Goal: Use online tool/utility: Utilize a website feature to perform a specific function

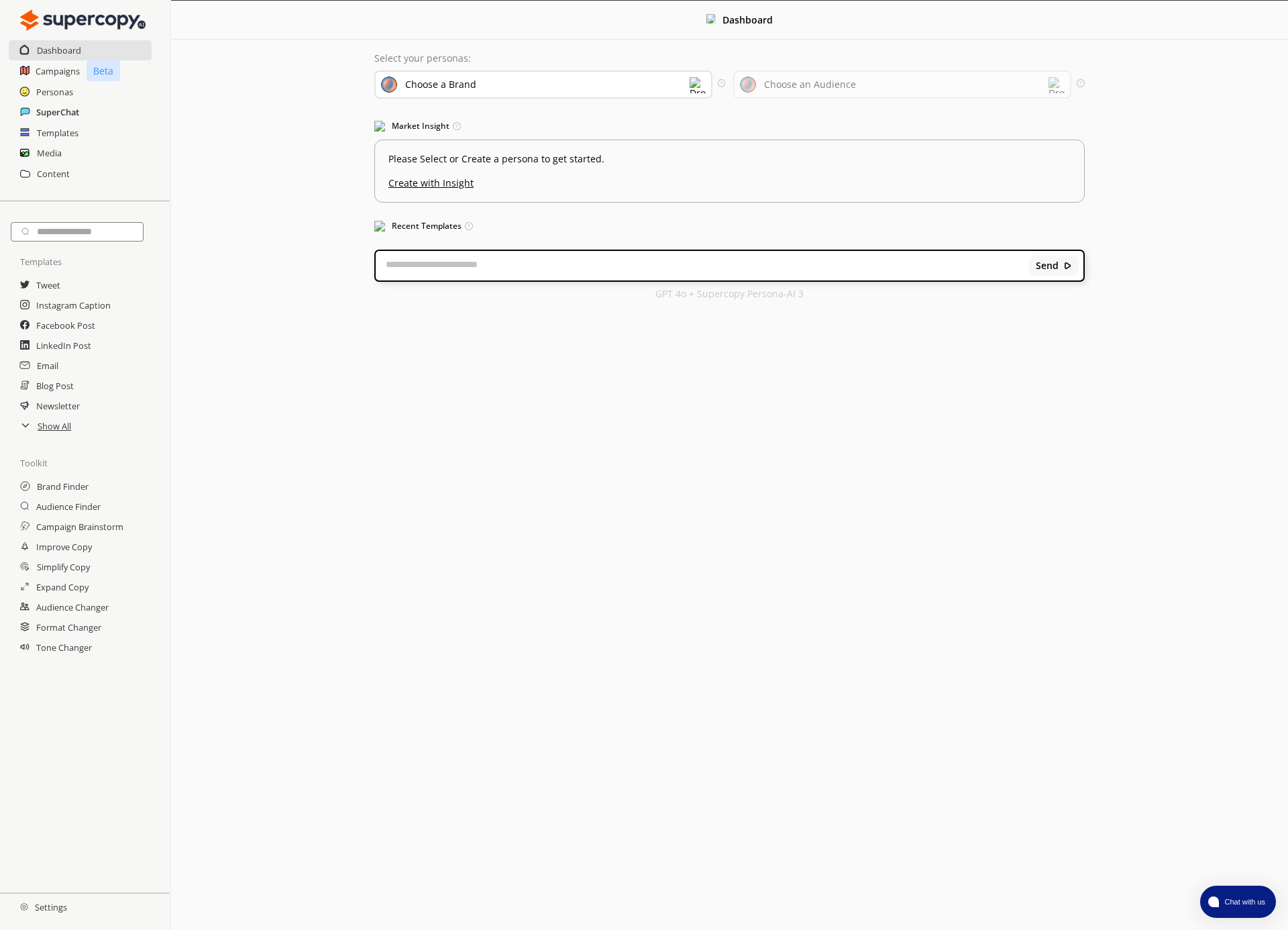
click at [63, 114] on h2 "SuperChat" at bounding box center [58, 112] width 43 height 20
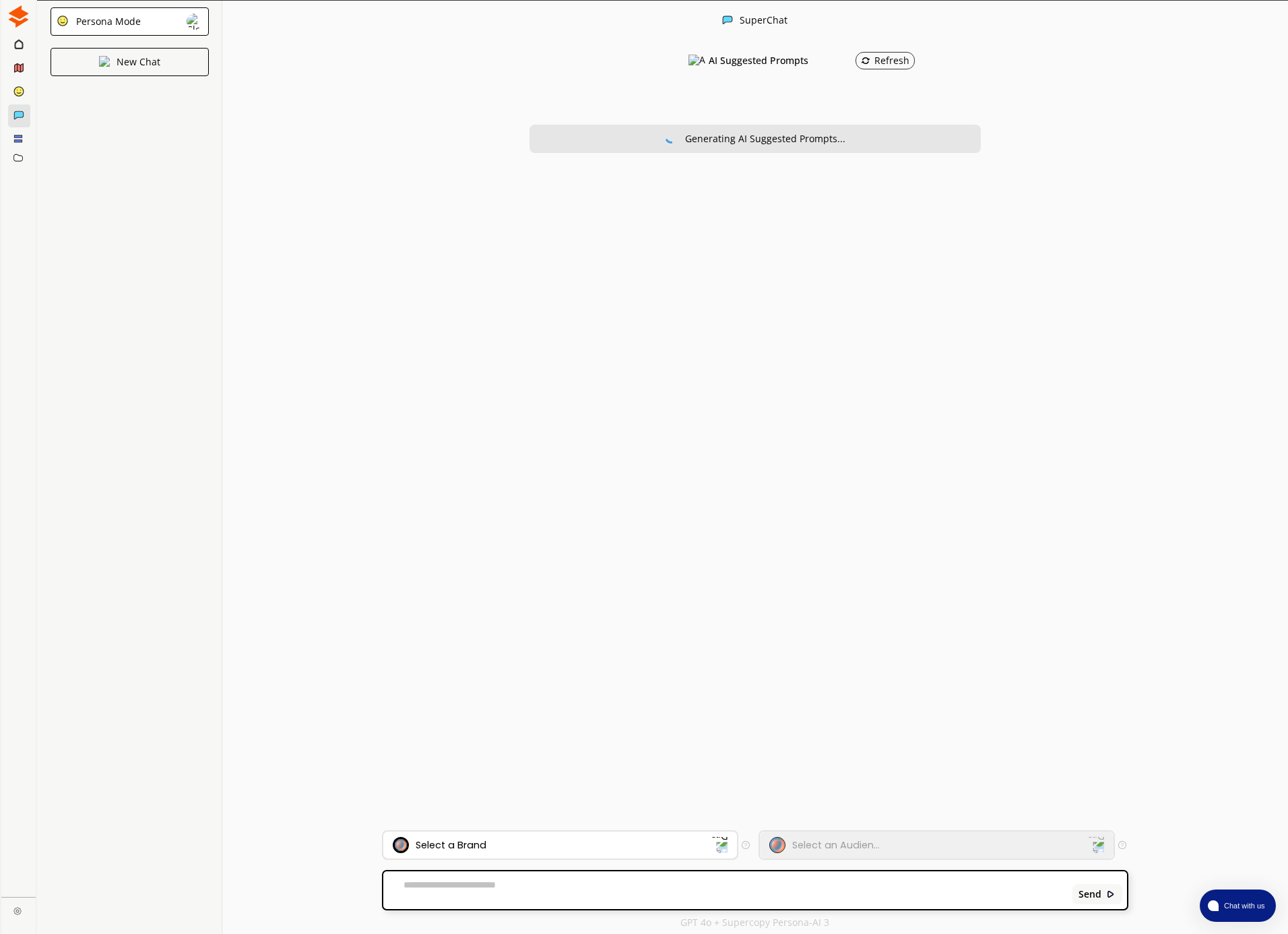
click at [558, 838] on div "Select a Brand" at bounding box center [552, 845] width 318 height 16
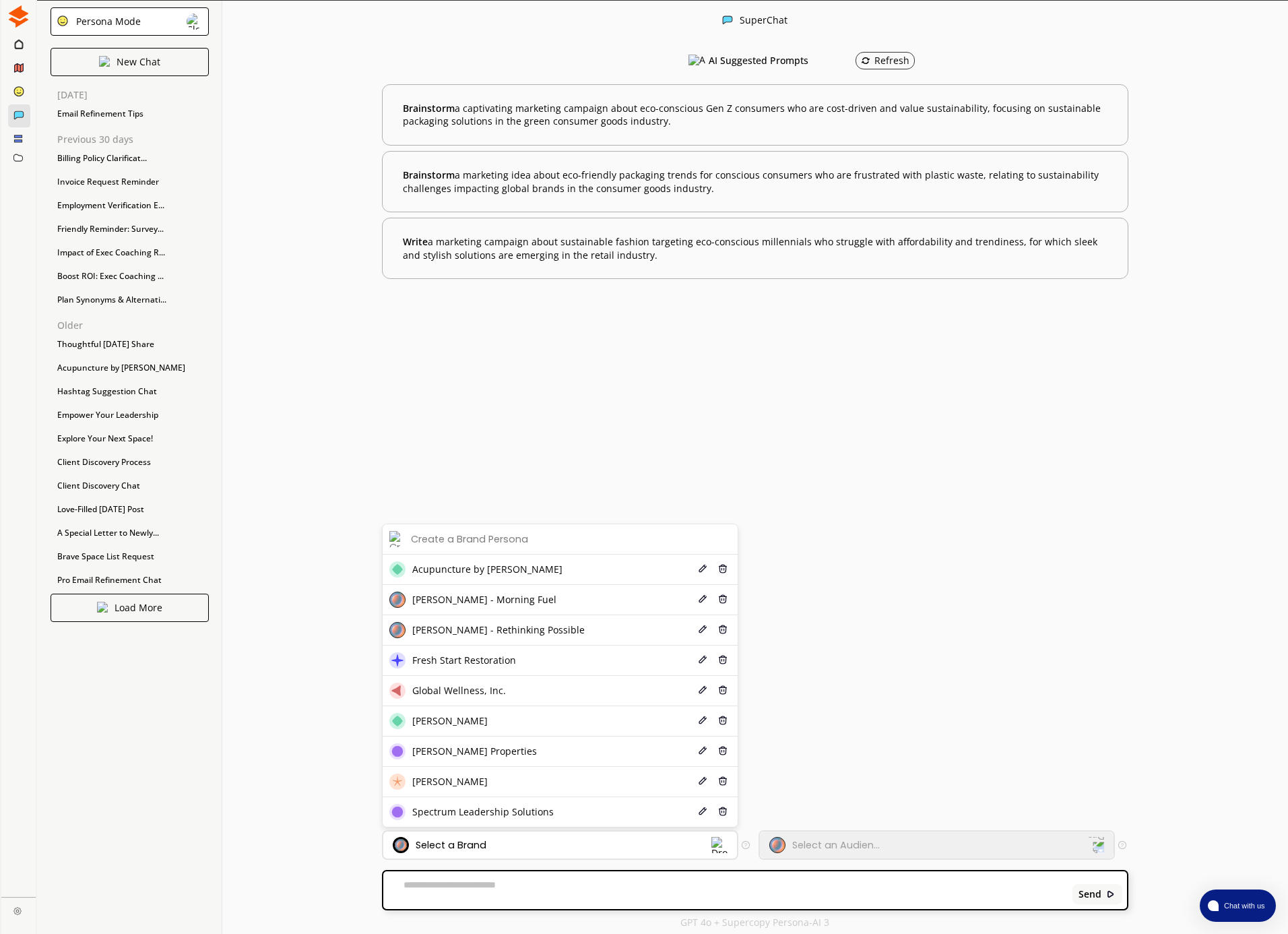
click at [442, 631] on span "[PERSON_NAME] - Rethinking Possible" at bounding box center [498, 630] width 172 height 11
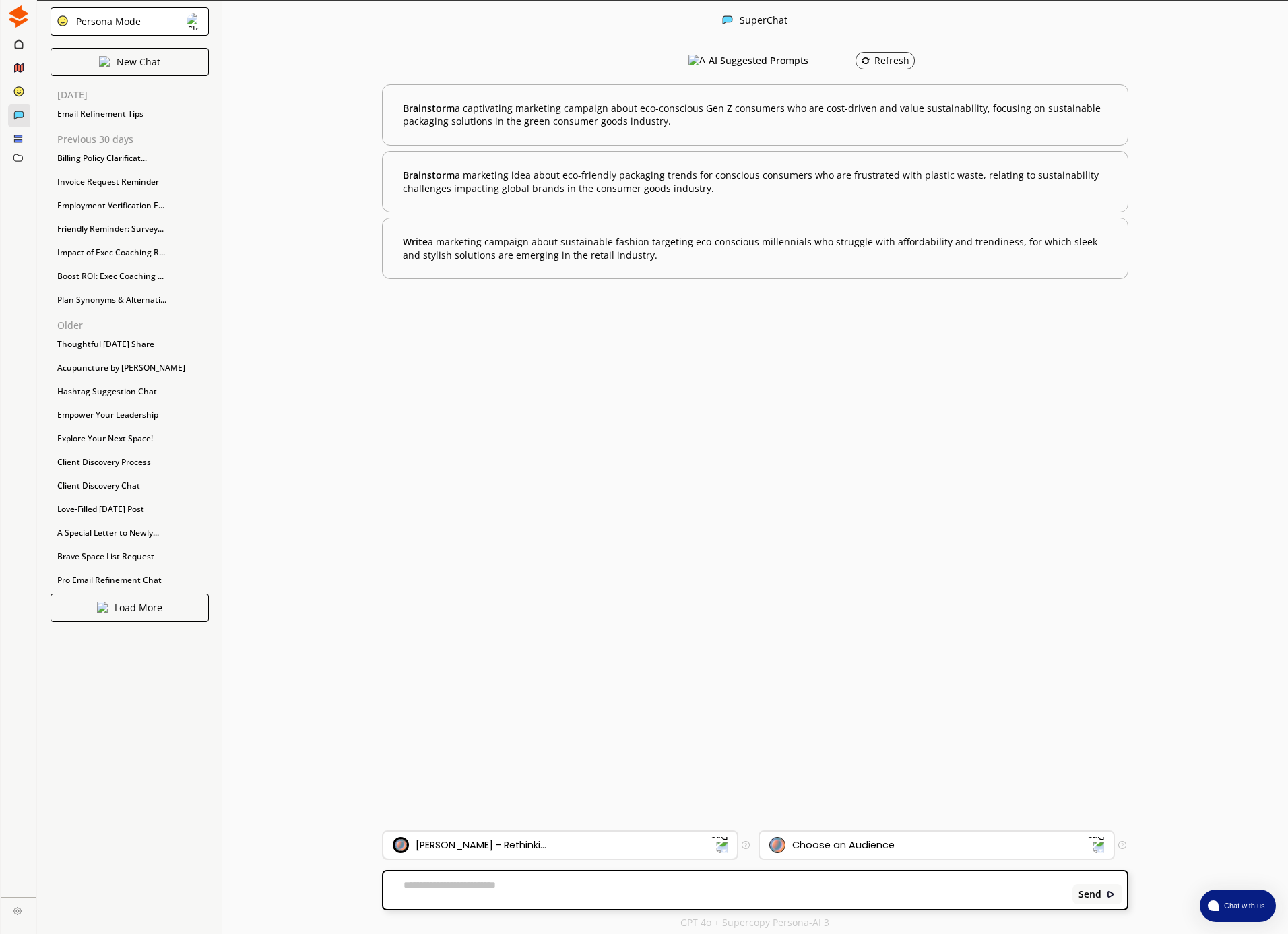
click at [462, 841] on div "[PERSON_NAME] - Rethinki..." at bounding box center [480, 845] width 131 height 11
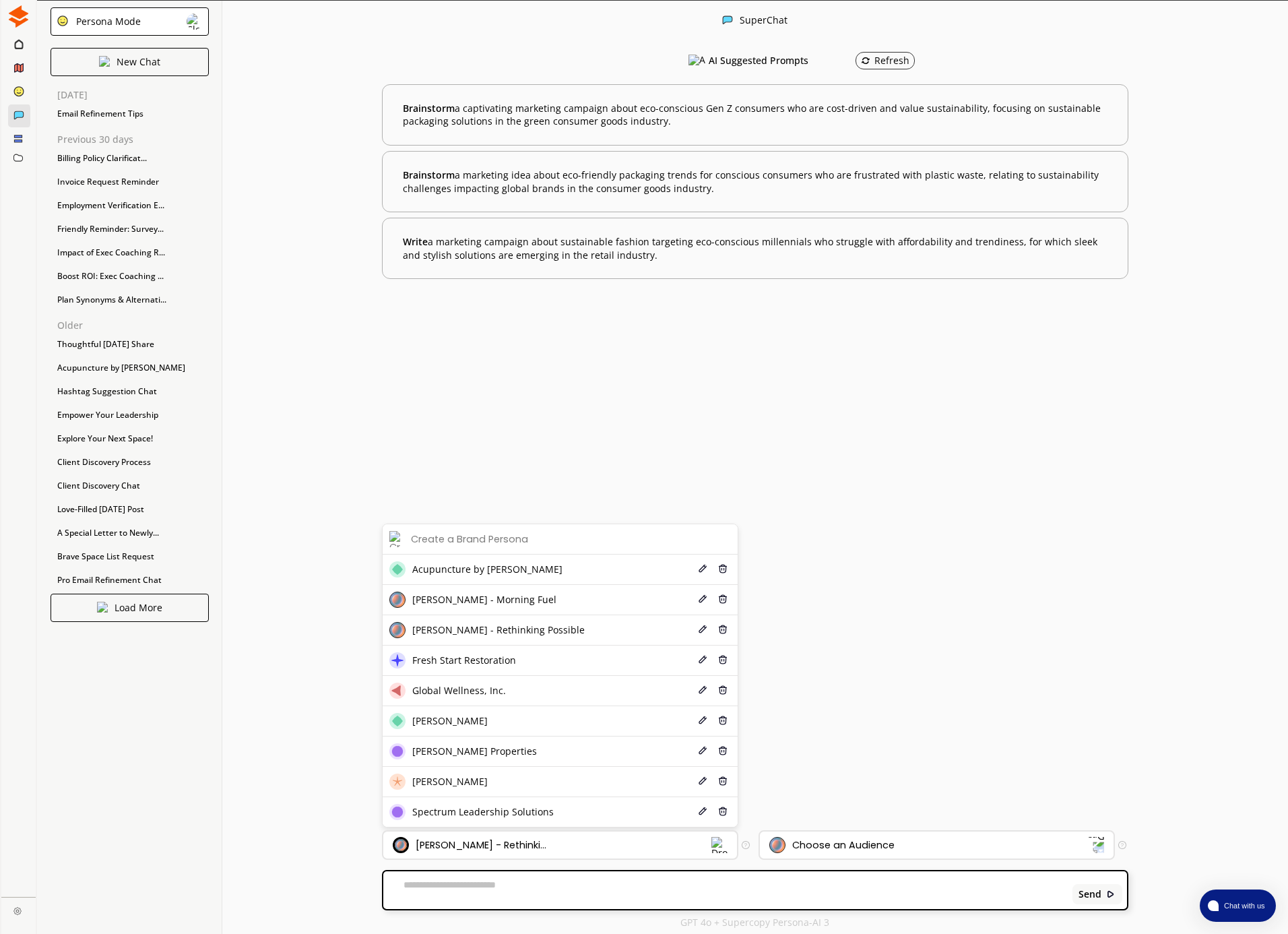
click at [450, 610] on li "[PERSON_NAME] - Morning Fuel Edit Delete" at bounding box center [560, 600] width 355 height 31
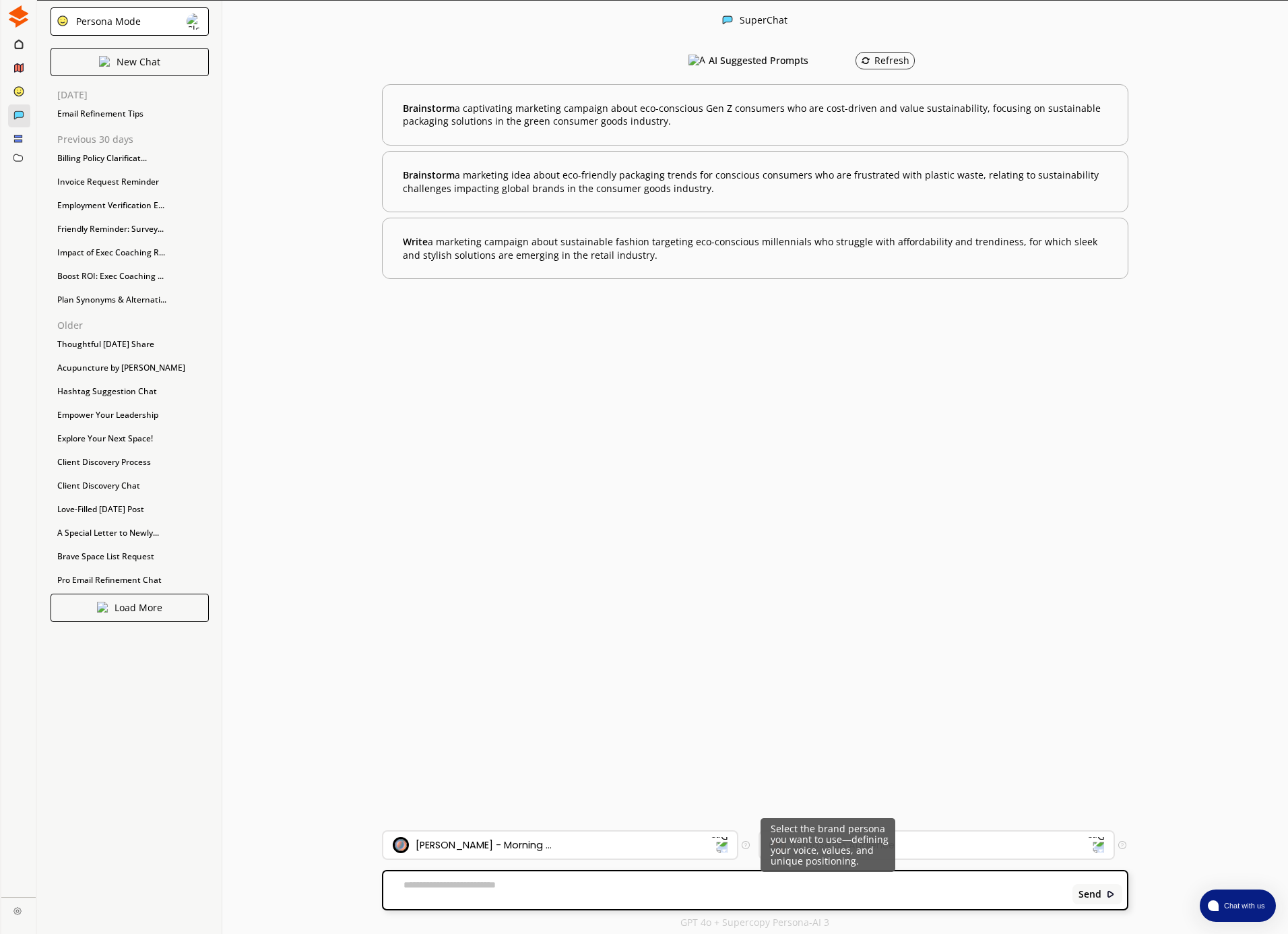
click at [829, 838] on div "Select the brand persona you want to use—defining your voice, values, and uniqu…" at bounding box center [828, 844] width 135 height 54
click at [936, 841] on div "Choose an Audience" at bounding box center [928, 845] width 318 height 16
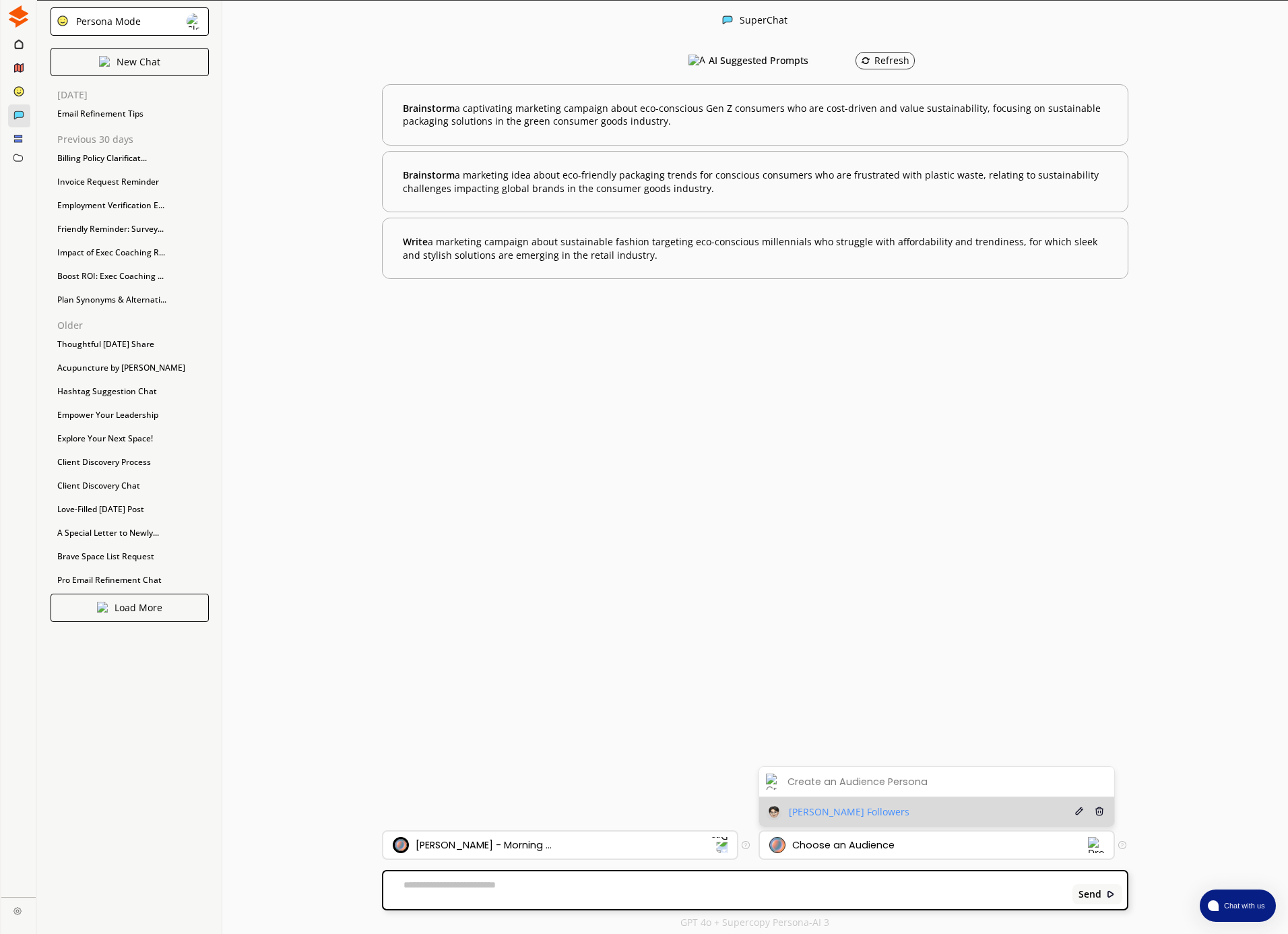
drag, startPoint x: 876, startPoint y: 808, endPoint x: 866, endPoint y: 813, distance: 11.2
click at [876, 808] on li "[PERSON_NAME] Followers Edit Delete" at bounding box center [936, 812] width 355 height 30
click at [872, 811] on li "[PERSON_NAME] Followers Edit Delete" at bounding box center [936, 812] width 355 height 30
click at [797, 817] on span "[PERSON_NAME] Followers" at bounding box center [849, 812] width 121 height 11
drag, startPoint x: 535, startPoint y: 908, endPoint x: 542, endPoint y: 901, distance: 9.9
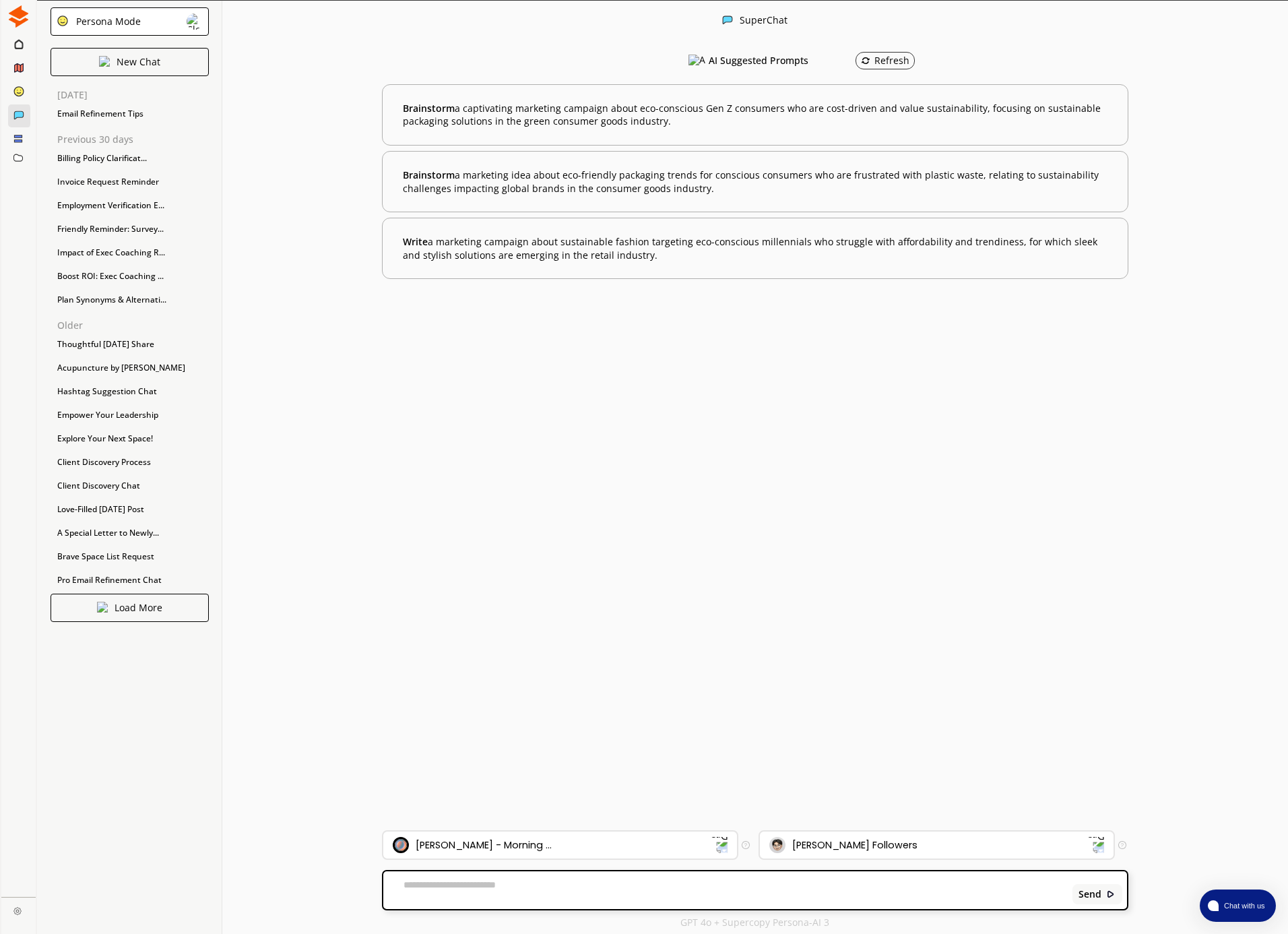
click at [535, 906] on div "Send" at bounding box center [755, 890] width 743 height 38
click at [536, 892] on textarea at bounding box center [725, 890] width 684 height 22
type textarea "*"
paste textarea "**********"
type textarea "**********"
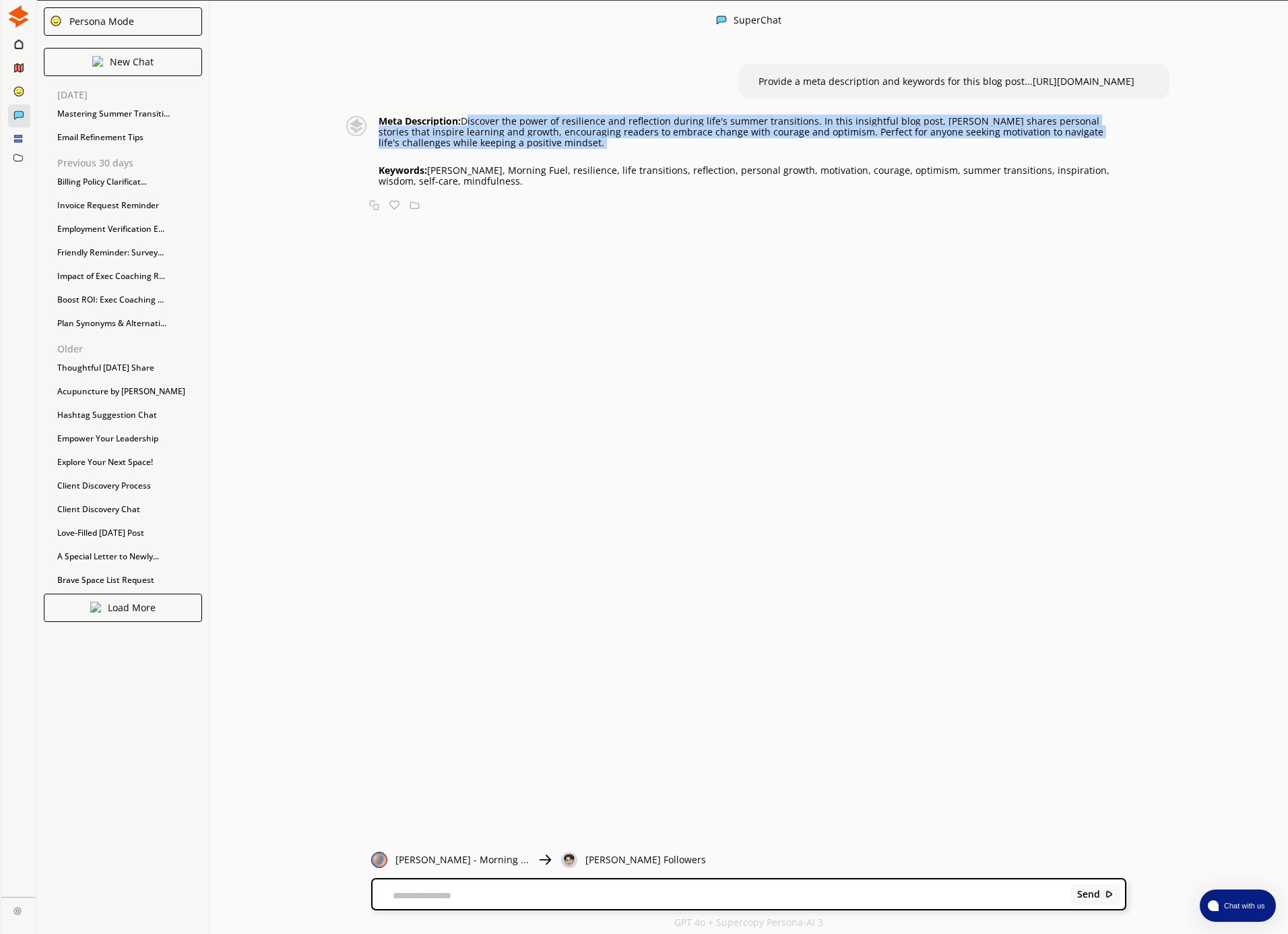
drag, startPoint x: 467, startPoint y: 136, endPoint x: 507, endPoint y: 167, distance: 50.6
click at [505, 166] on div "Meta Description: Discover the power of resilience and reflection during life's…" at bounding box center [753, 151] width 748 height 71
click at [495, 148] on p "Meta Description: Discover the power of resilience and reflection during life's…" at bounding box center [753, 132] width 748 height 33
drag, startPoint x: 501, startPoint y: 160, endPoint x: 468, endPoint y: 141, distance: 38.1
click at [468, 141] on p "Meta Description: Discover the power of resilience and reflection during life's…" at bounding box center [753, 132] width 748 height 33
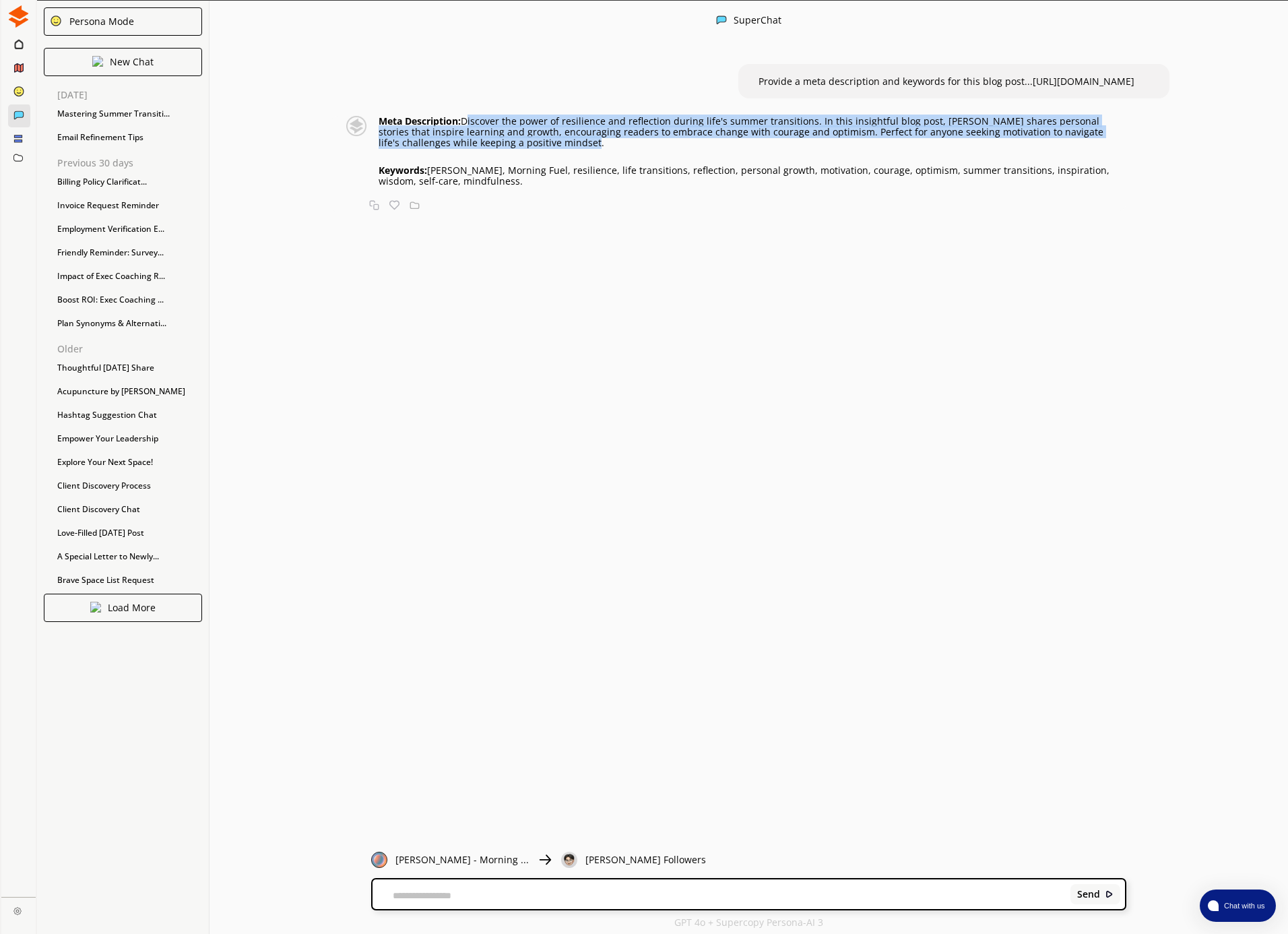
copy p "Discover the power of resilience and reflection during life's summer transition…"
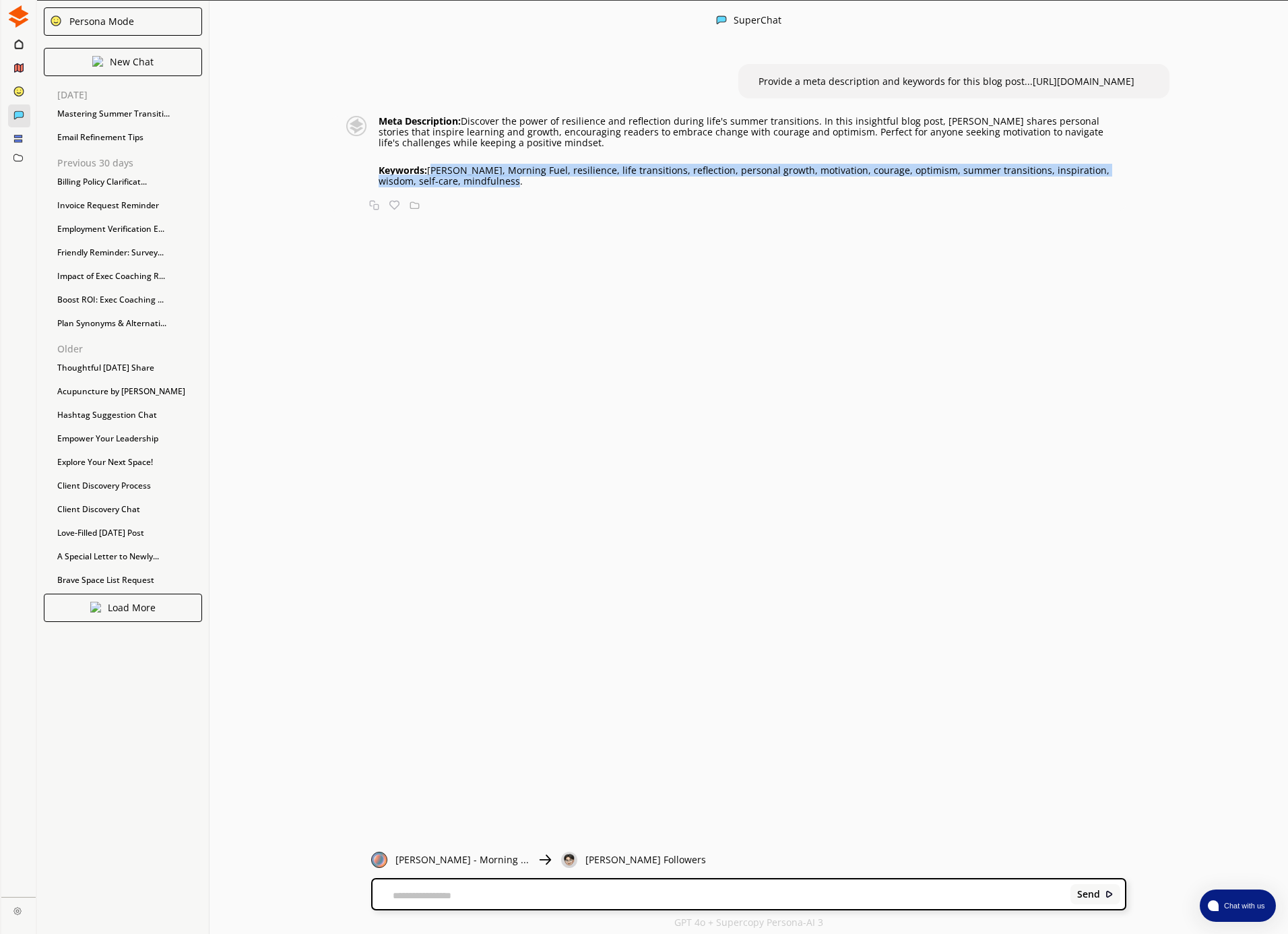
drag, startPoint x: 434, startPoint y: 186, endPoint x: 464, endPoint y: 198, distance: 32.3
click at [464, 187] on p "Keywords: [PERSON_NAME], Morning Fuel, resilience, life transitions, reflection…" at bounding box center [753, 176] width 748 height 22
copy p "[PERSON_NAME], Morning Fuel, resilience, life transitions, reflection, personal…"
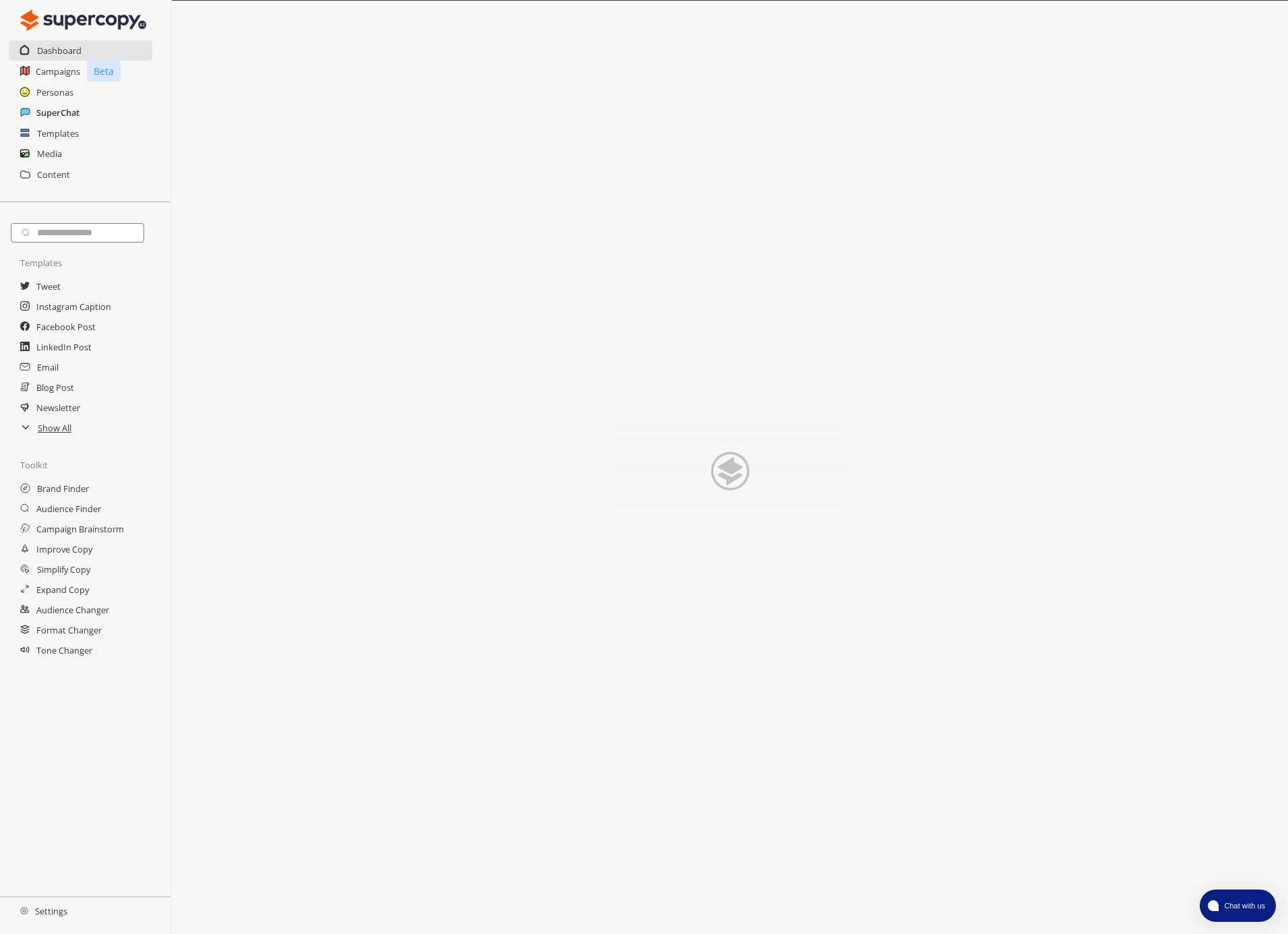
click at [69, 113] on h2 "SuperChat" at bounding box center [58, 113] width 43 height 20
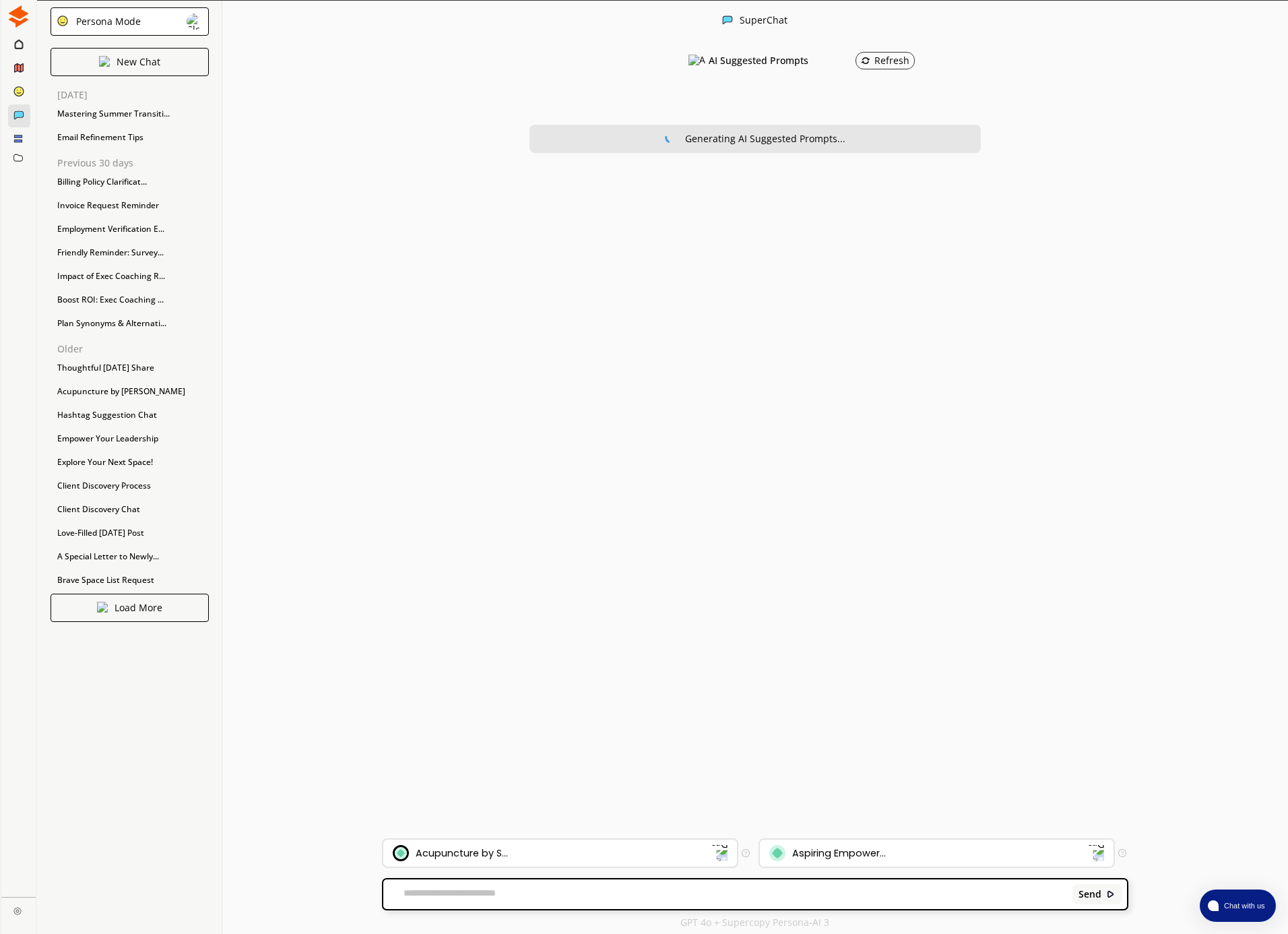
click at [542, 850] on div "Acupuncture by S..." at bounding box center [552, 853] width 318 height 16
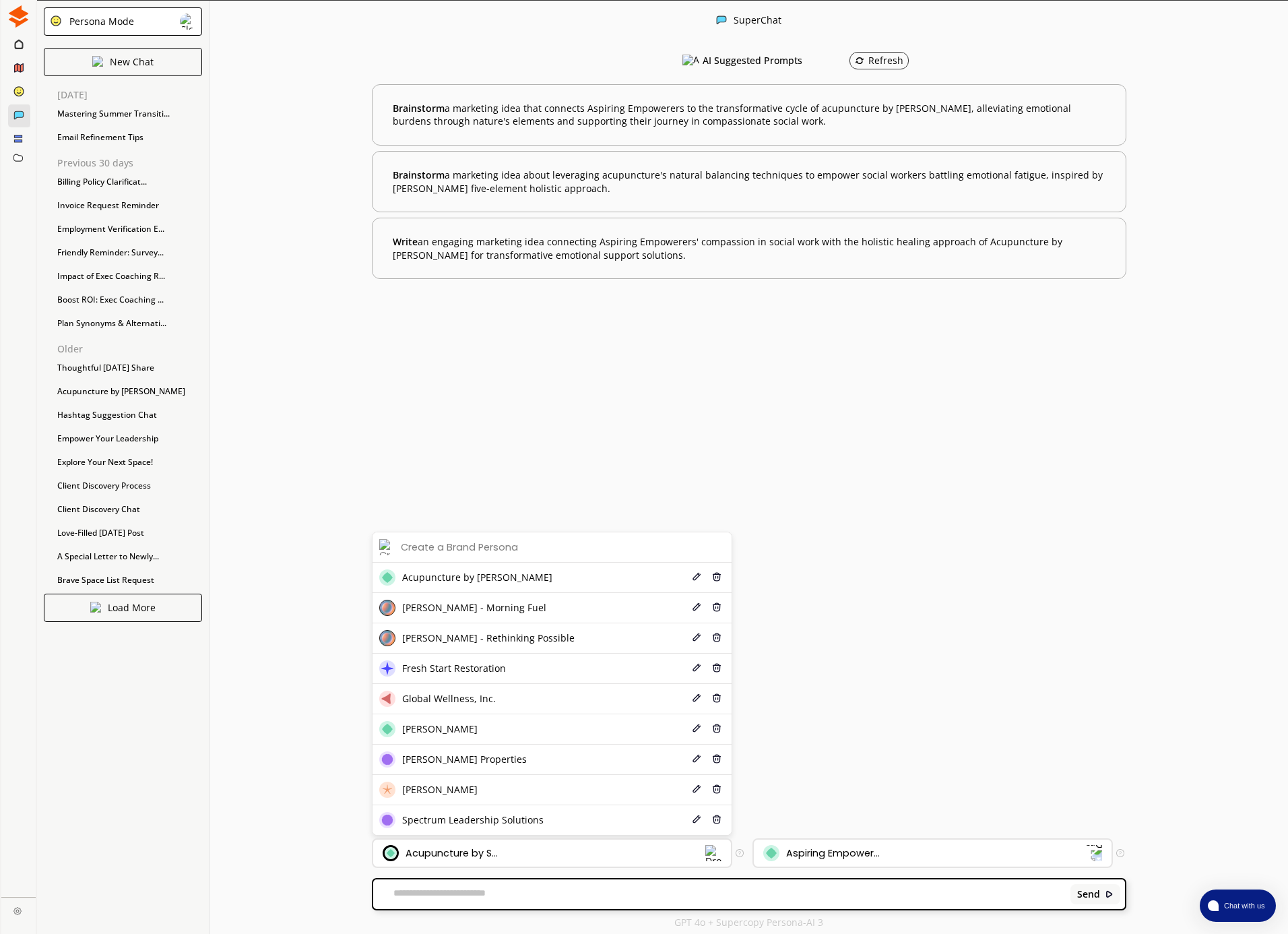
click at [486, 605] on span "[PERSON_NAME] - Morning Fuel" at bounding box center [474, 608] width 144 height 11
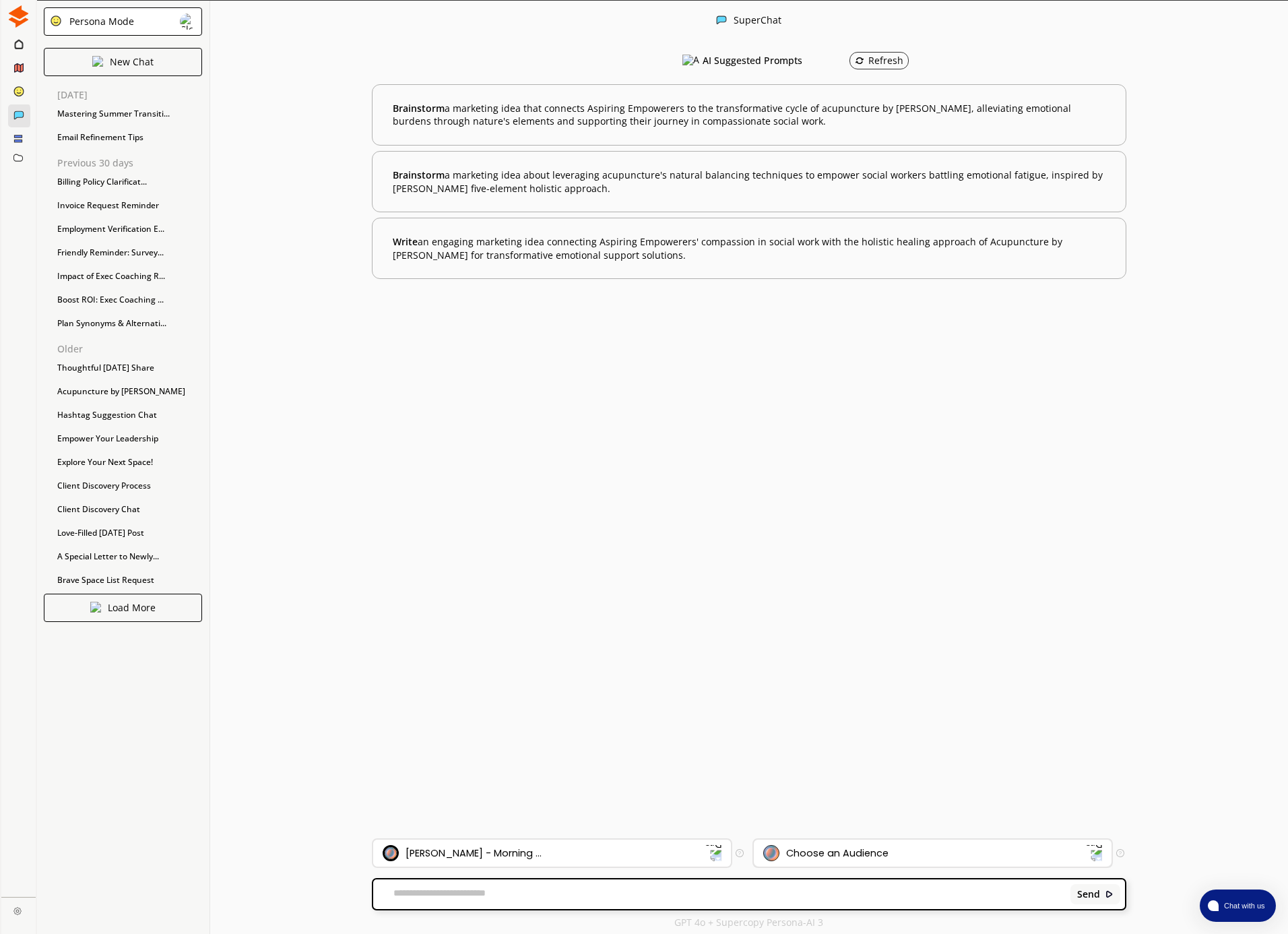
click at [867, 861] on div "Choose an Audience" at bounding box center [932, 853] width 358 height 27
click at [830, 825] on span "[PERSON_NAME] Followers" at bounding box center [843, 820] width 121 height 11
click at [422, 891] on textarea at bounding box center [719, 894] width 693 height 14
type textarea "*"
paste textarea "**********"
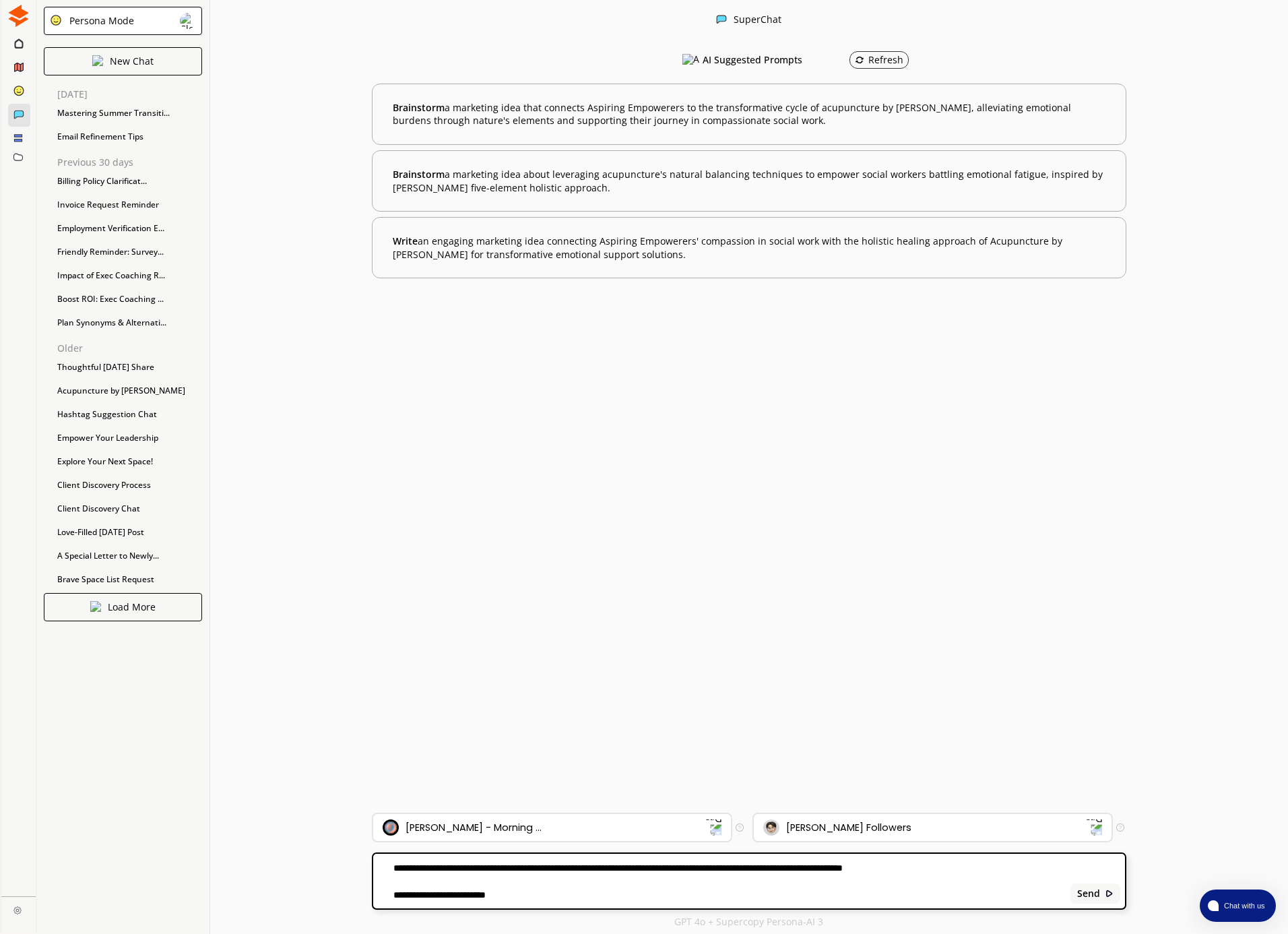
scroll to position [1, 1]
paste textarea "**********"
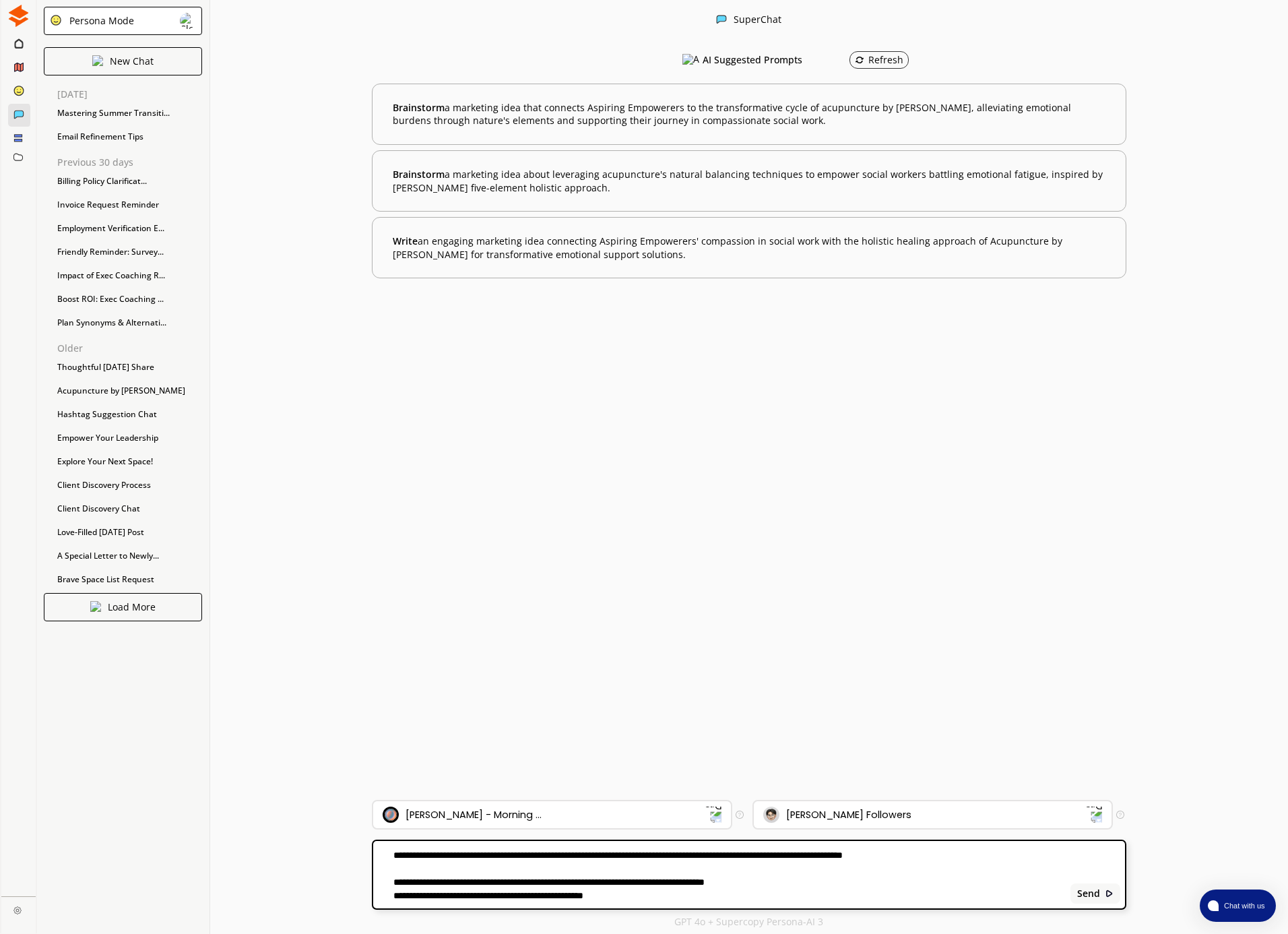
paste textarea "**********"
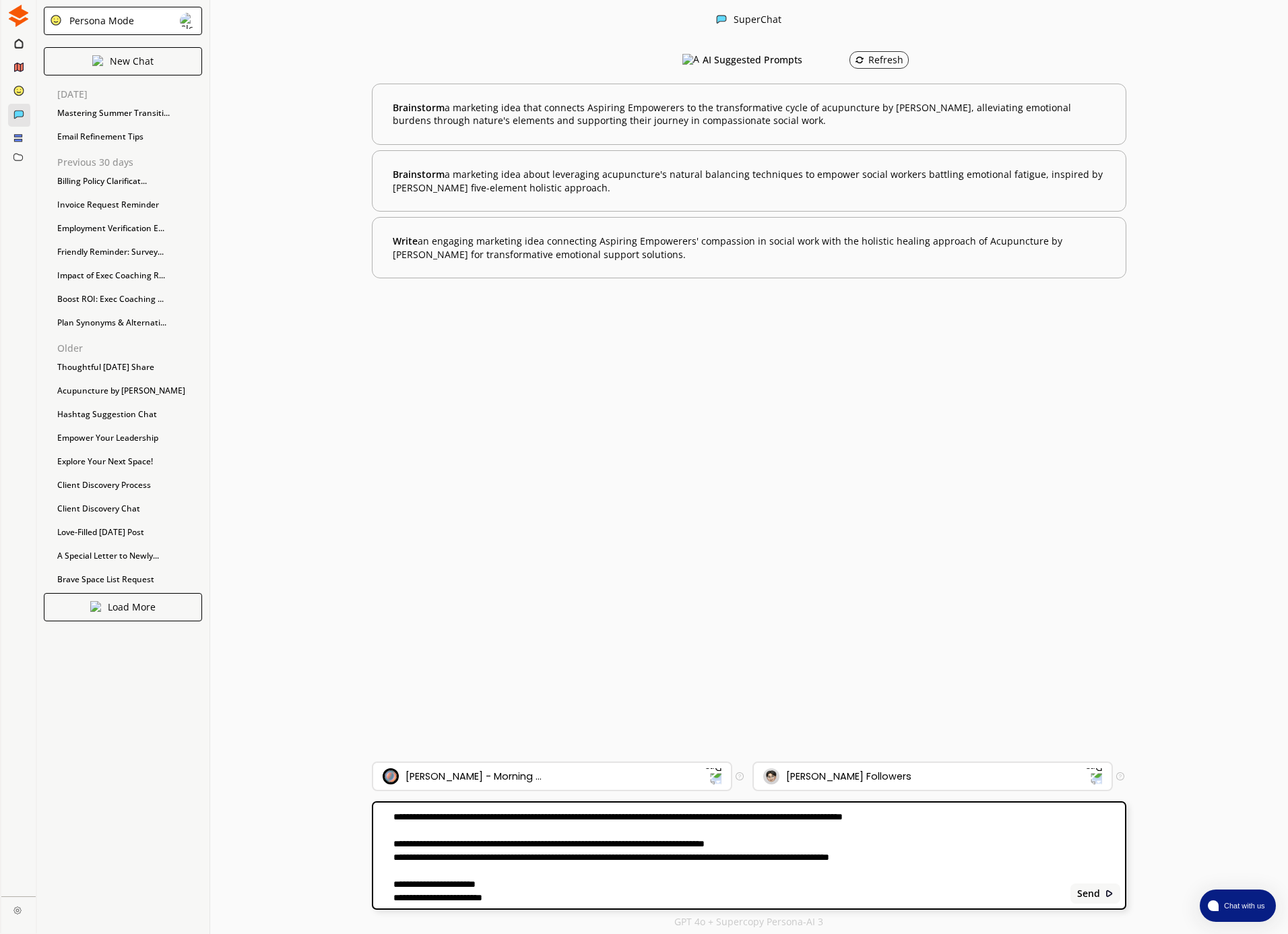
type textarea "**********"
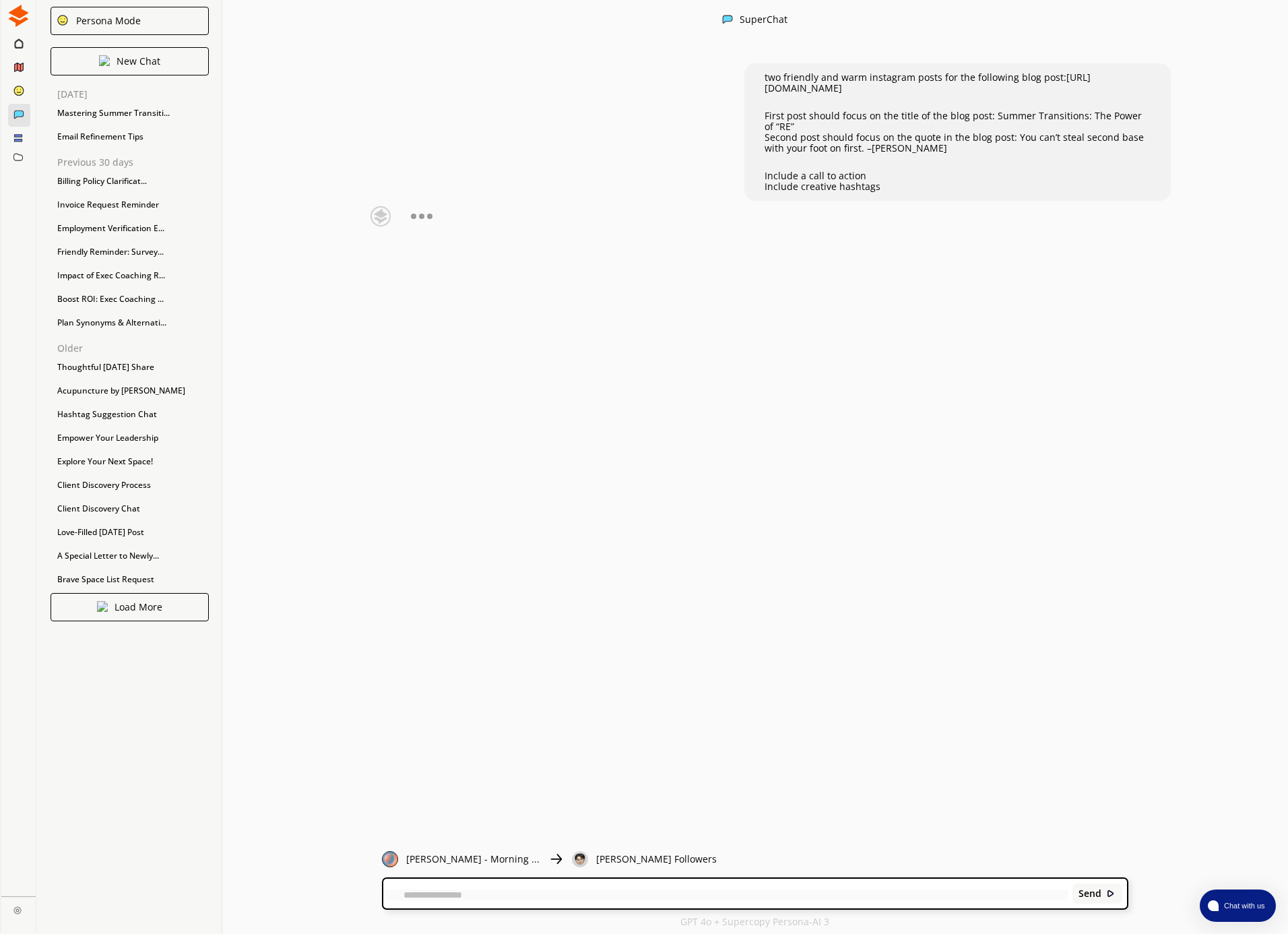
scroll to position [0, 0]
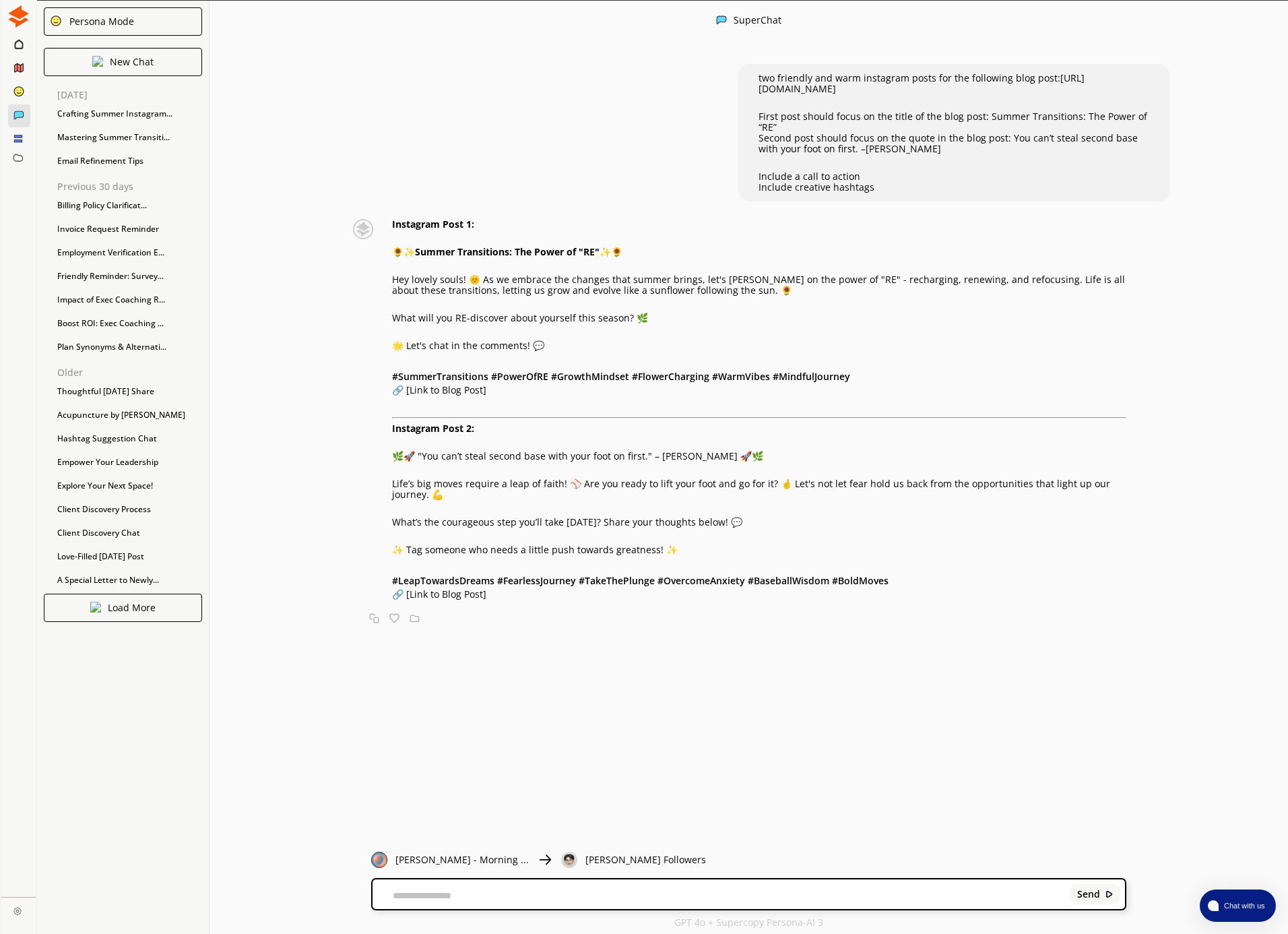
drag, startPoint x: 423, startPoint y: 892, endPoint x: 400, endPoint y: 841, distance: 55.9
click at [423, 892] on textarea at bounding box center [719, 895] width 693 height 11
type textarea "*********"
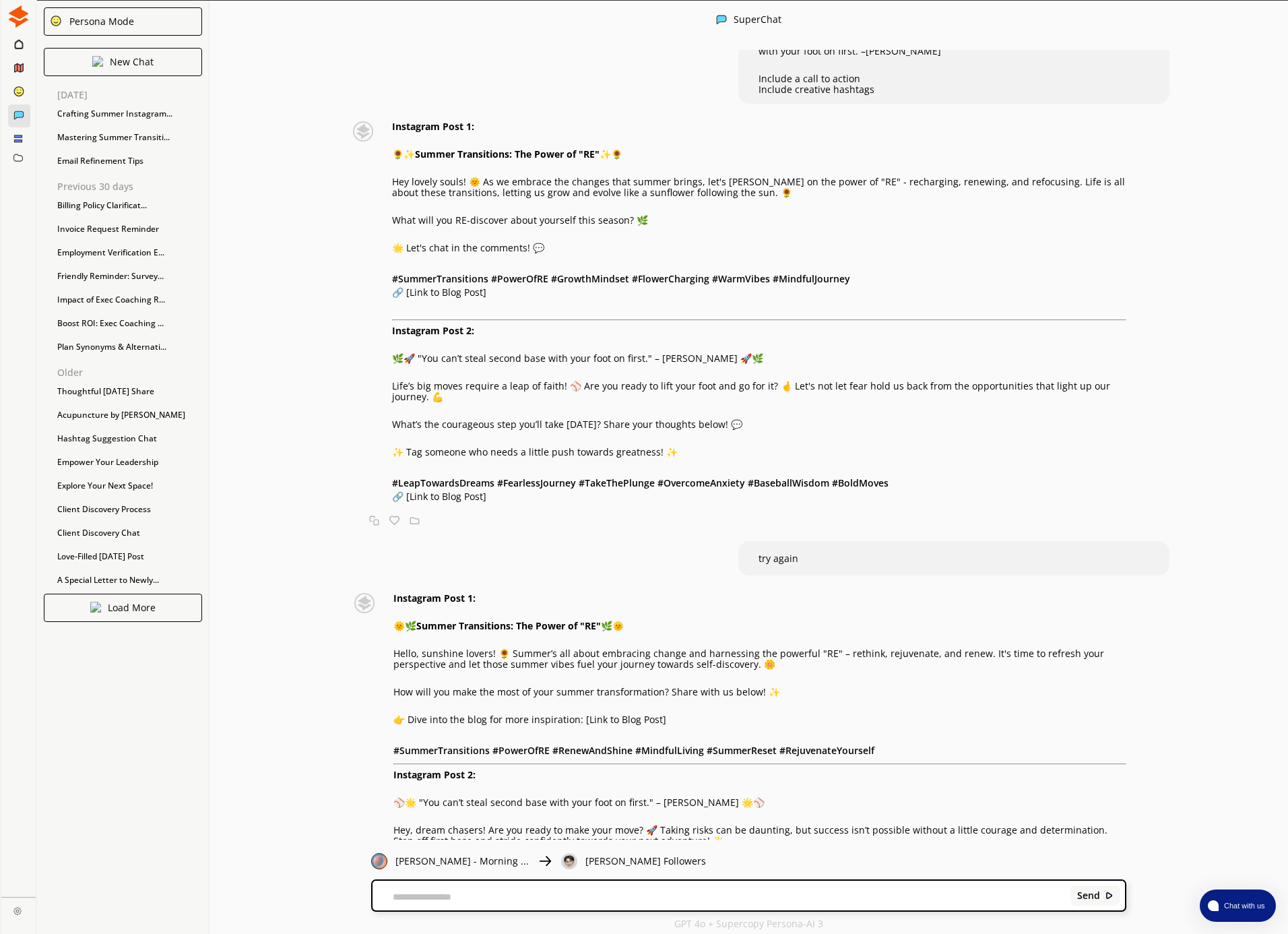
scroll to position [113, 0]
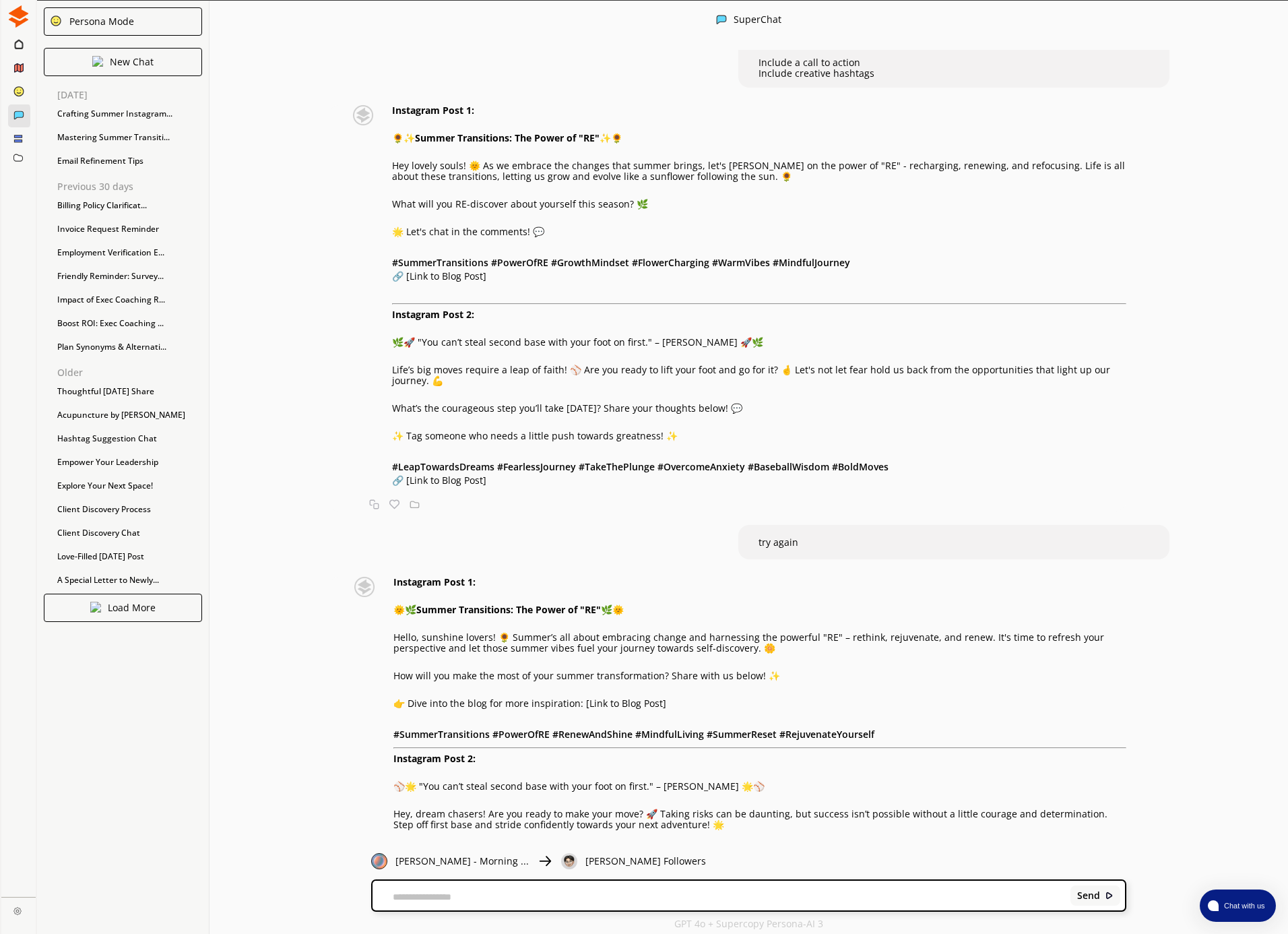
drag, startPoint x: 394, startPoint y: 608, endPoint x: 641, endPoint y: 606, distance: 247.0
click at [641, 606] on p "🌞🌿 Summer Transitions: The Power of "RE" 🌿🌞" at bounding box center [760, 610] width 733 height 11
click at [879, 713] on div "Instagram Post 1: 🌞🌿 Summer Transitions: The Power of "RE" 🌿🌞 Hello, sunshine l…" at bounding box center [760, 748] width 733 height 342
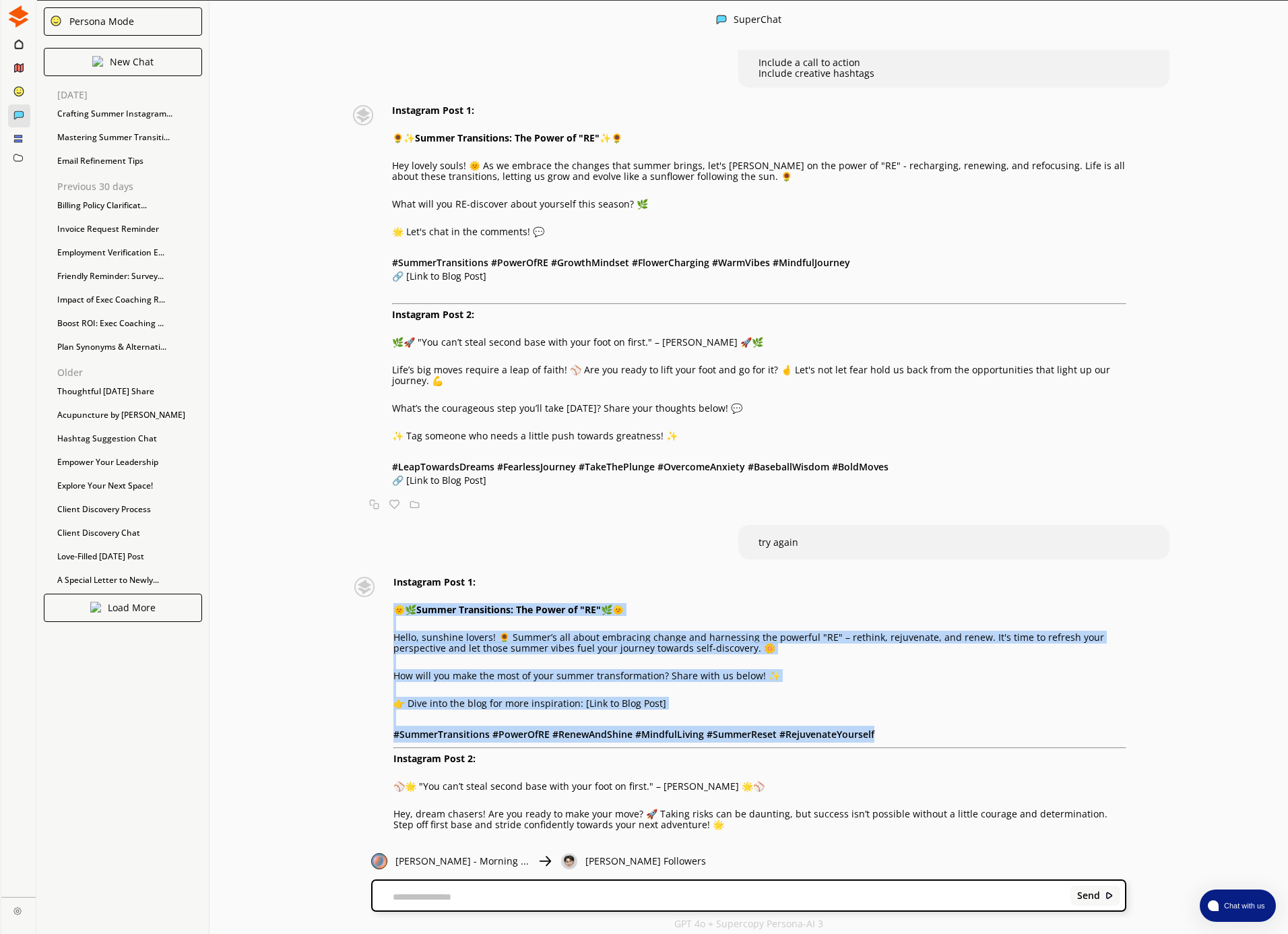
drag, startPoint x: 883, startPoint y: 739, endPoint x: 392, endPoint y: 608, distance: 508.2
click at [390, 608] on div "Instagram Post 1: 🌞🌿 Summer Transitions: The Power of "RE" 🌿🌞 Hello, sunshine l…" at bounding box center [734, 748] width 784 height 342
copy div "🌞🌿 Summer Transitions: The Power of "RE" 🌿🌞 Hello, sunshine lovers! 🌻 Summer’s …"
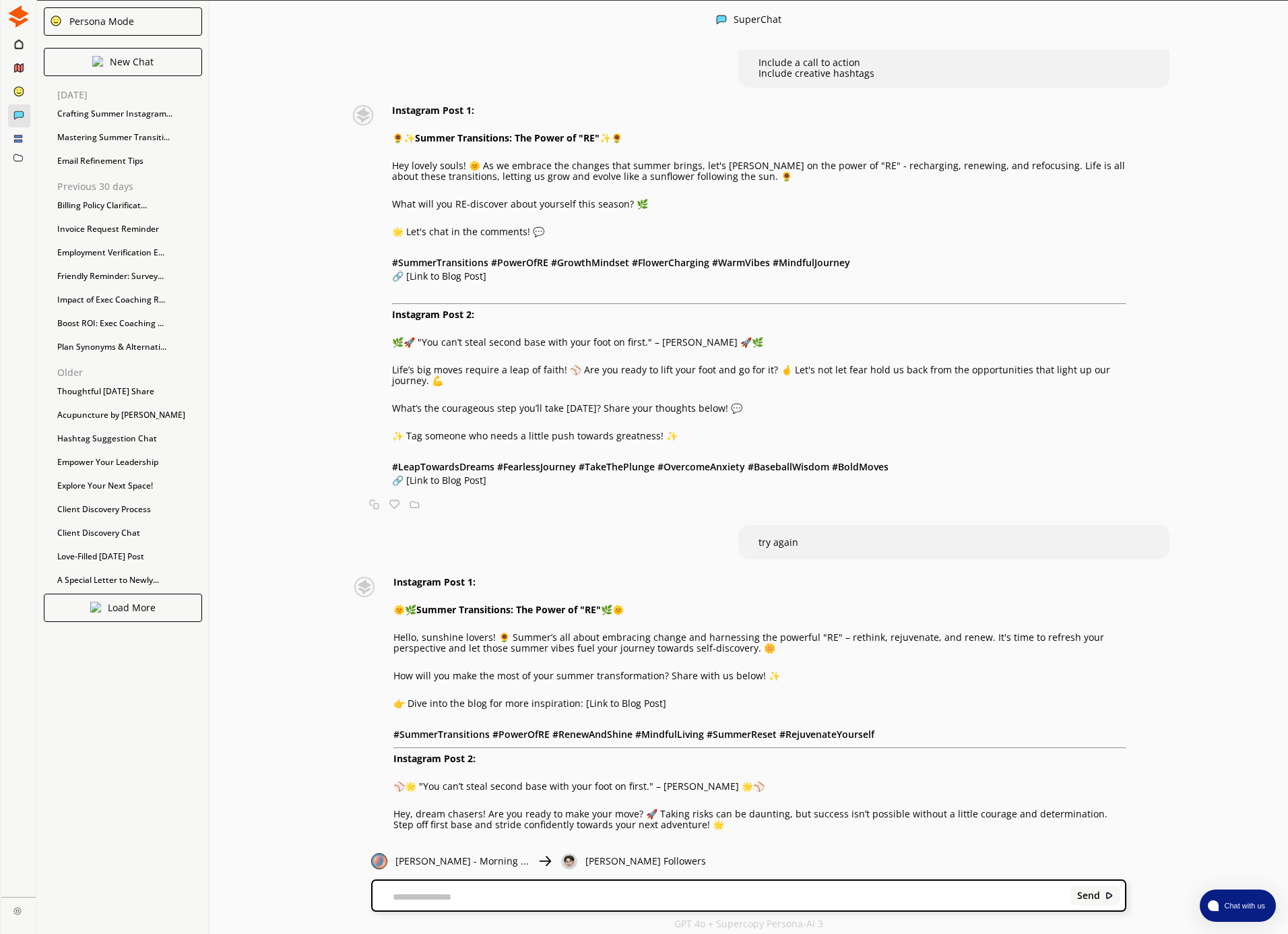
click at [499, 635] on p "Hello, sunshine lovers! 🌻 Summer’s all about embracing change and harnessing th…" at bounding box center [760, 643] width 733 height 22
copy p "🌻"
drag, startPoint x: 1057, startPoint y: 167, endPoint x: 1041, endPoint y: 168, distance: 16.0
click at [1056, 168] on p "Hey lovely souls! 🌞 As we embrace the changes that summer brings, let's ponder …" at bounding box center [759, 171] width 734 height 22
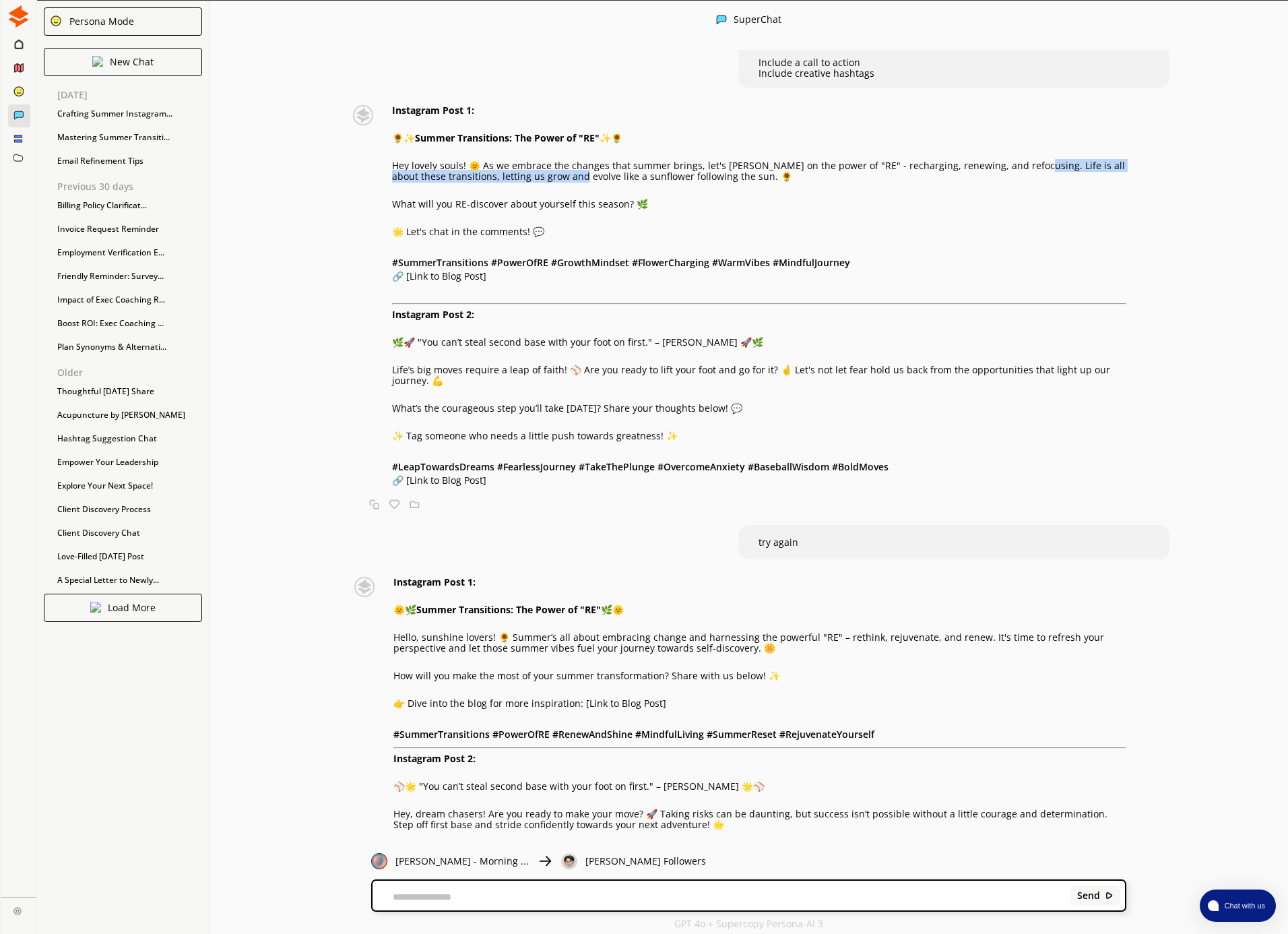
drag, startPoint x: 1024, startPoint y: 165, endPoint x: 559, endPoint y: 176, distance: 465.1
click at [559, 176] on p "Hey lovely souls! 🌞 As we embrace the changes that summer brings, let's ponder …" at bounding box center [759, 171] width 734 height 22
copy p "ife is all about these transitions, letting us grow and evolve"
click at [488, 890] on div "Send" at bounding box center [749, 895] width 753 height 30
click at [436, 886] on div "Send" at bounding box center [749, 895] width 753 height 30
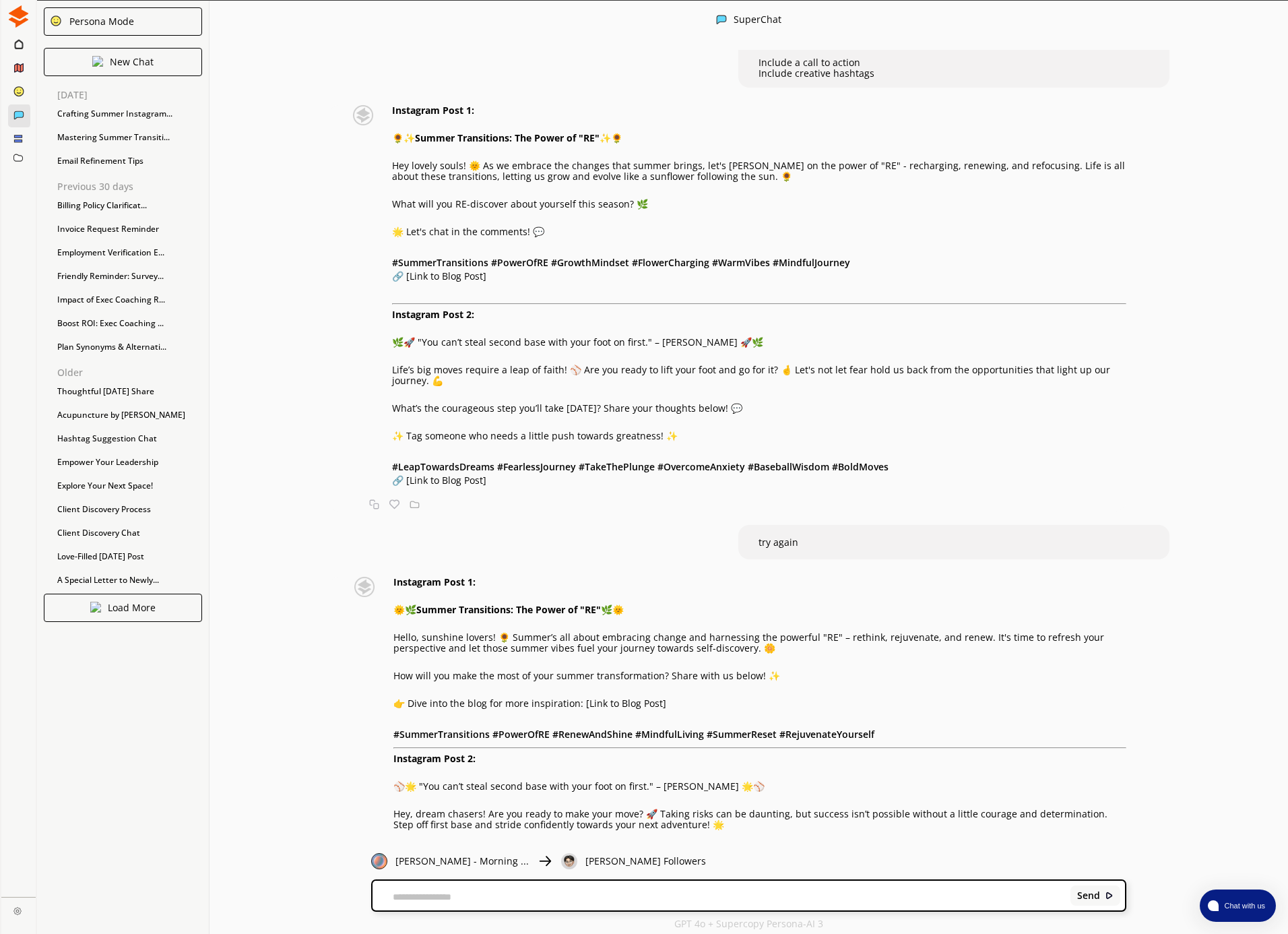
drag, startPoint x: 409, startPoint y: 901, endPoint x: 423, endPoint y: 901, distance: 14.0
click at [409, 901] on textarea at bounding box center [719, 897] width 693 height 11
type textarea "*********"
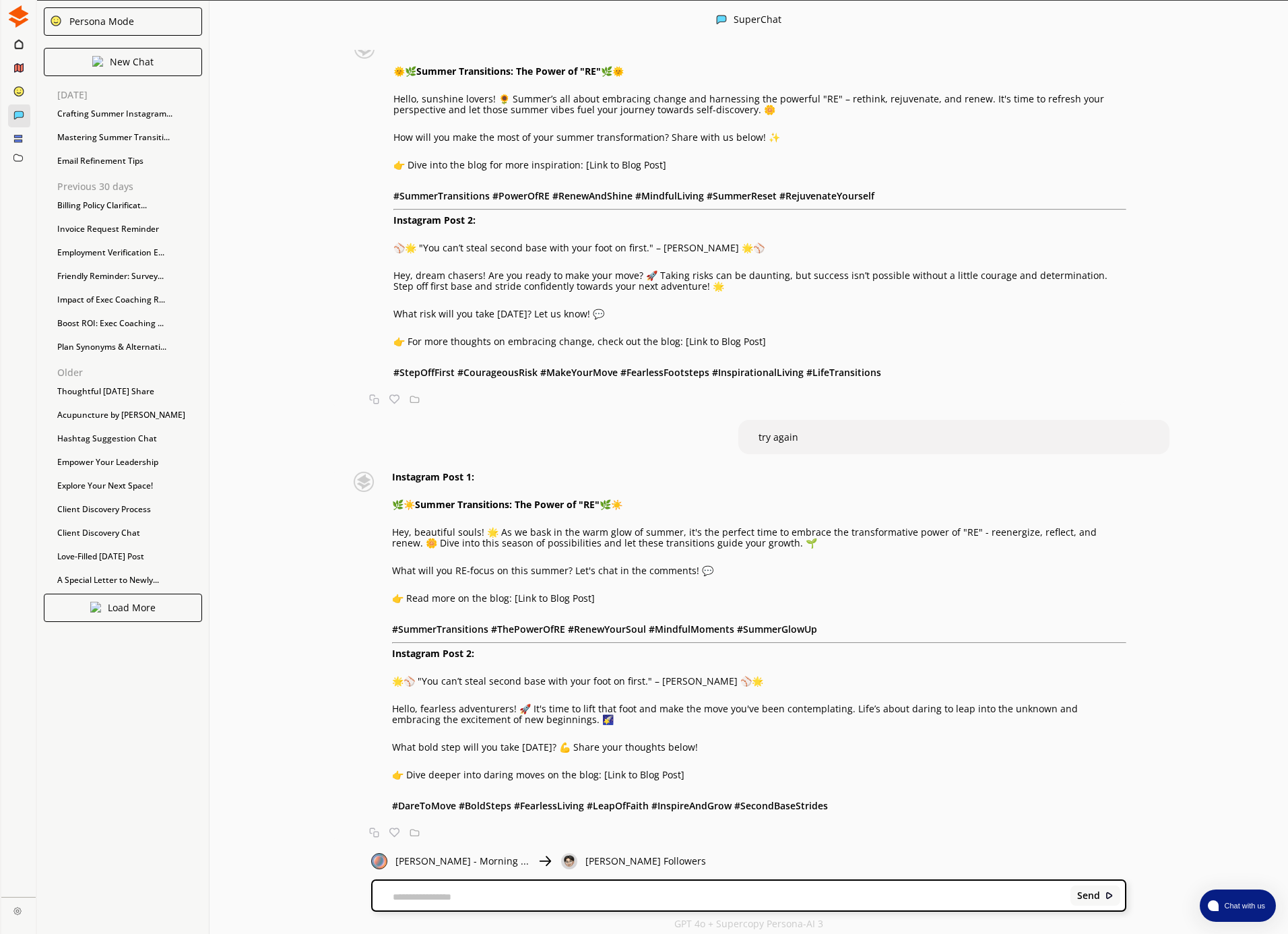
scroll to position [652, 0]
click at [444, 889] on div "Send" at bounding box center [749, 895] width 753 height 30
drag, startPoint x: 379, startPoint y: 893, endPoint x: 401, endPoint y: 897, distance: 22.4
click at [385, 895] on textarea at bounding box center [719, 897] width 693 height 11
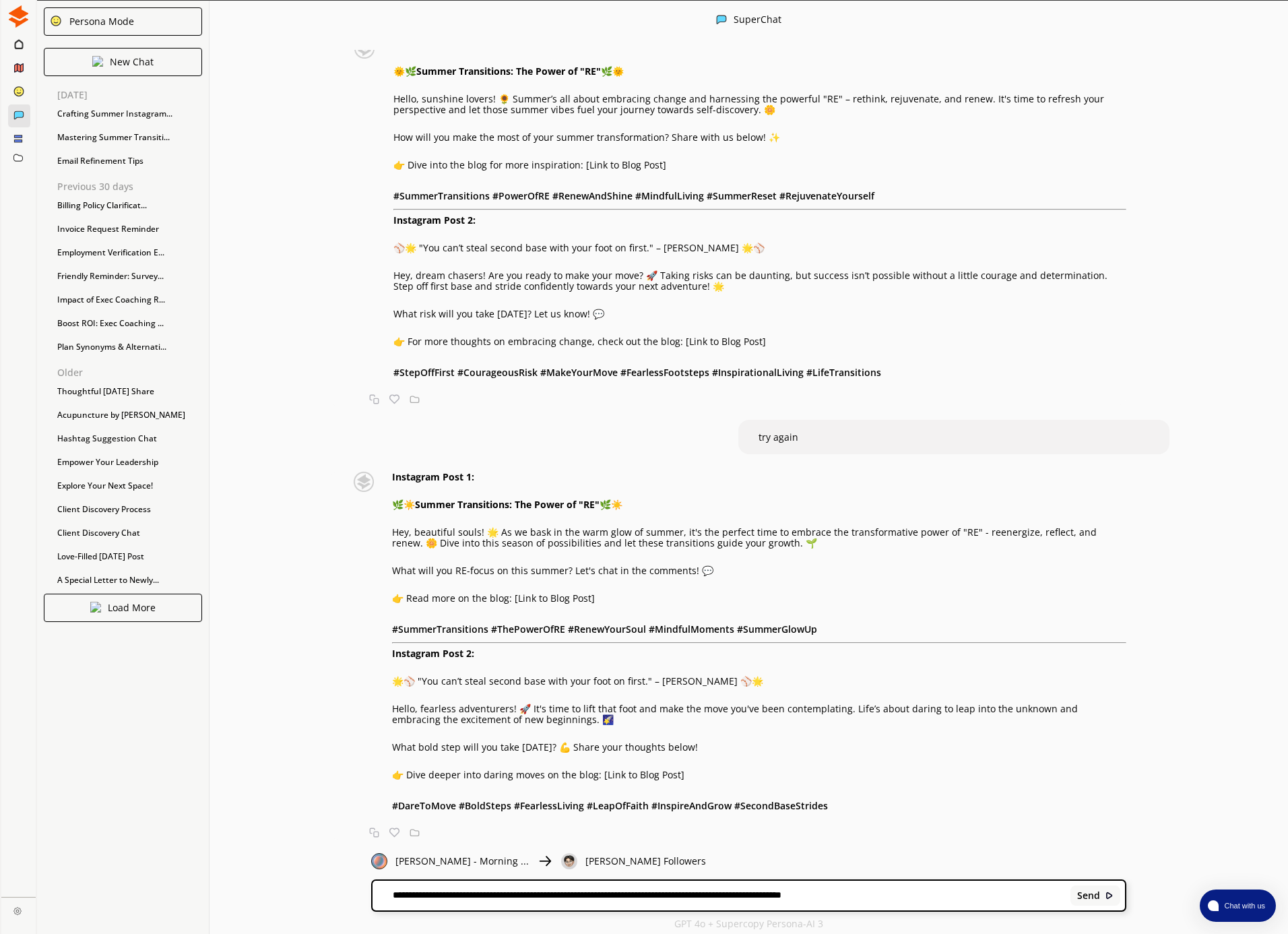
type textarea "**********"
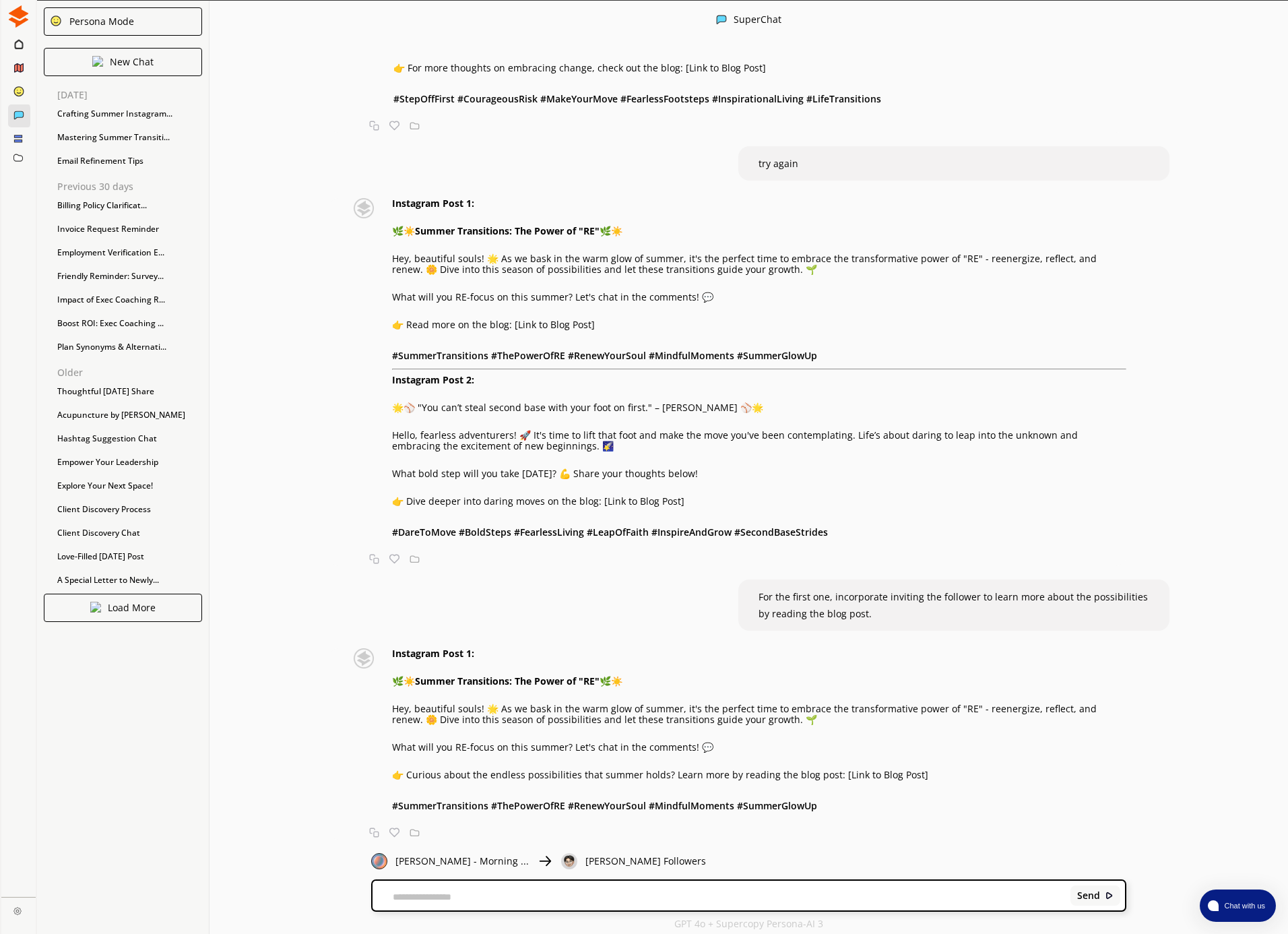
scroll to position [925, 0]
drag, startPoint x: 392, startPoint y: 775, endPoint x: 829, endPoint y: 768, distance: 437.1
click at [829, 770] on p "👉 Curious about the endless possibilities that summer holds? Learn more by read…" at bounding box center [759, 775] width 734 height 11
copy p "👉 Curious about the endless possibilities that summer holds? Learn more by read…"
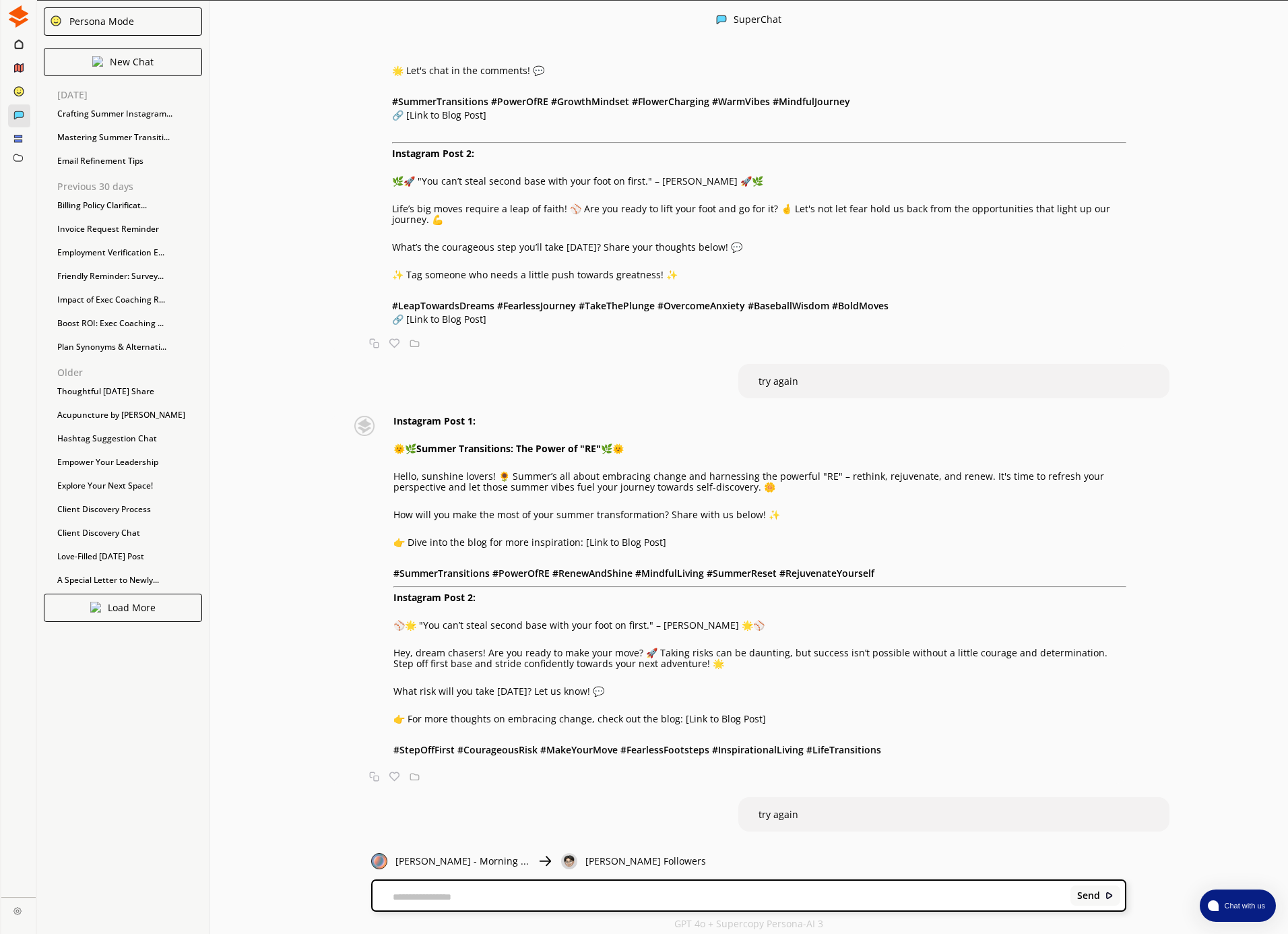
scroll to position [227, 0]
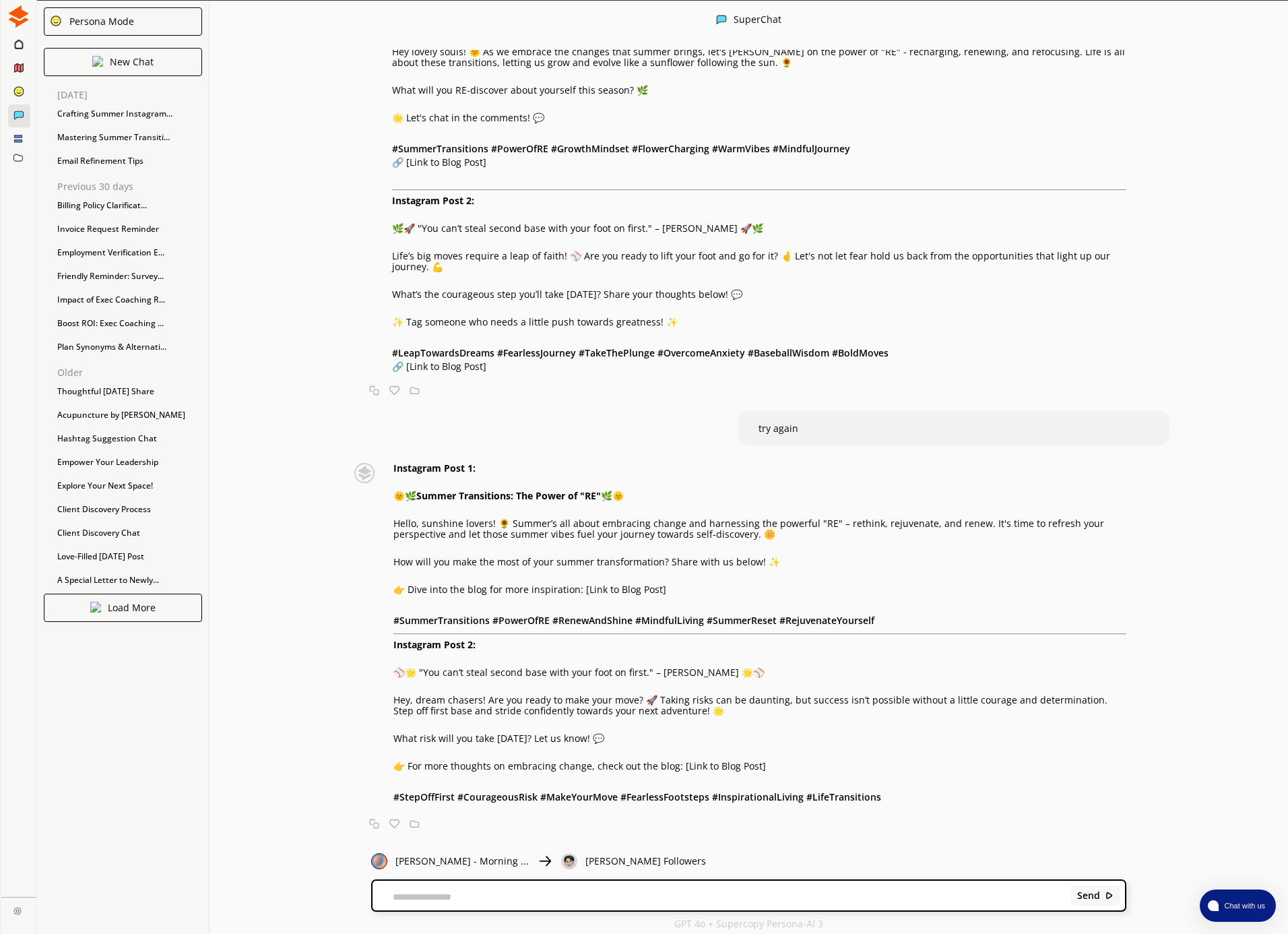
click at [477, 899] on textarea at bounding box center [719, 897] width 693 height 11
type textarea "**********"
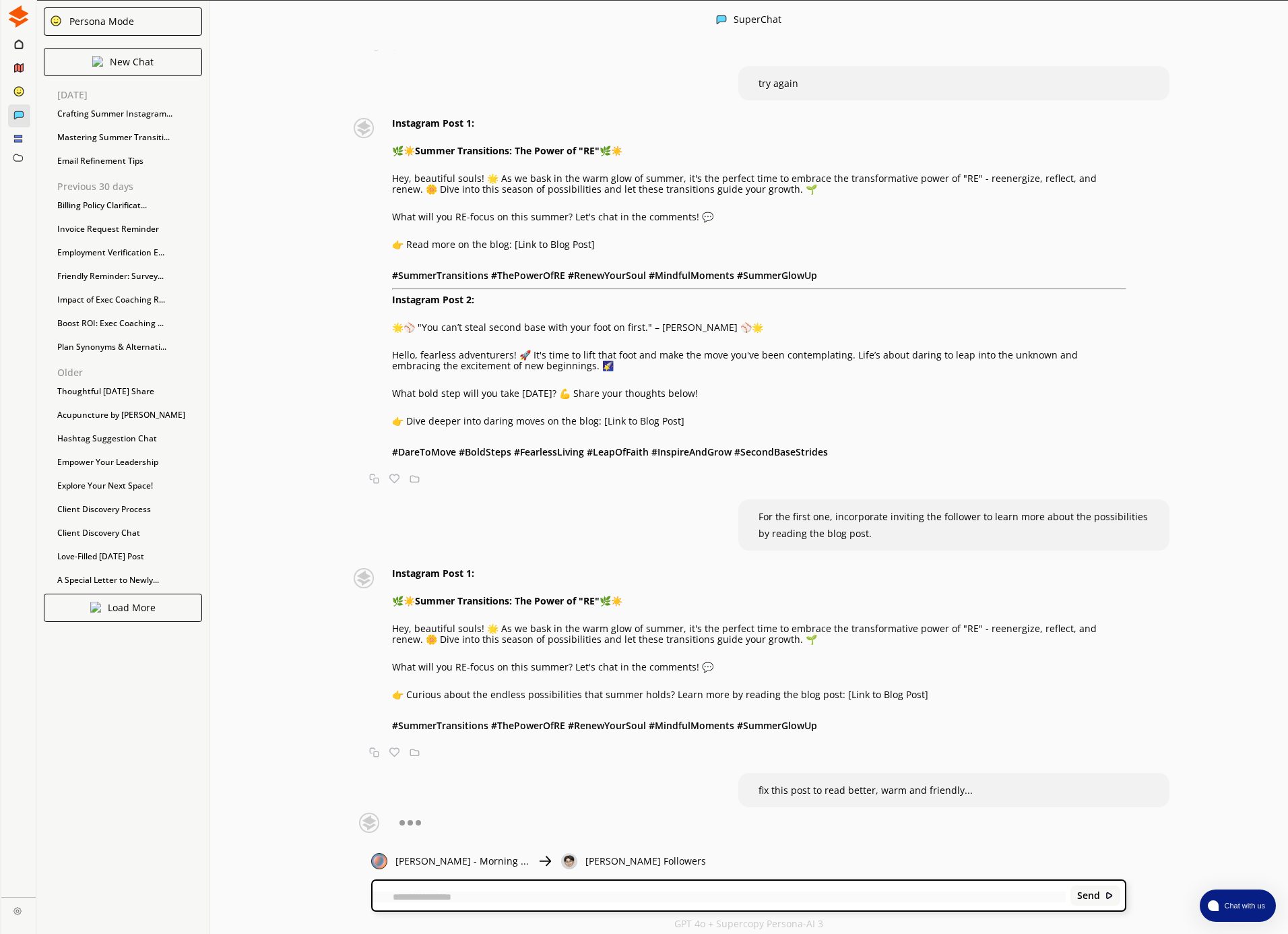
scroll to position [1005, 0]
click at [512, 891] on div "Send" at bounding box center [749, 895] width 753 height 30
click at [949, 789] on span "fix this post to read better, warm and friendly..." at bounding box center [866, 789] width 214 height 13
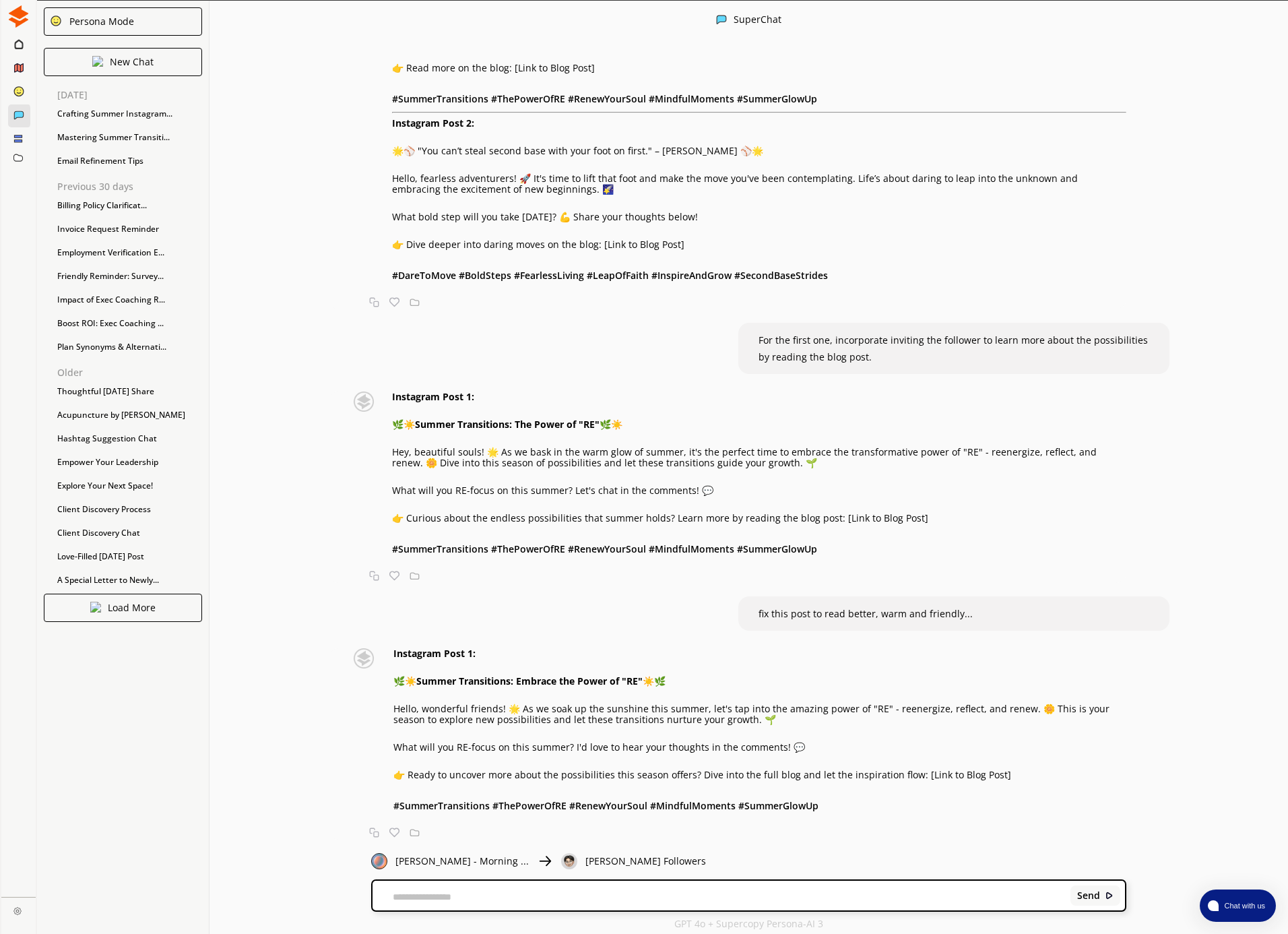
scroll to position [1182, 0]
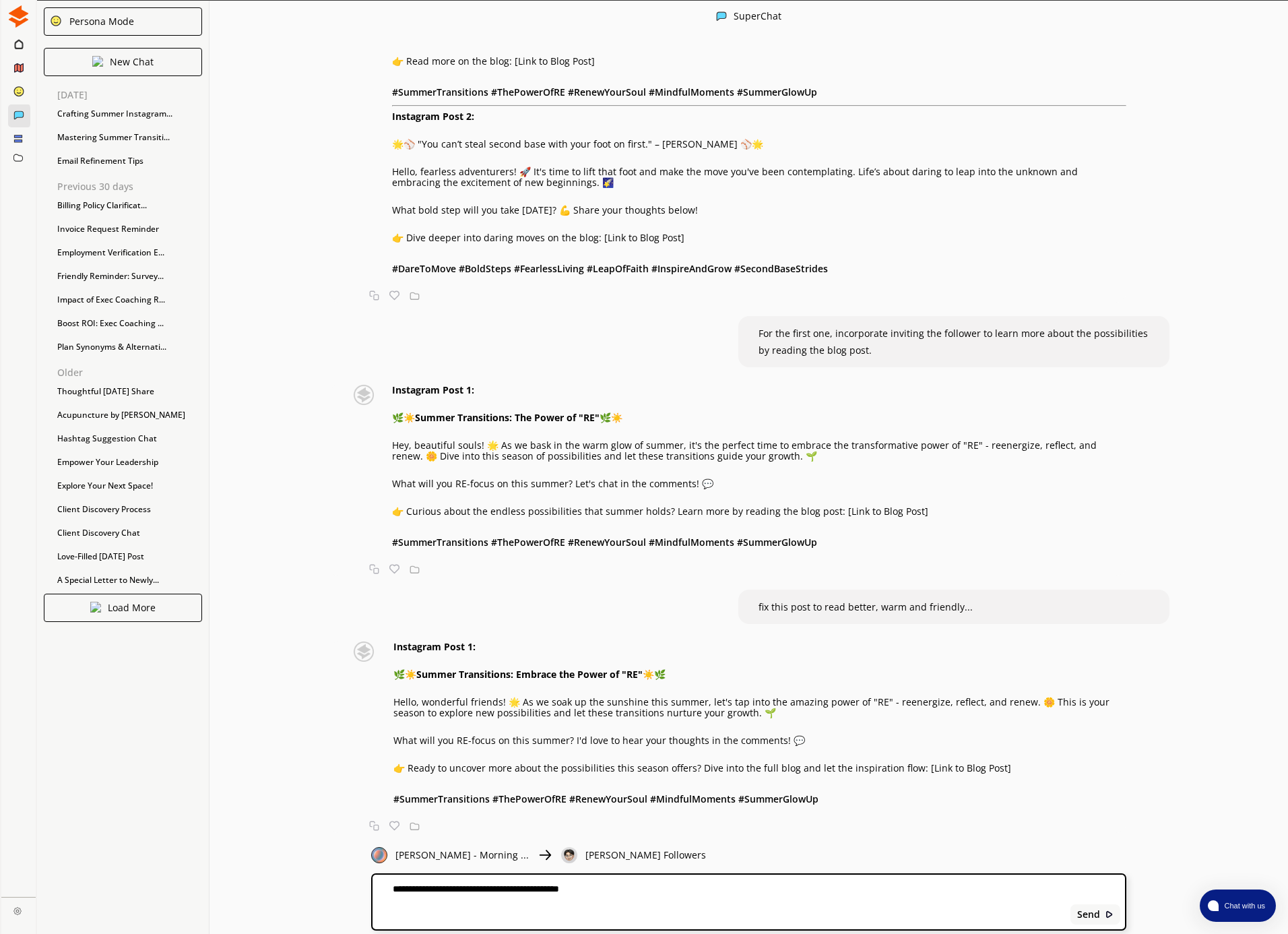
paste textarea "**********"
type textarea "**********"
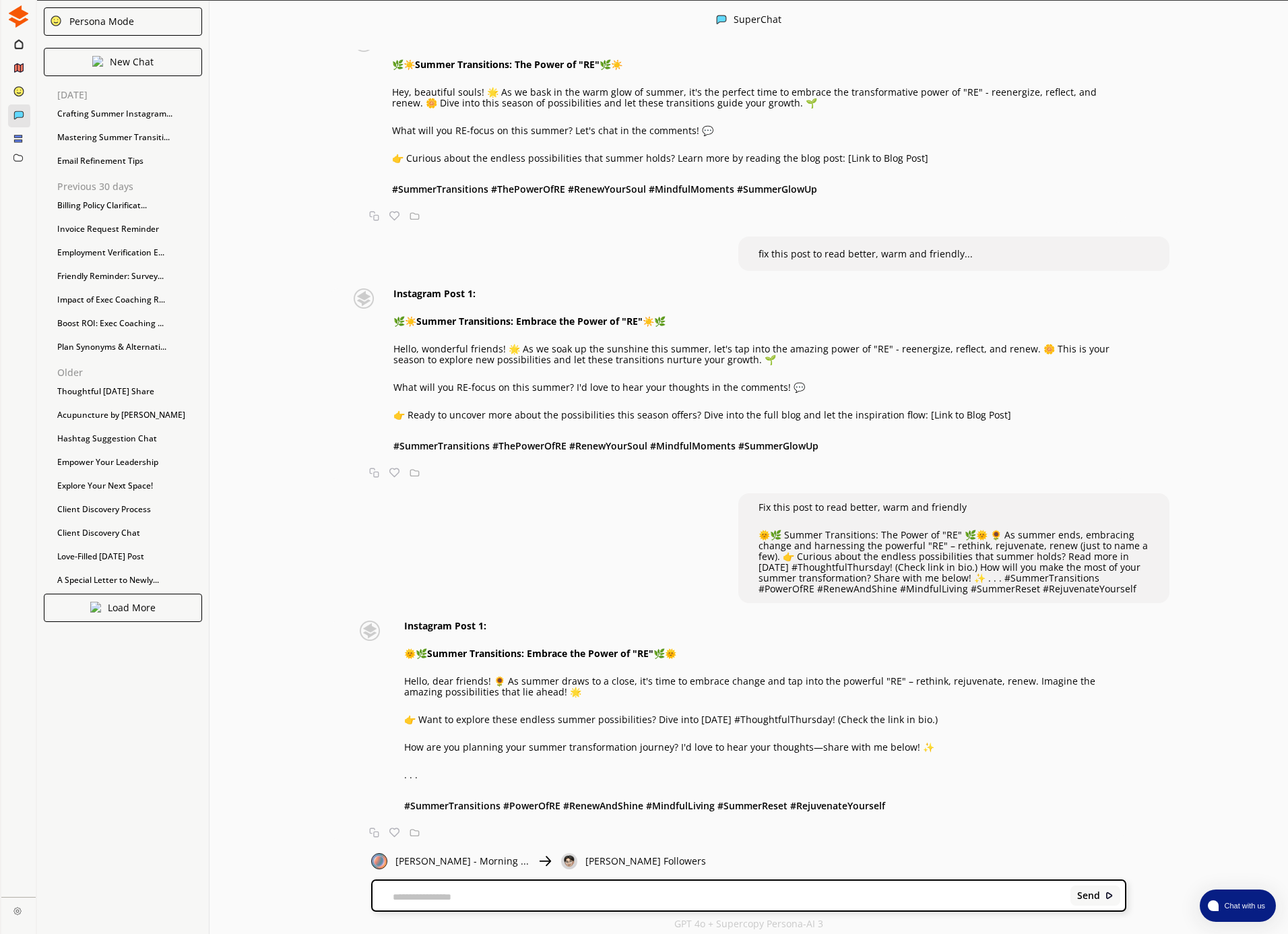
scroll to position [1542, 0]
click at [520, 681] on p "Hello, dear friends! 🌻 As summer draws to a close, it's time to embrace change …" at bounding box center [765, 687] width 722 height 22
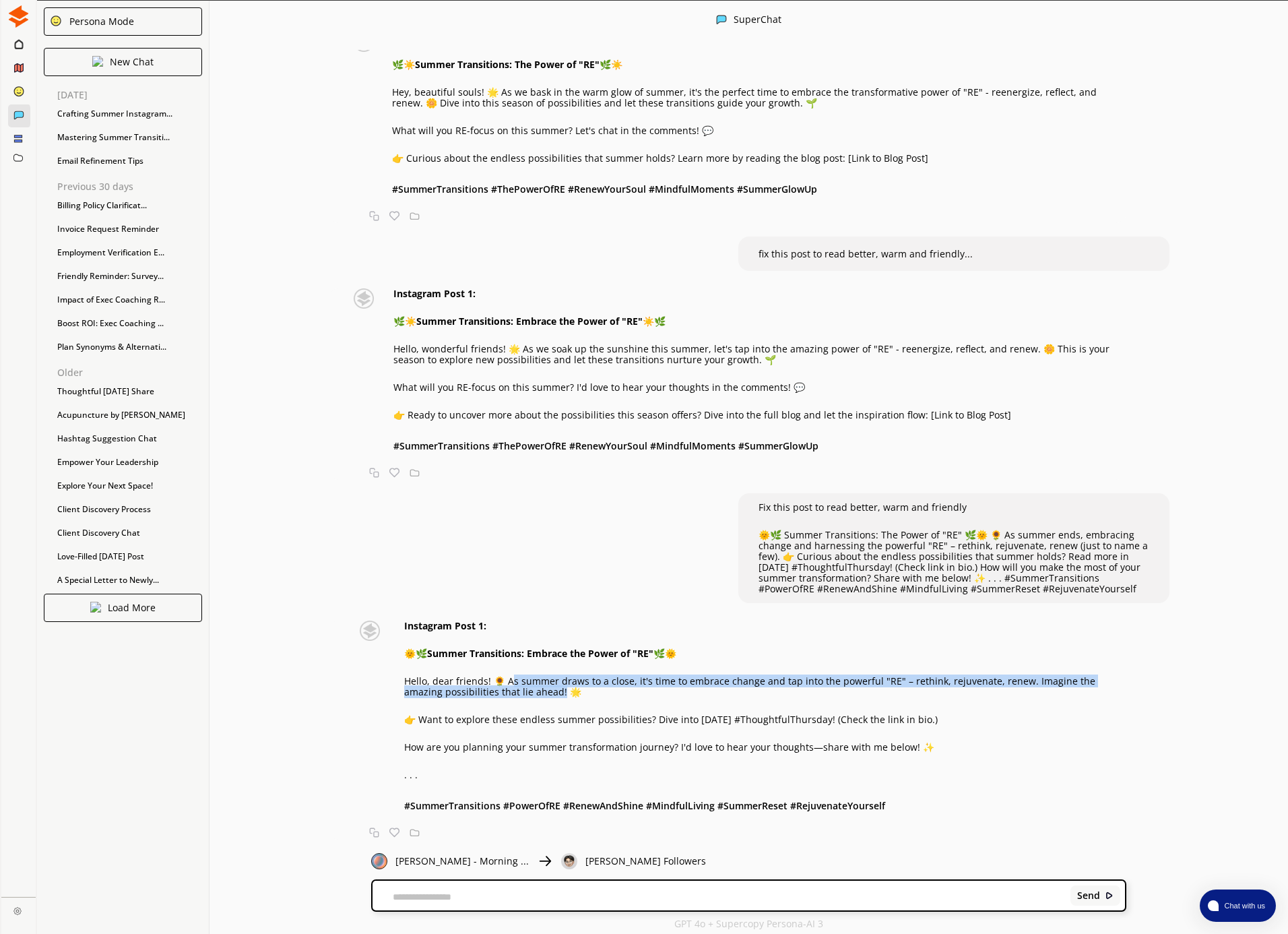
click at [520, 686] on p "Hello, dear friends! 🌻 As summer draws to a close, it's time to embrace change …" at bounding box center [765, 687] width 722 height 22
drag, startPoint x: 495, startPoint y: 679, endPoint x: 542, endPoint y: 691, distance: 48.5
click at [536, 688] on p "Hello, dear friends! 🌻 As summer draws to a close, it's time to embrace change …" at bounding box center [765, 687] width 722 height 22
copy p "🌻 As summer draws to a close, it's time to embrace change and tap into the powe…"
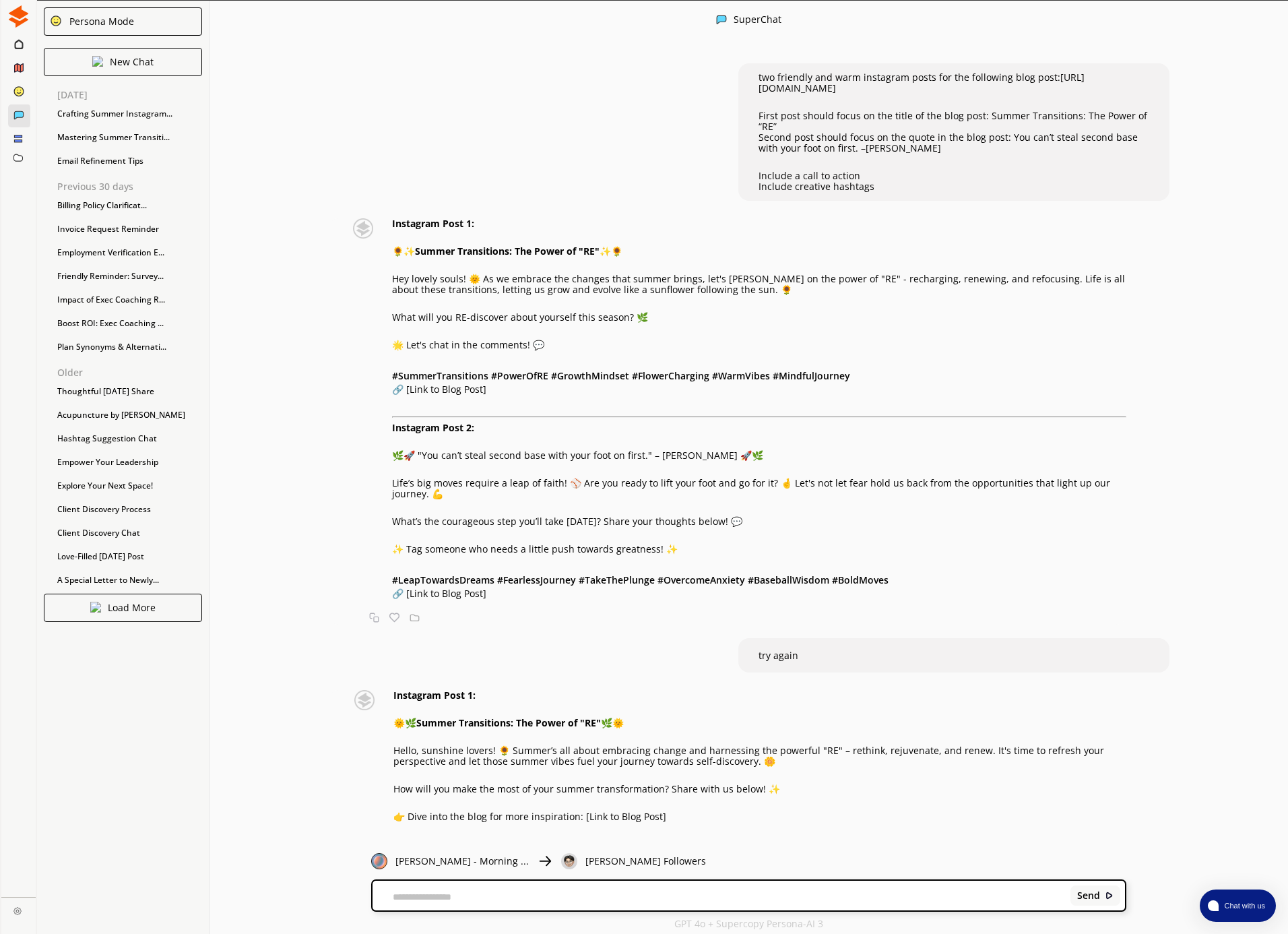
scroll to position [0, 0]
click at [396, 455] on p "🌿🚀 "You can’t steal second base with your foot on first." – Frederick B. Wilcox…" at bounding box center [759, 455] width 734 height 11
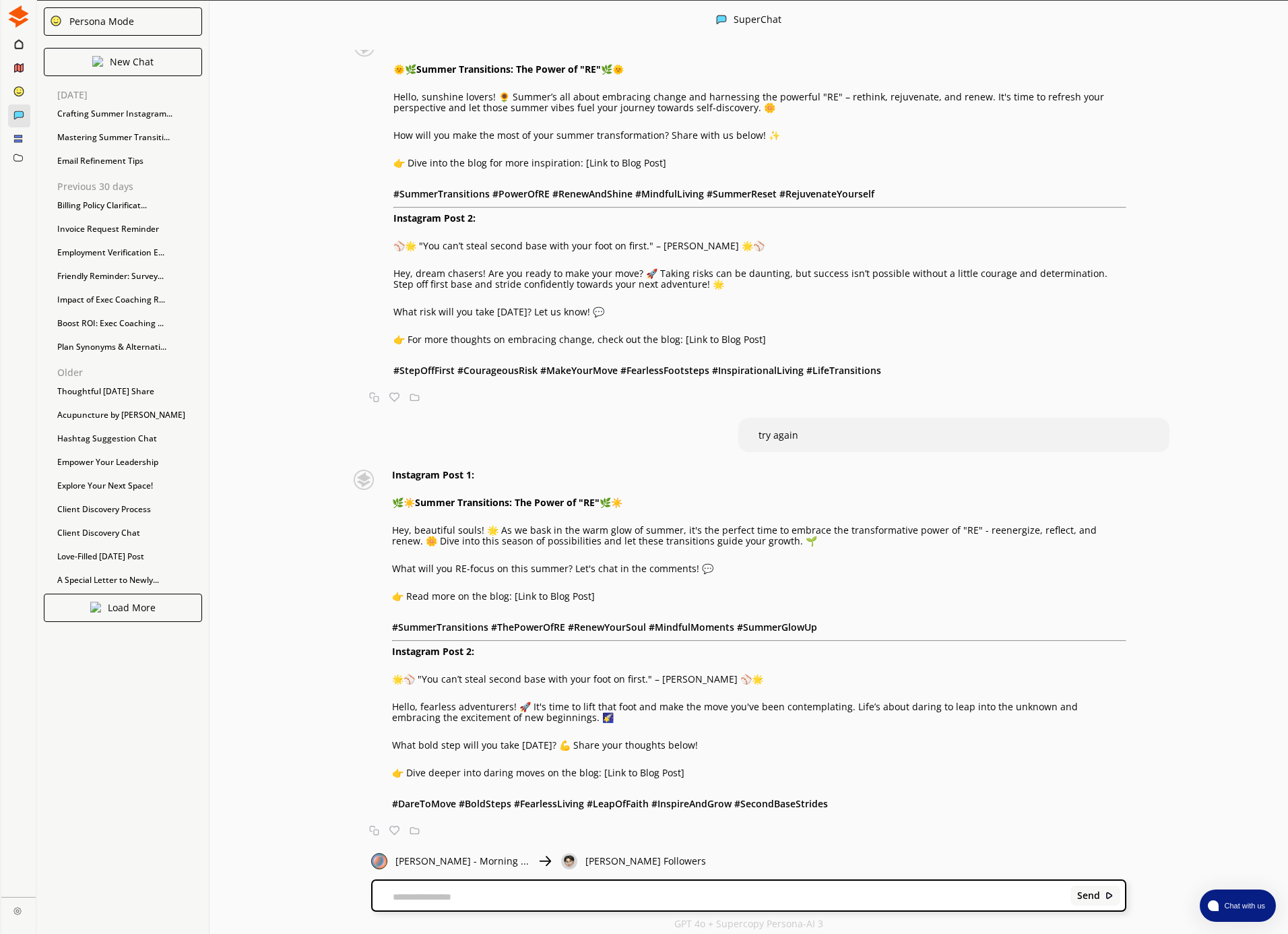
scroll to position [655, 0]
drag, startPoint x: 394, startPoint y: 676, endPoint x: 776, endPoint y: 677, distance: 382.0
click at [776, 677] on p "🌟⚾️ "You can’t steal second base with your foot on first." – Frederick B. Wilco…" at bounding box center [759, 678] width 734 height 11
copy p "🌟⚾️ "You can’t steal second base with your foot on first." – Frederick B. Wilco…"
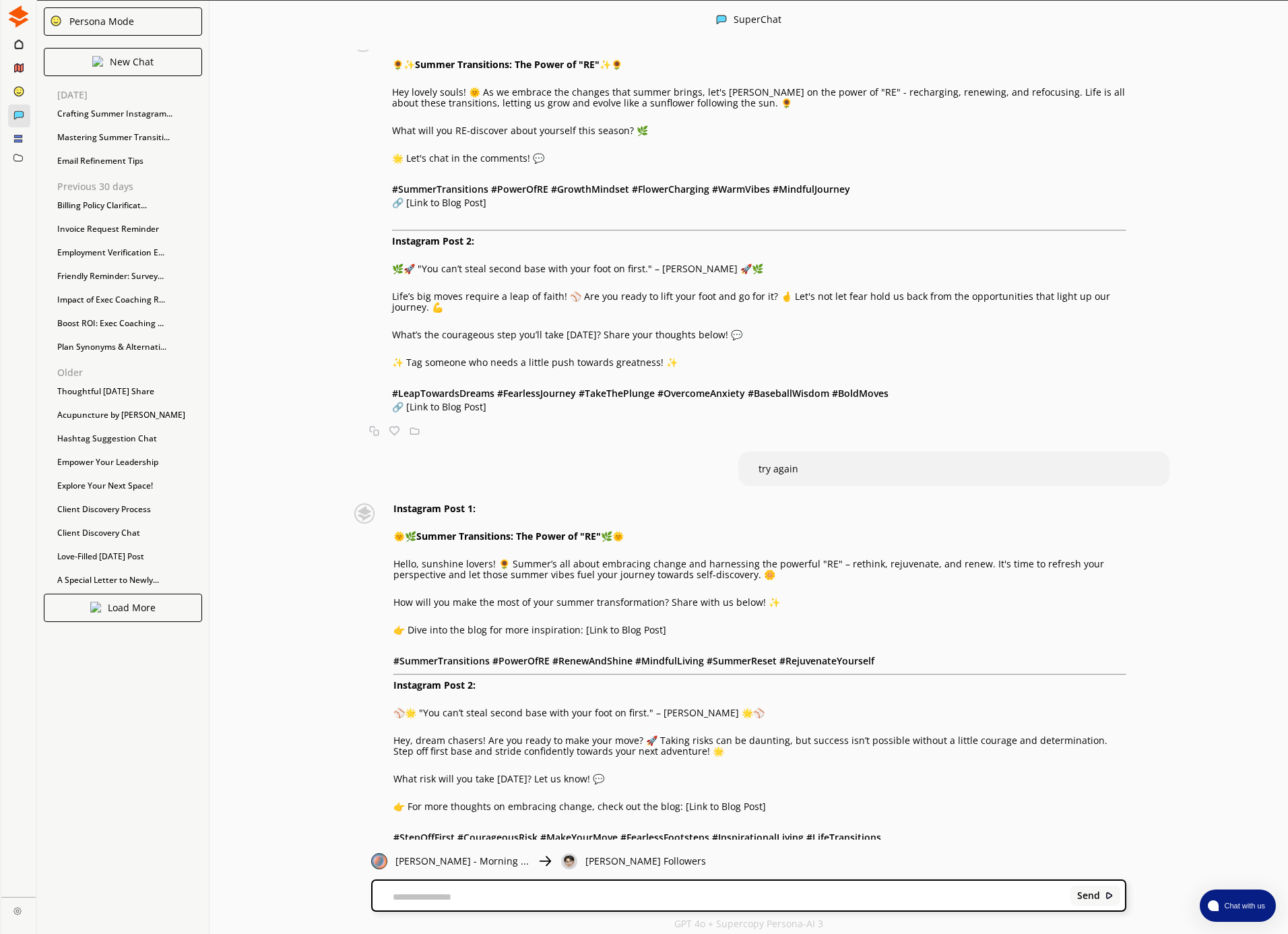
scroll to position [0, 0]
click at [461, 317] on div "Instagram Post 1: 🌻✨ Summer Transitions: The Power of "RE" ✨🌻 Hey lovely souls!…" at bounding box center [759, 222] width 734 height 381
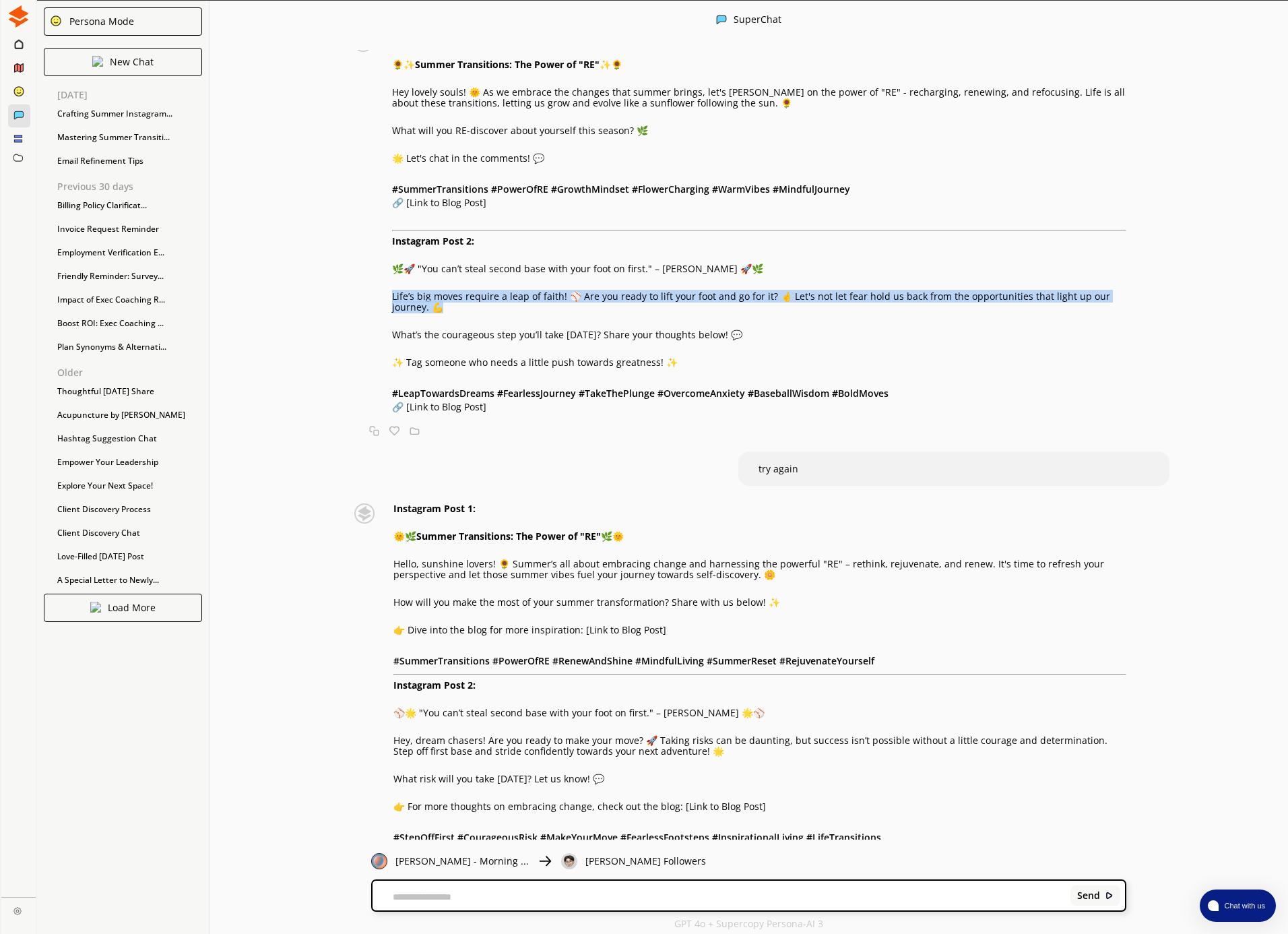
drag, startPoint x: 460, startPoint y: 312, endPoint x: 388, endPoint y: 295, distance: 74.0
click at [388, 295] on div "Instagram Post 1: 🌻✨ Summer Transitions: The Power of "RE" ✨🌻 Hey lovely souls!…" at bounding box center [734, 222] width 784 height 381
copy p "Life’s big moves require a leap of faith! ⚾️ Are you ready to lift your foot an…"
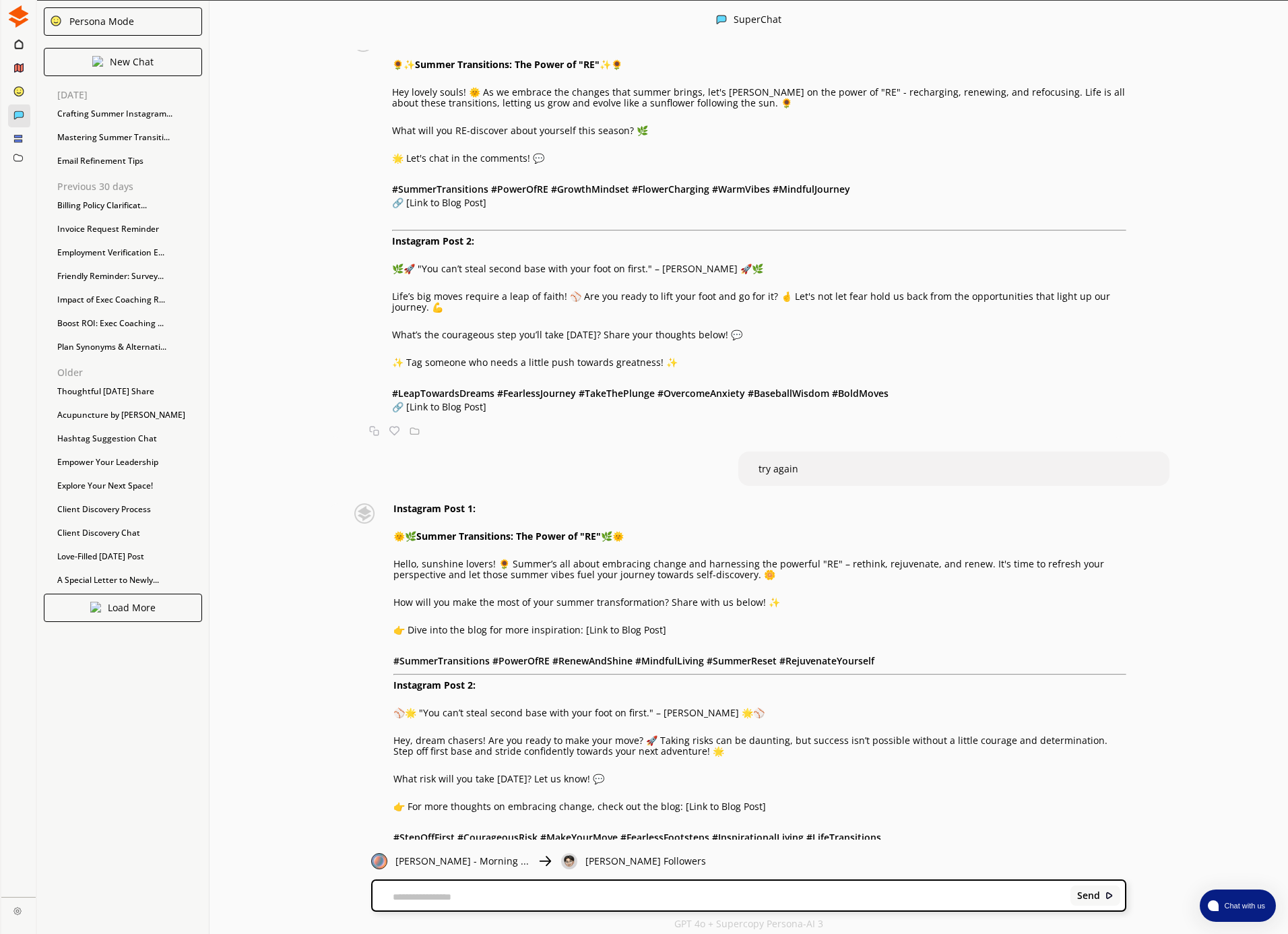
click at [475, 894] on textarea at bounding box center [719, 897] width 693 height 11
type textarea "**********"
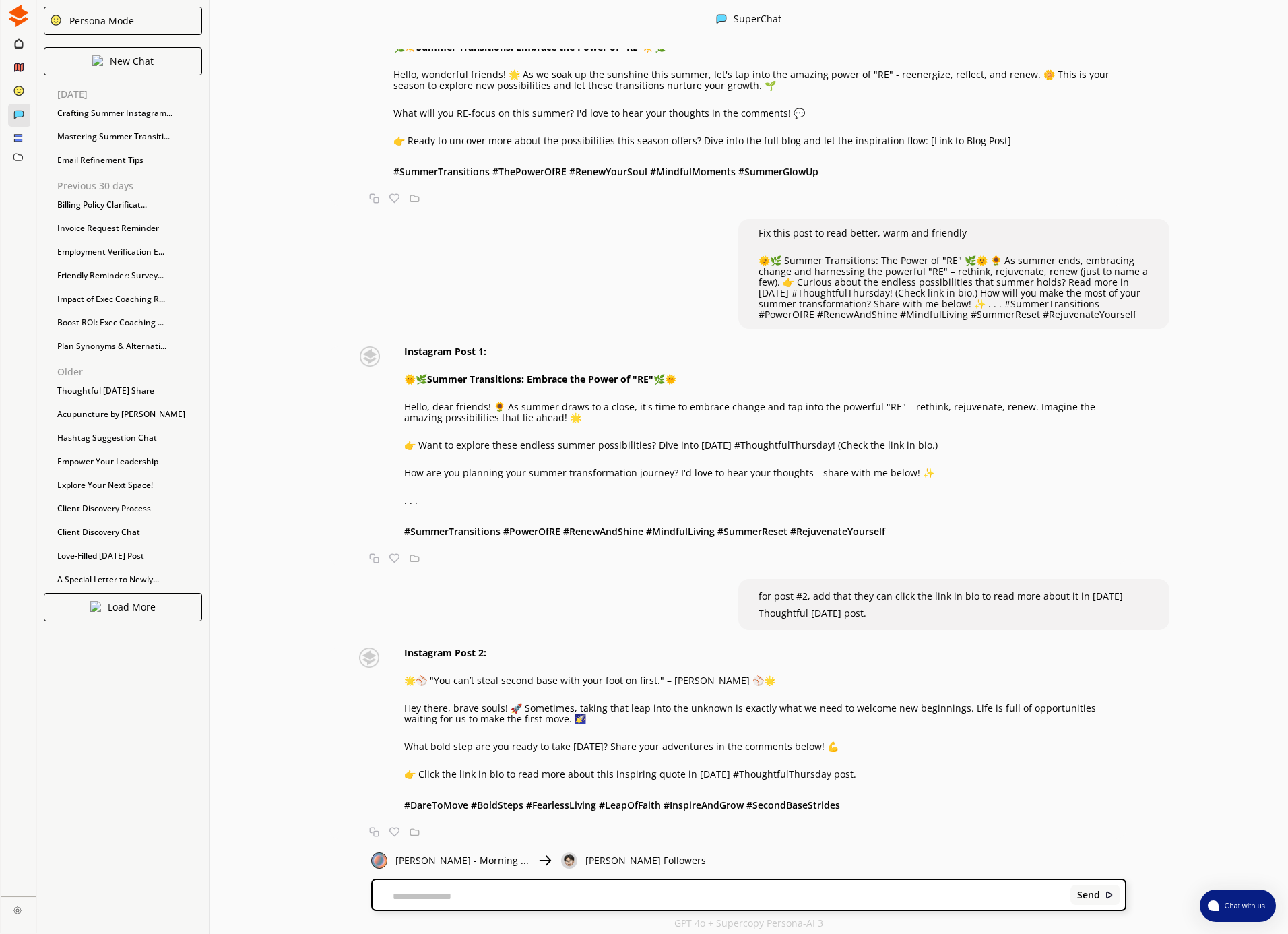
scroll to position [1815, 0]
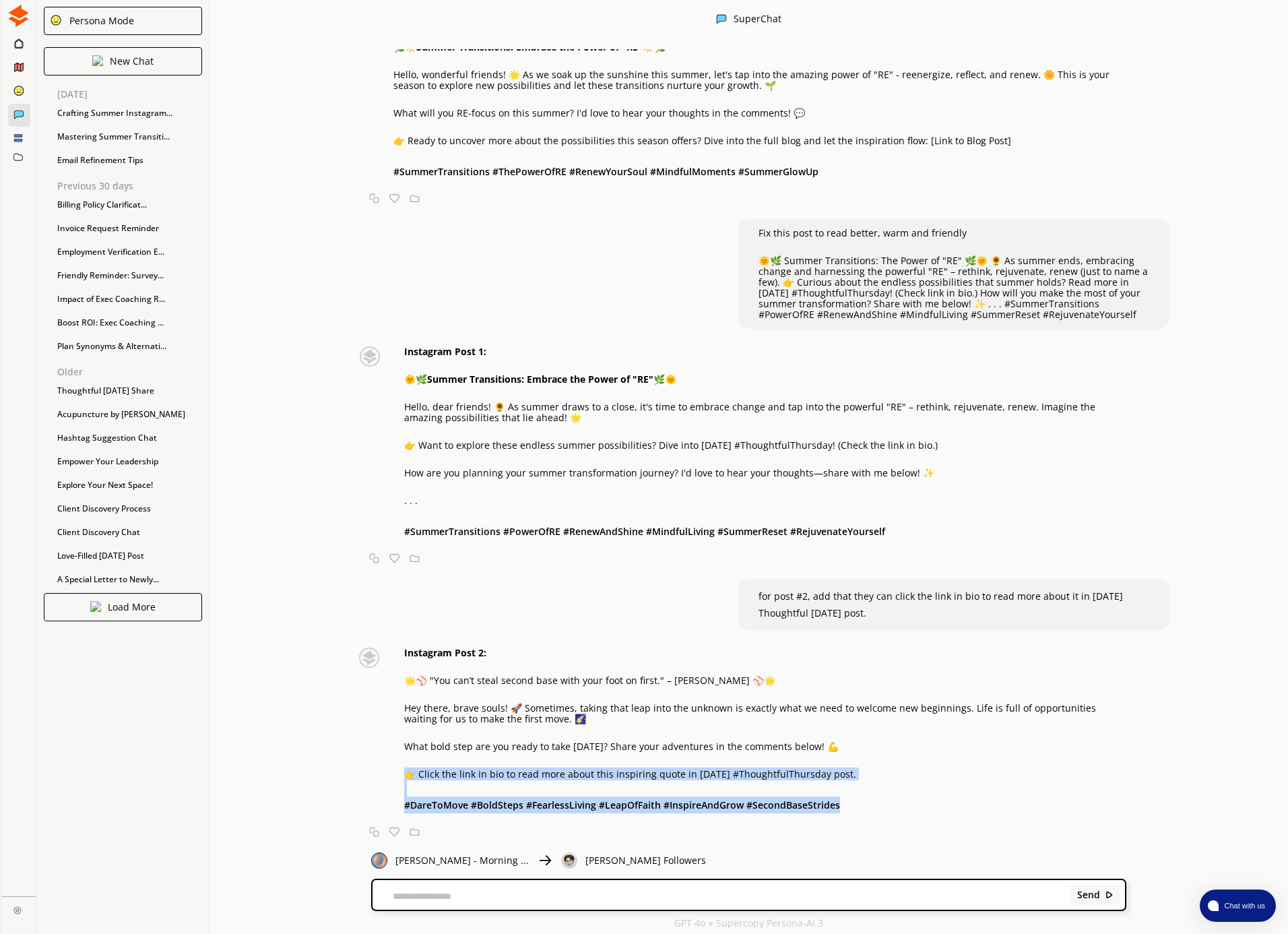
drag, startPoint x: 405, startPoint y: 772, endPoint x: 858, endPoint y: 806, distance: 454.3
click at [846, 805] on div "Instagram Post 2: 🌟⚾️ "You can’t steal second base with your foot on first." – …" at bounding box center [765, 730] width 722 height 166
copy div "👉 Click the link in bio to read more about this inspiring quote in today's #Tho…"
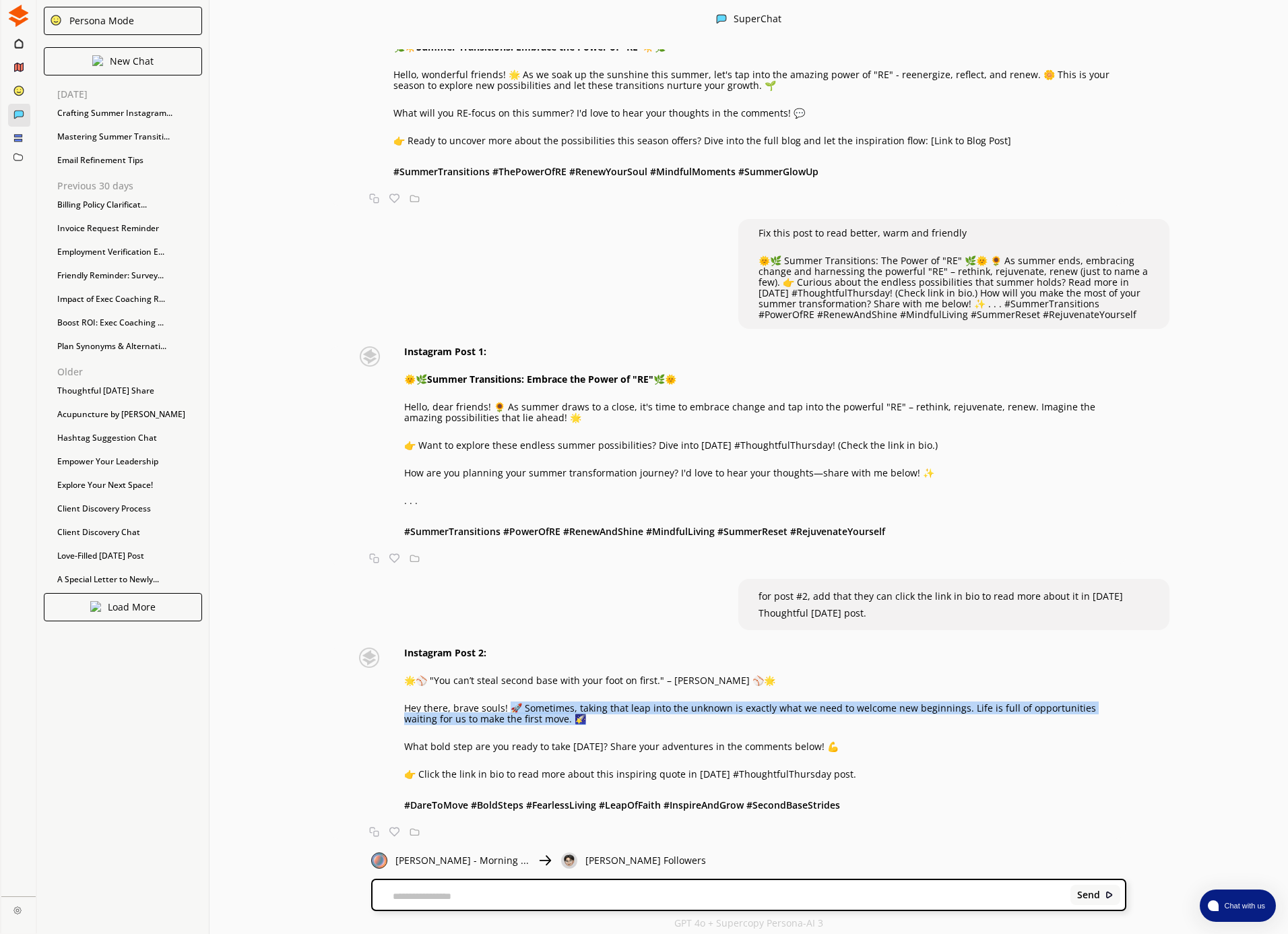
drag, startPoint x: 511, startPoint y: 706, endPoint x: 566, endPoint y: 720, distance: 56.8
click at [566, 720] on p "Hey there, brave souls! 🚀 Sometimes, taking that leap into the unknown is exact…" at bounding box center [765, 713] width 722 height 22
copy p "🚀 Sometimes, taking that leap into the unknown is exactly what we need to welco…"
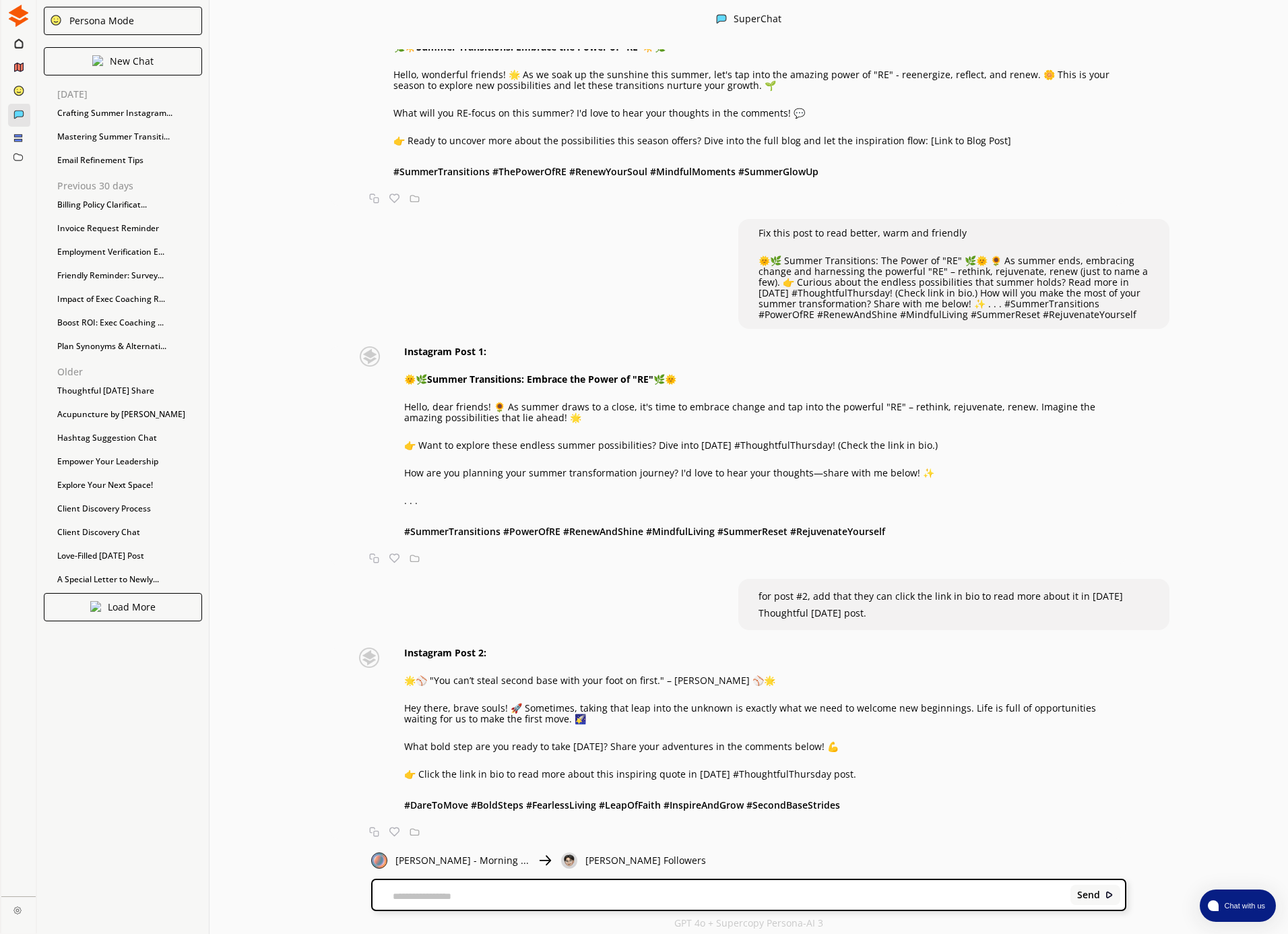
click at [510, 891] on textarea at bounding box center [719, 896] width 693 height 11
paste textarea "**********"
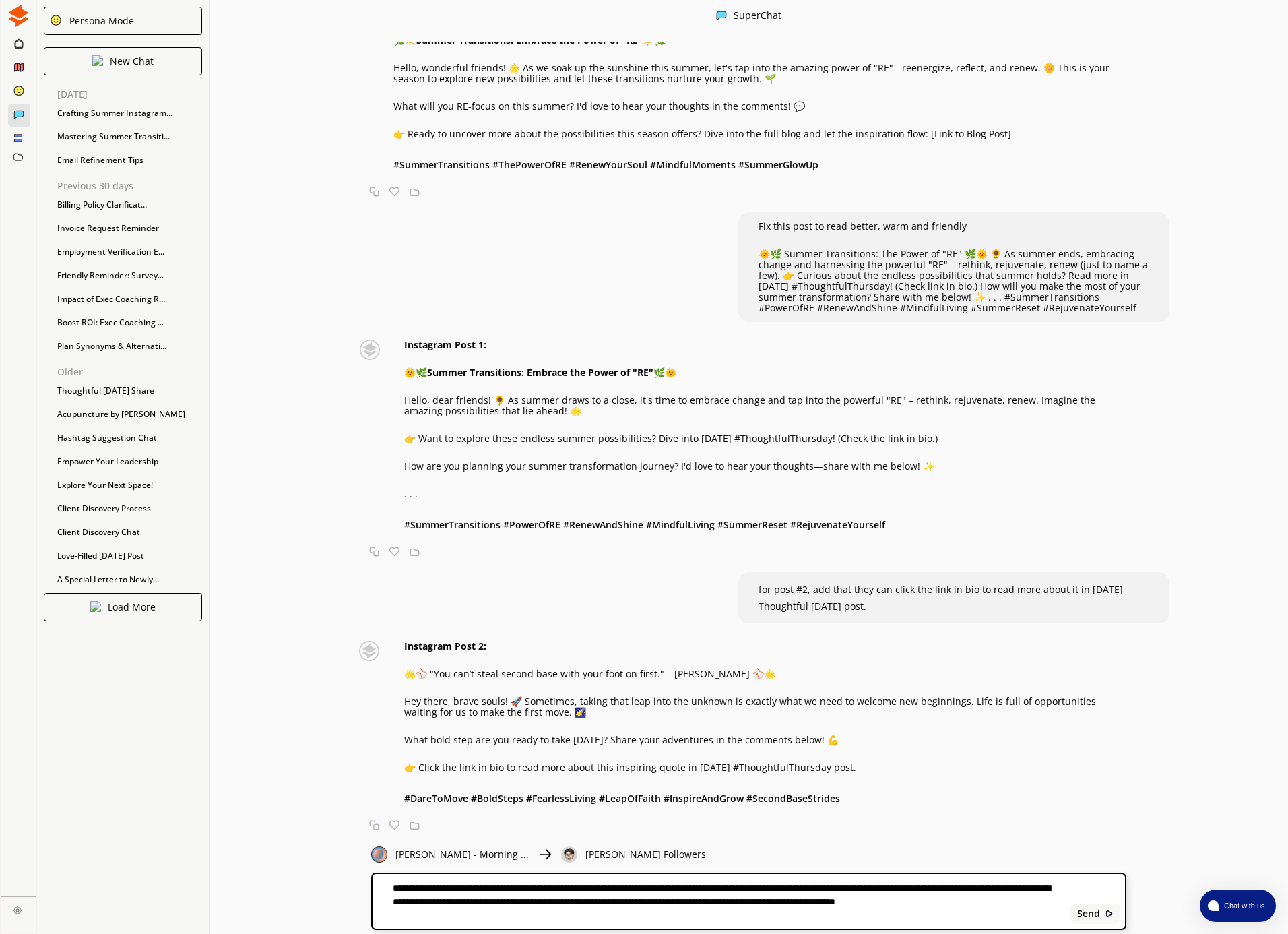
click at [634, 889] on textarea "**********" at bounding box center [719, 901] width 693 height 39
drag, startPoint x: 634, startPoint y: 889, endPoint x: 678, endPoint y: 891, distance: 44.0
click at [634, 889] on textarea "**********" at bounding box center [719, 901] width 693 height 39
type textarea "**********"
click at [588, 914] on textarea "**********" at bounding box center [719, 901] width 693 height 39
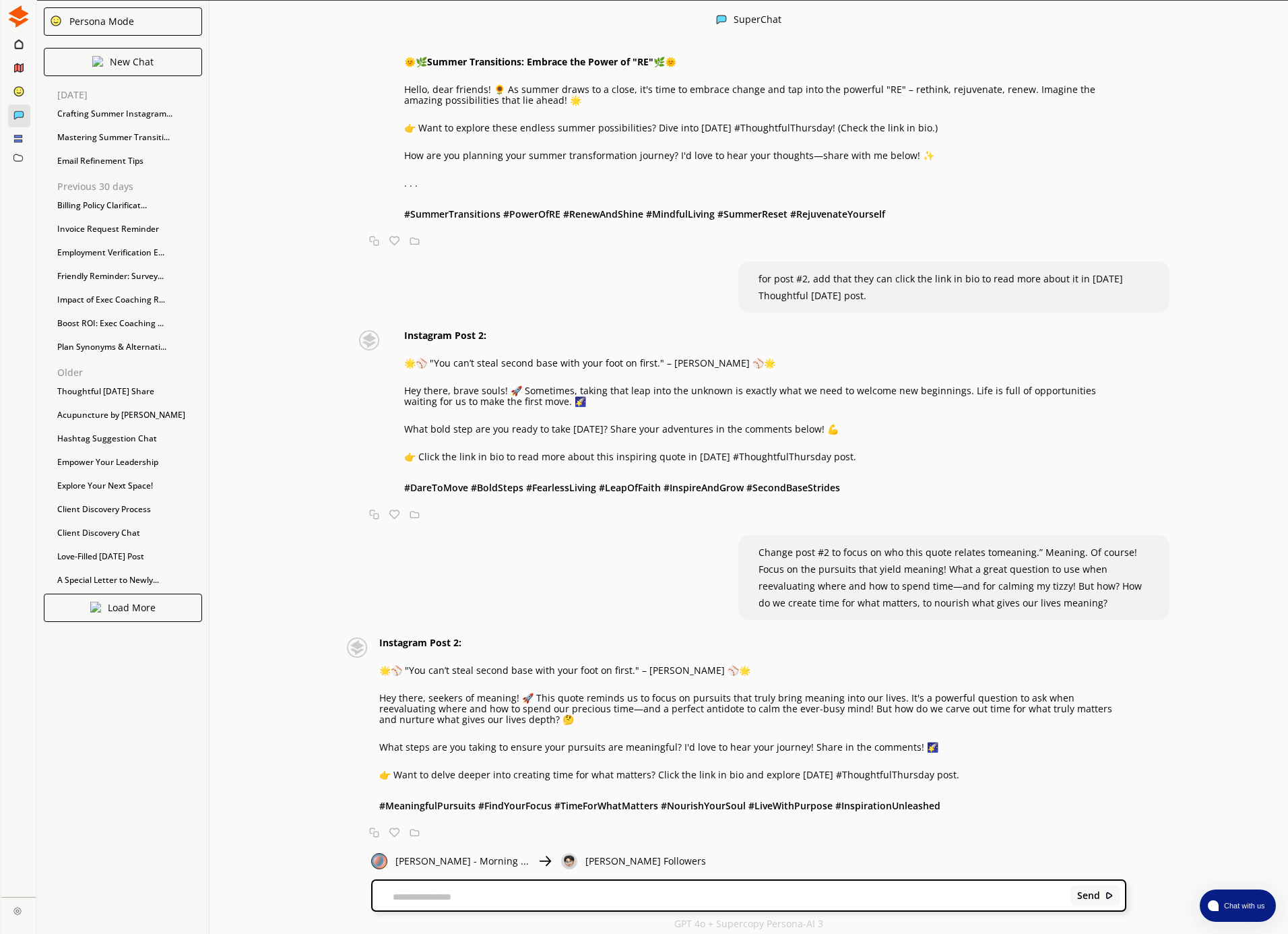
scroll to position [2133, 0]
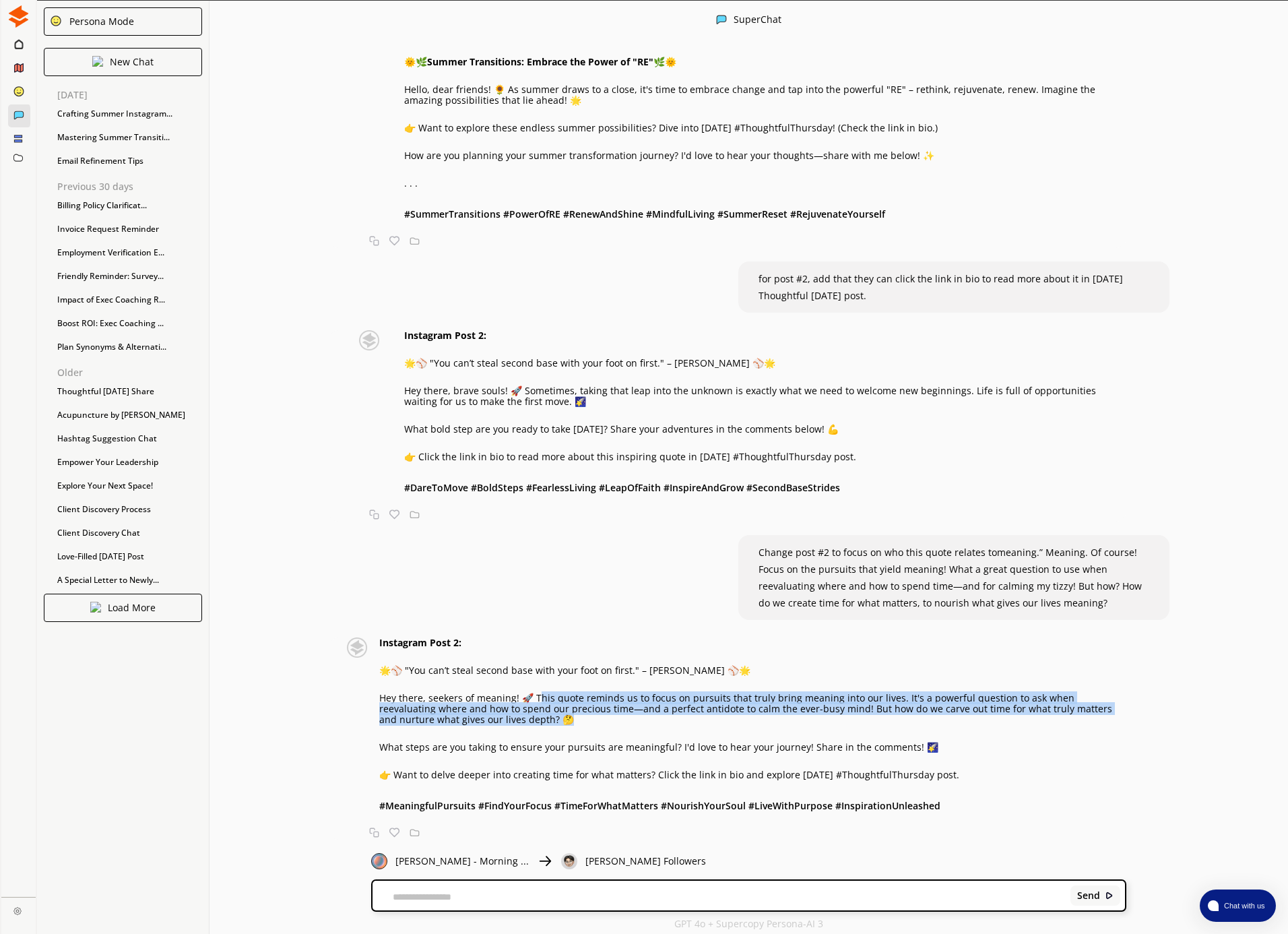
drag, startPoint x: 537, startPoint y: 697, endPoint x: 520, endPoint y: 721, distance: 29.4
click at [518, 721] on p "Hey there, seekers of meaning! 🚀 This quote reminds us to focus on pursuits tha…" at bounding box center [753, 709] width 747 height 33
copy p "is quote reminds us to focus on pursuits that truly bring meaning into our live…"
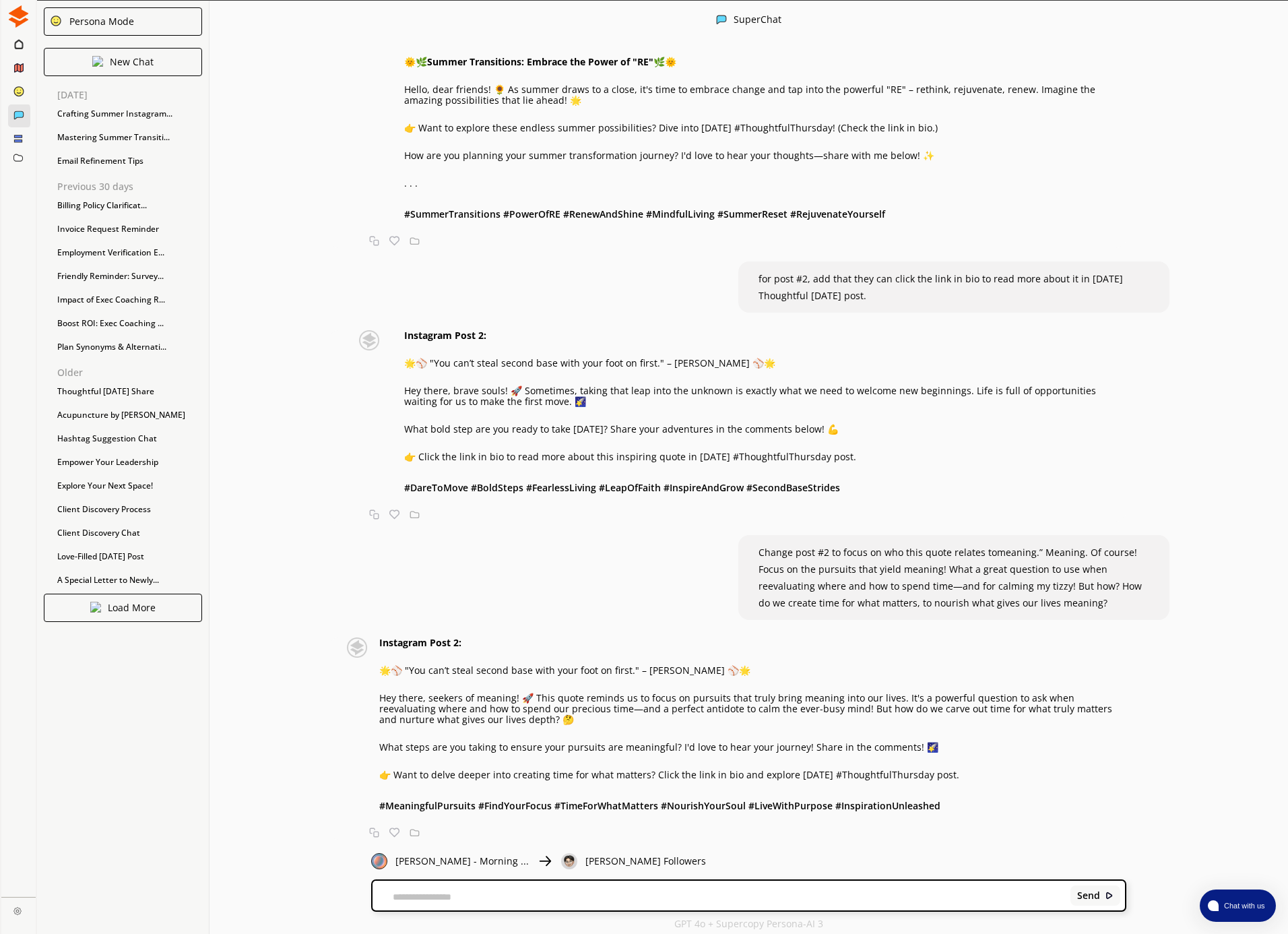
drag, startPoint x: 408, startPoint y: 895, endPoint x: 432, endPoint y: 890, distance: 24.5
click at [412, 894] on textarea at bounding box center [719, 897] width 693 height 11
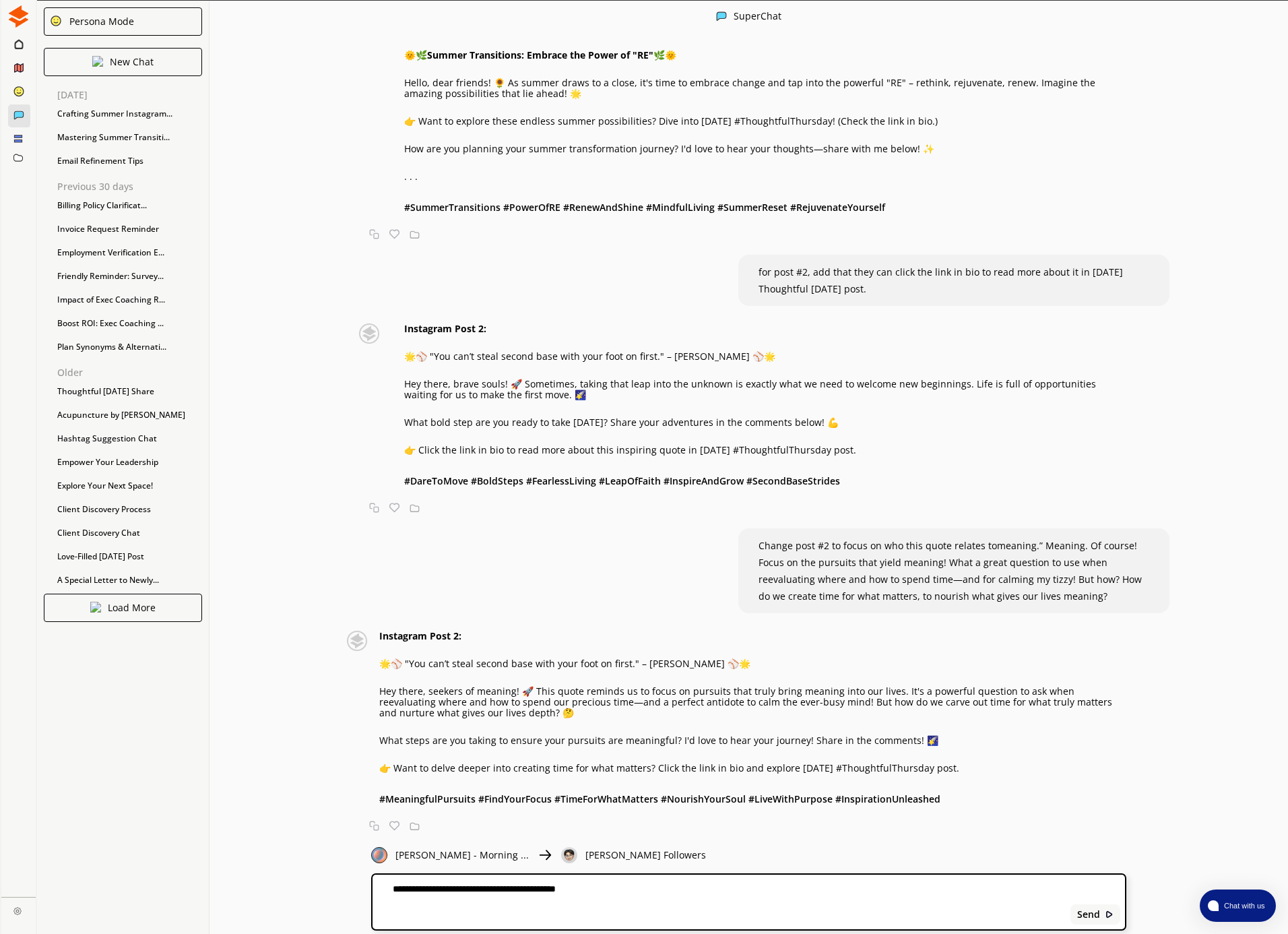
paste textarea "**********"
type textarea "**********"
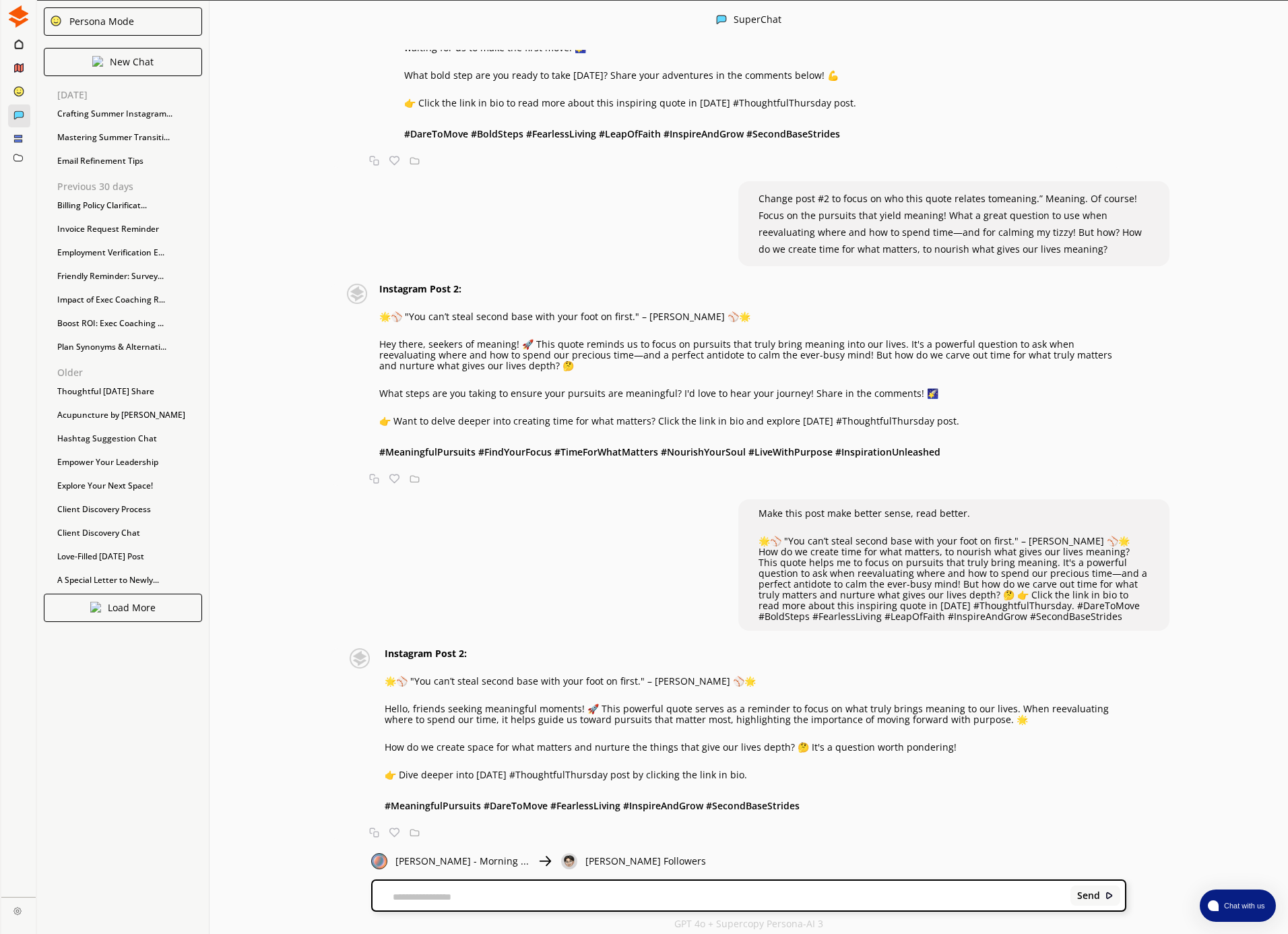
scroll to position [2487, 0]
click at [801, 803] on div "Instagram Post 2: 🌟⚾️ "You can’t steal second base with your foot on first." – …" at bounding box center [755, 731] width 742 height 166
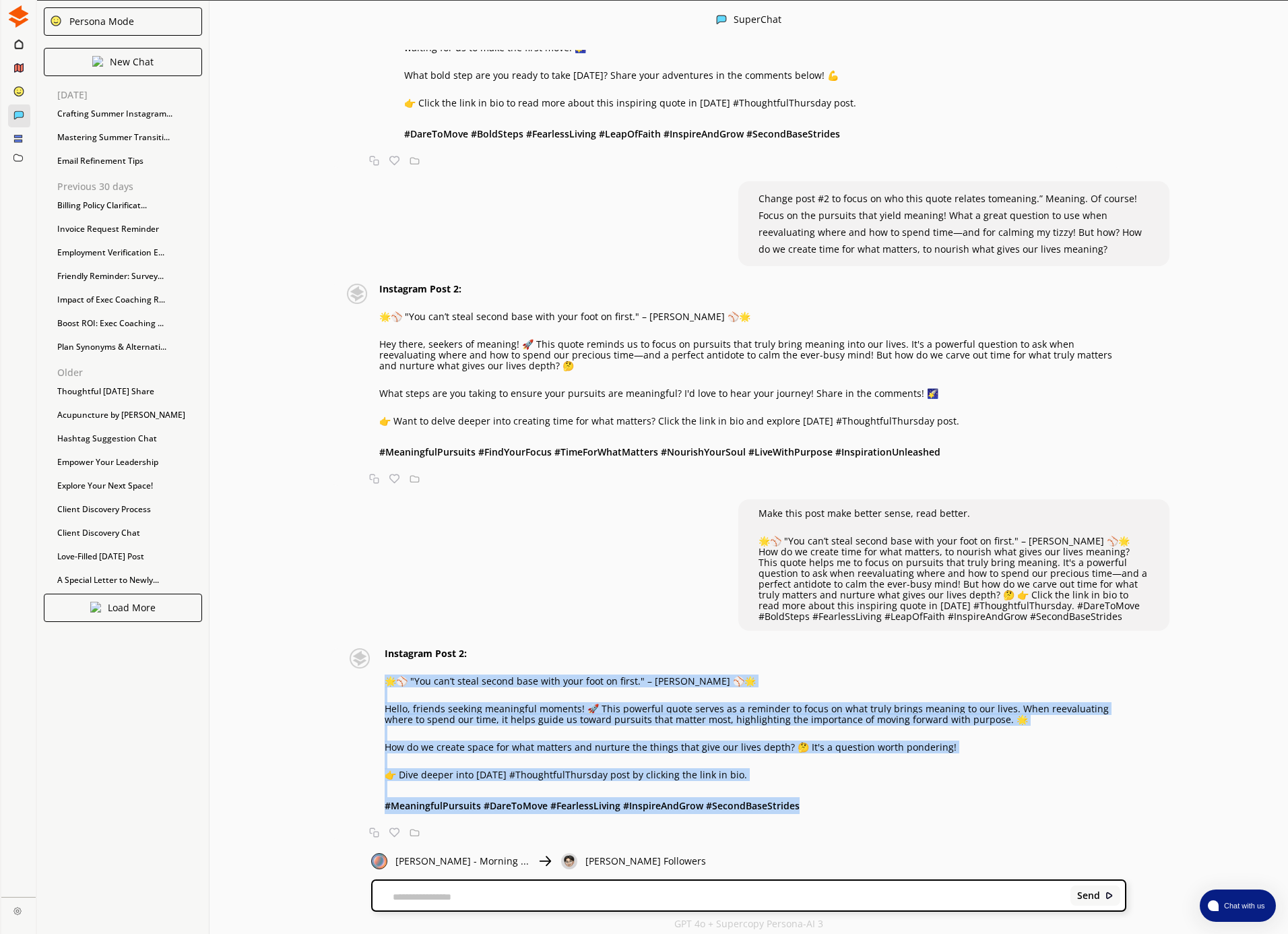
drag, startPoint x: 807, startPoint y: 806, endPoint x: 377, endPoint y: 684, distance: 447.0
click at [377, 684] on div "Instagram Post 2: 🌟⚾️ "You can’t steal second base with your foot on first." – …" at bounding box center [734, 731] width 784 height 166
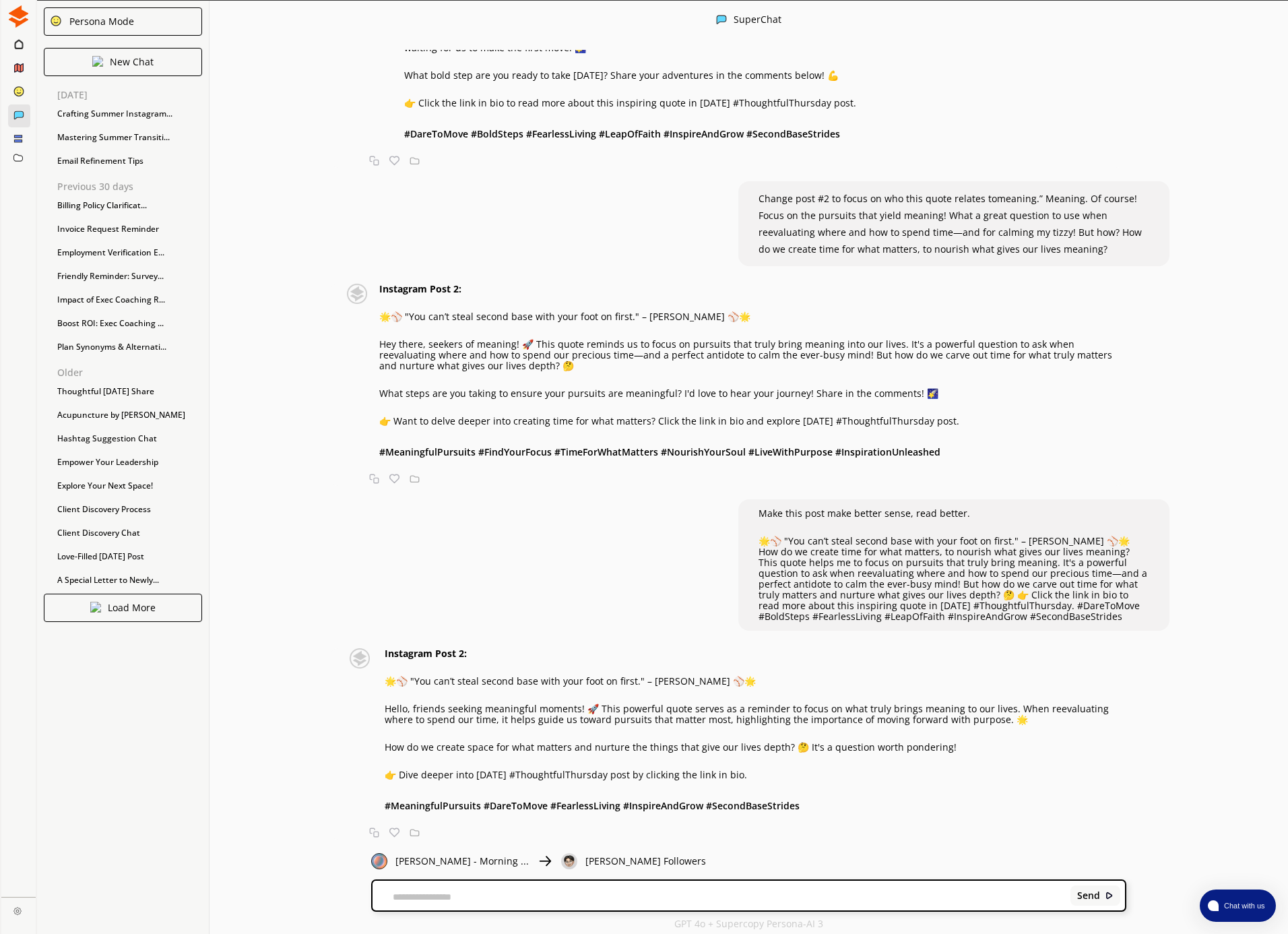
drag, startPoint x: 413, startPoint y: 892, endPoint x: 421, endPoint y: 889, distance: 8.5
click at [411, 894] on textarea at bounding box center [719, 897] width 693 height 11
type textarea "*"
paste textarea "**********"
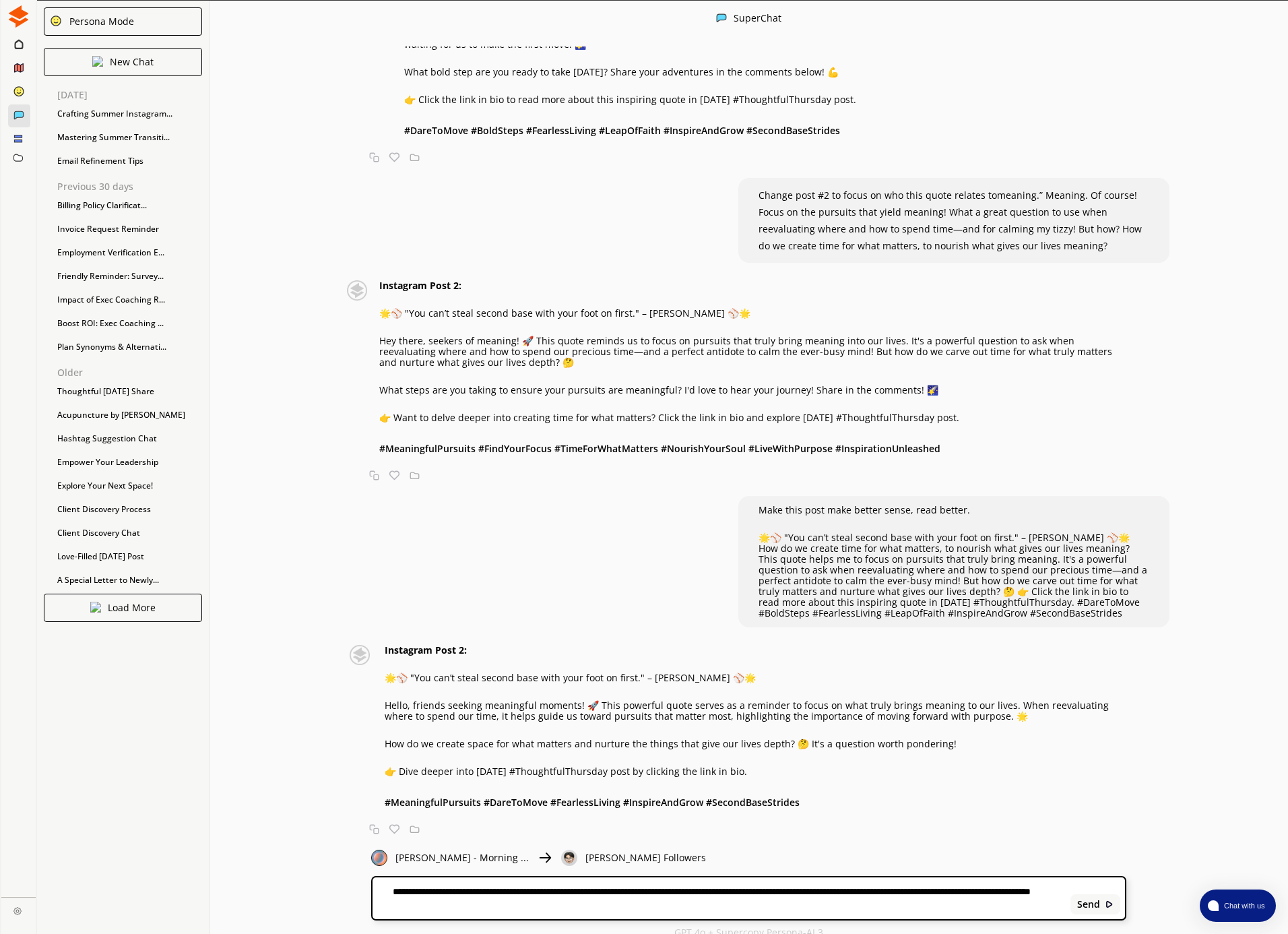
drag, startPoint x: 897, startPoint y: 889, endPoint x: 938, endPoint y: 844, distance: 60.9
click at [897, 889] on textarea "**********" at bounding box center [719, 898] width 693 height 26
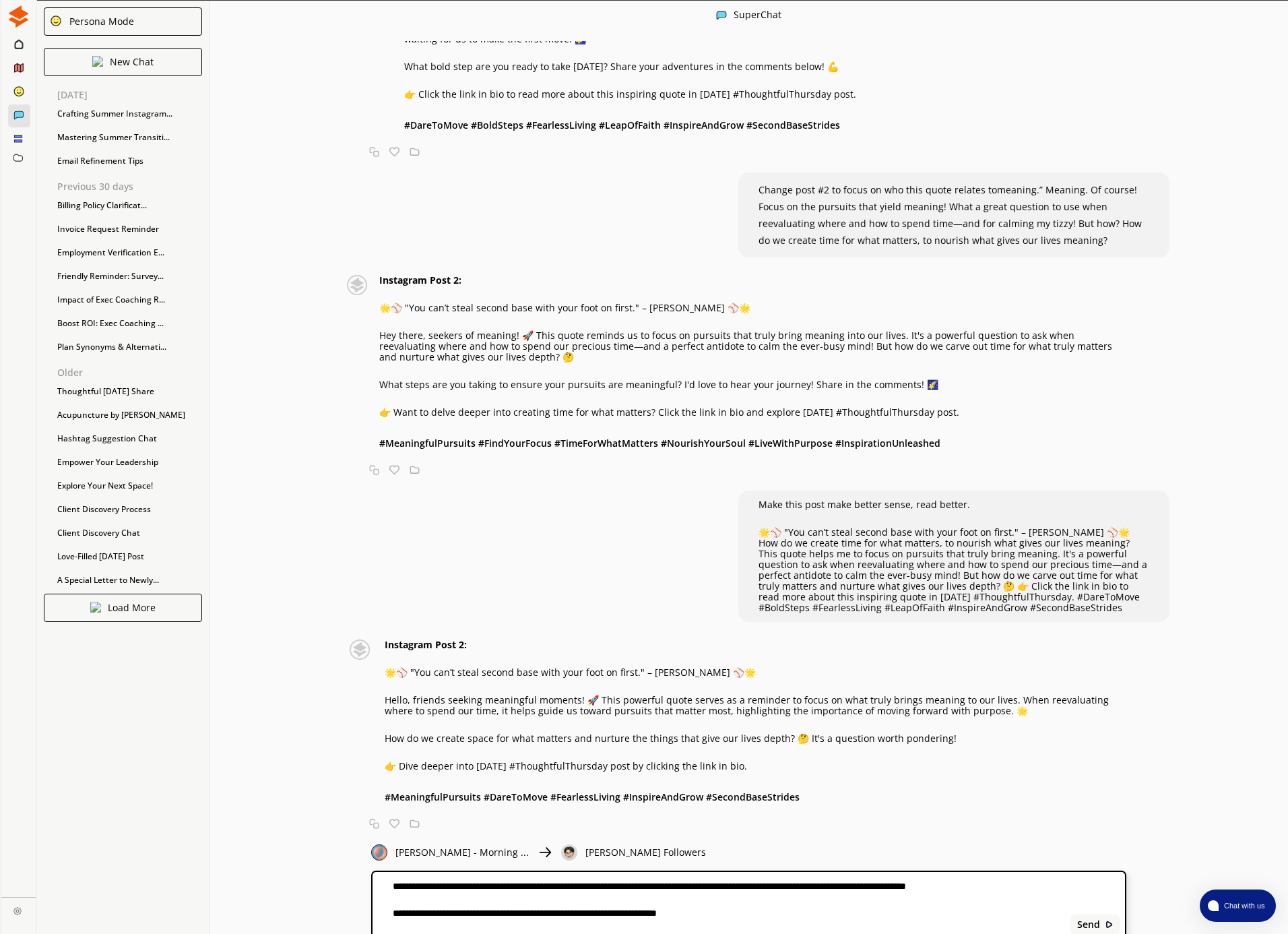
click at [475, 2] on div "SuperChat" at bounding box center [749, 16] width 1078 height 31
click at [405, 901] on textarea "**********" at bounding box center [719, 905] width 693 height 51
click at [396, 899] on textarea "**********" at bounding box center [719, 905] width 693 height 51
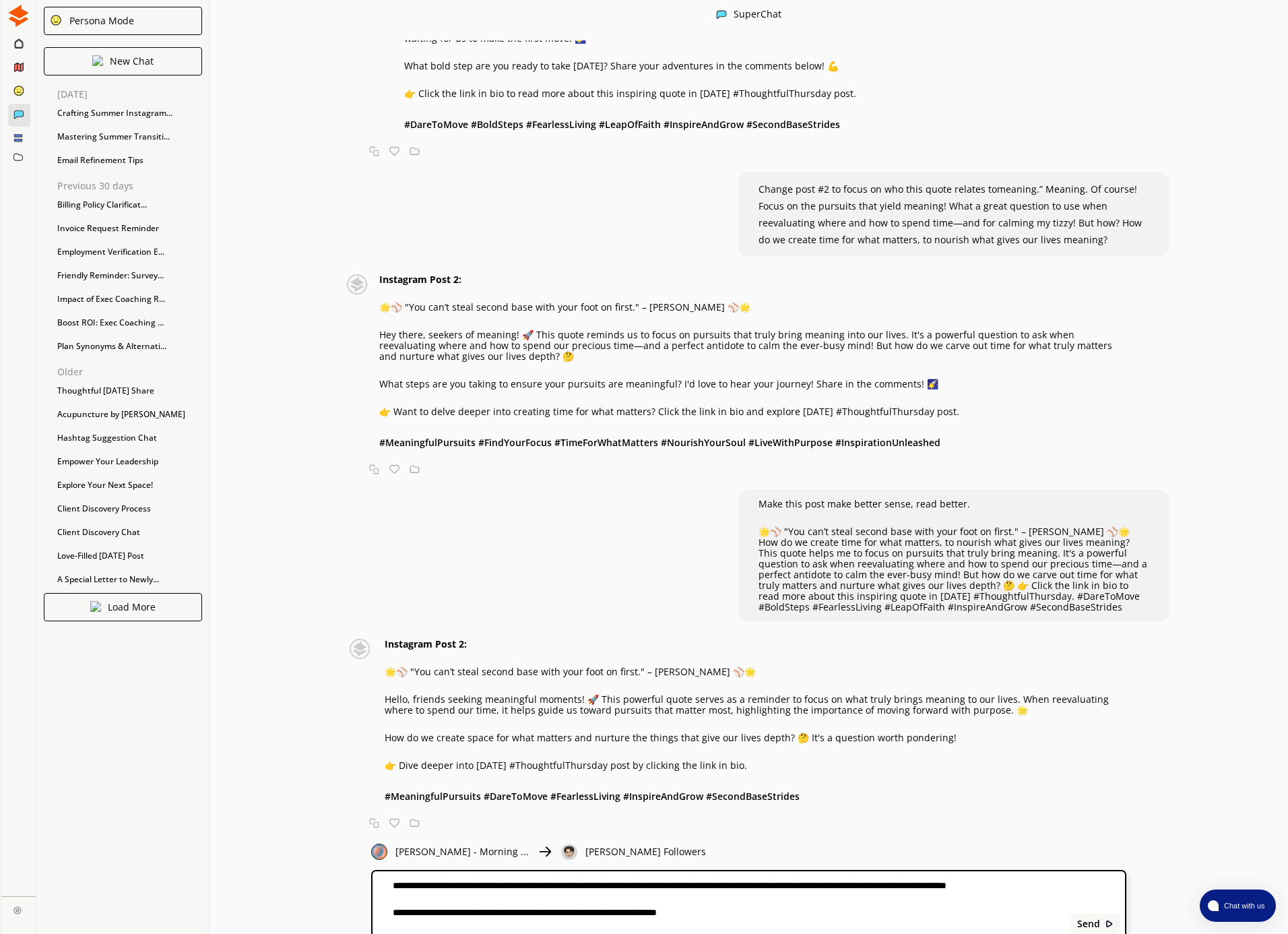
drag, startPoint x: 744, startPoint y: 922, endPoint x: 351, endPoint y: 923, distance: 393.0
click at [352, 924] on div "SuperChat two friendly and warm instagram posts for the following blog post: ht…" at bounding box center [749, 467] width 1078 height 934
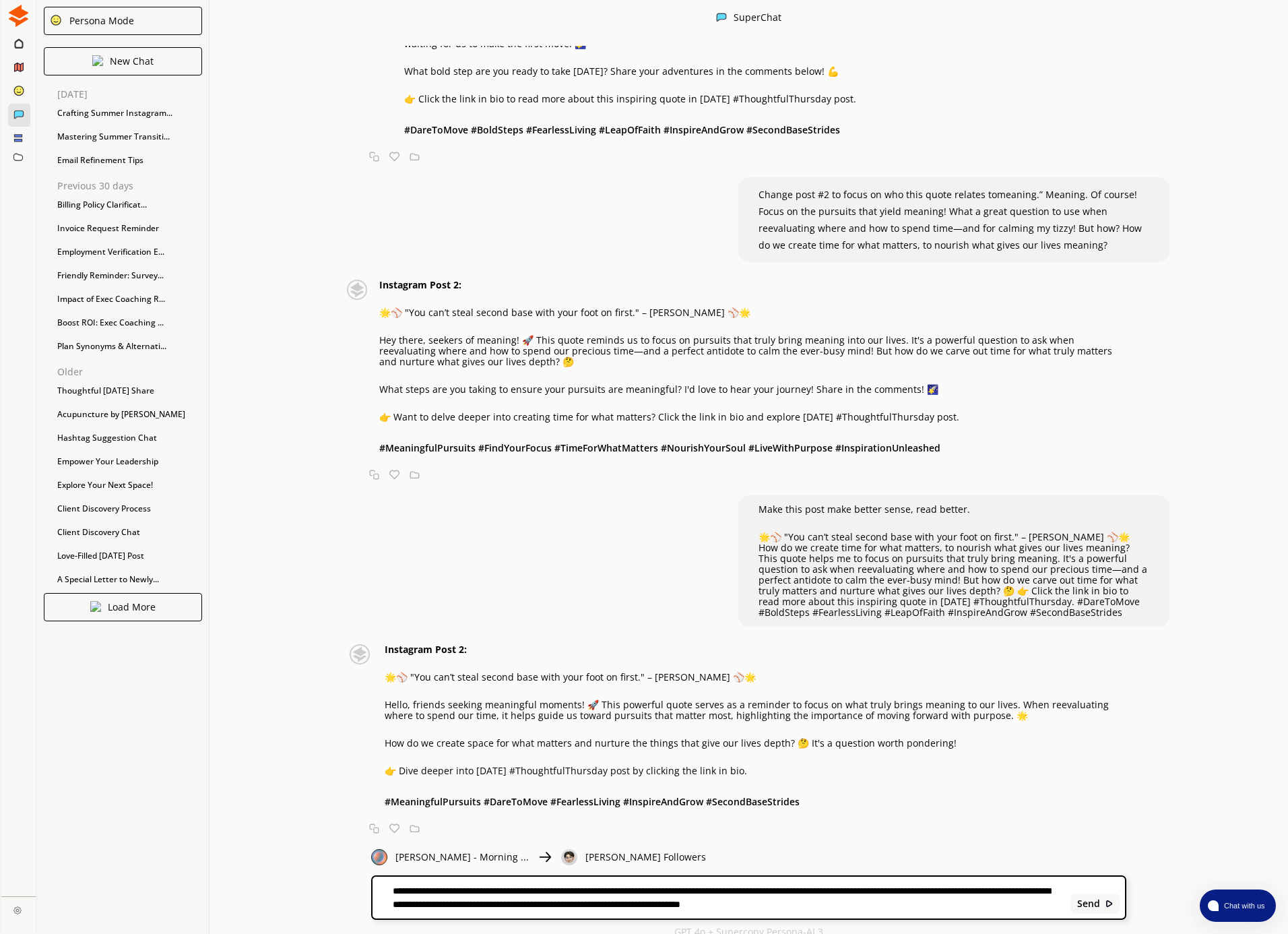
click at [428, 887] on textarea "**********" at bounding box center [719, 897] width 693 height 26
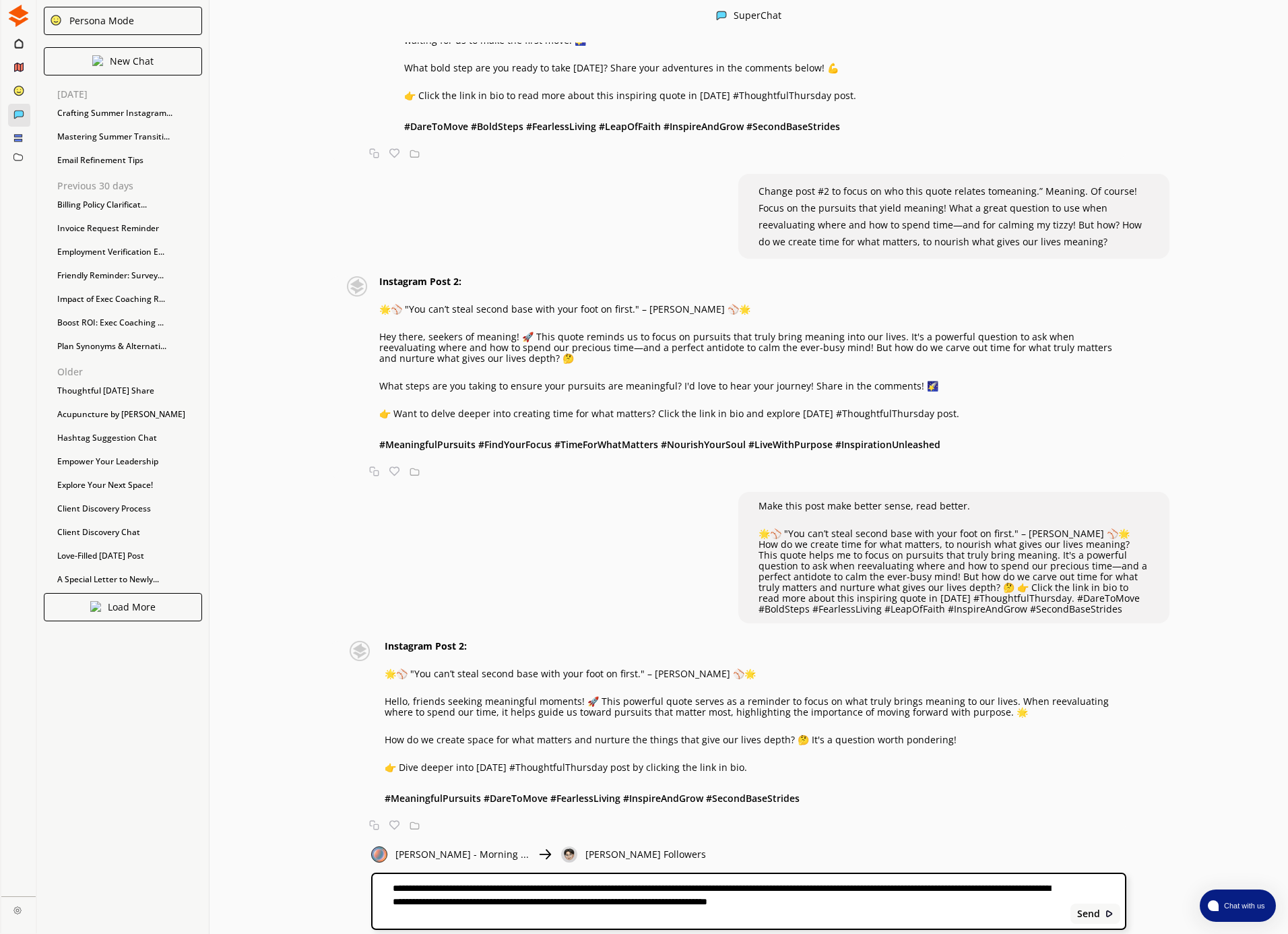
drag, startPoint x: 671, startPoint y: 887, endPoint x: 696, endPoint y: 886, distance: 25.0
click at [672, 887] on textarea "**********" at bounding box center [719, 901] width 693 height 39
click at [704, 886] on textarea "**********" at bounding box center [719, 901] width 693 height 39
click at [1125, 782] on div "two friendly and warm instagram posts for the following blog post: https://mail…" at bounding box center [749, 437] width 1078 height 789
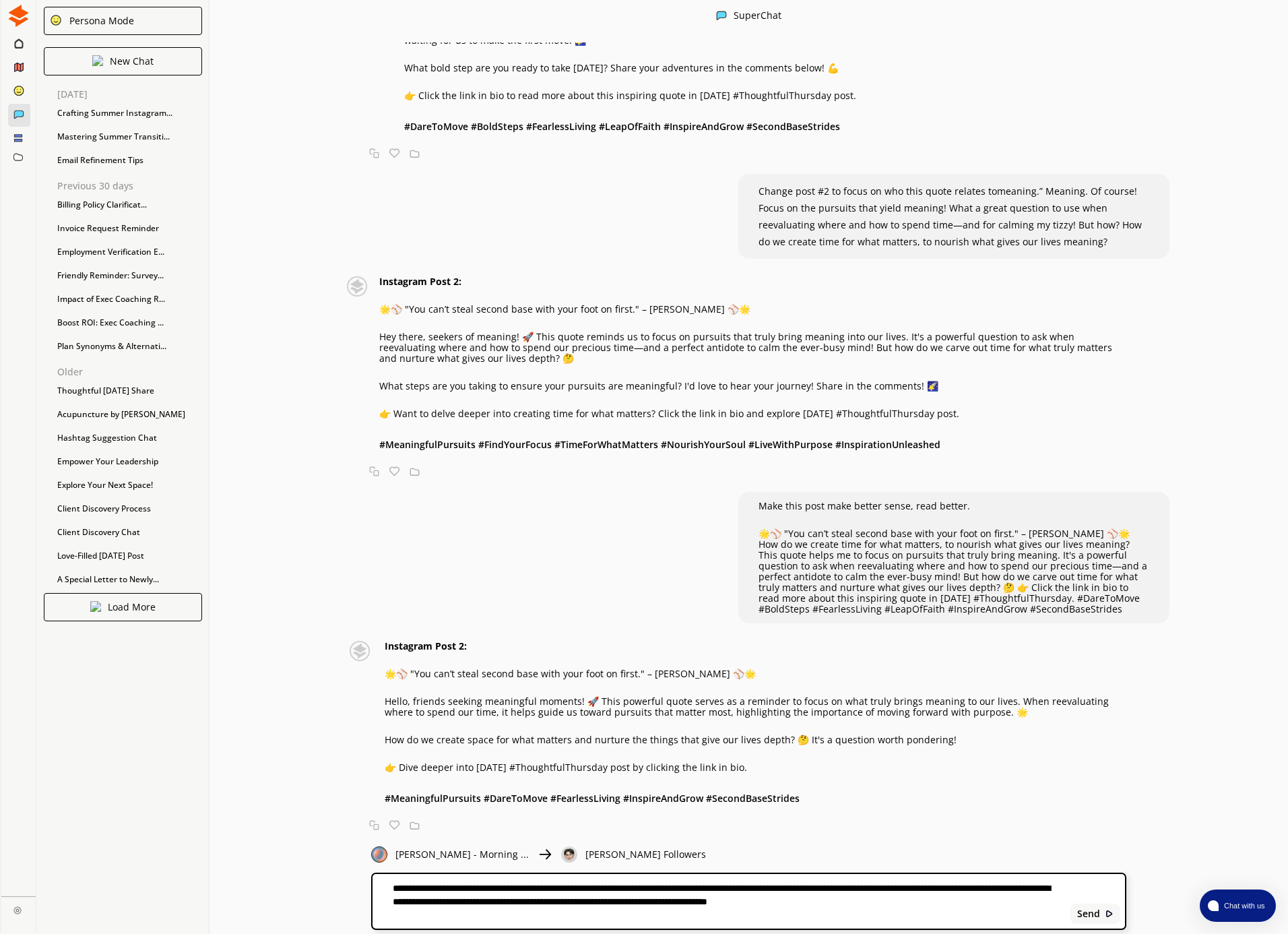
click at [1053, 885] on textarea "**********" at bounding box center [719, 901] width 693 height 39
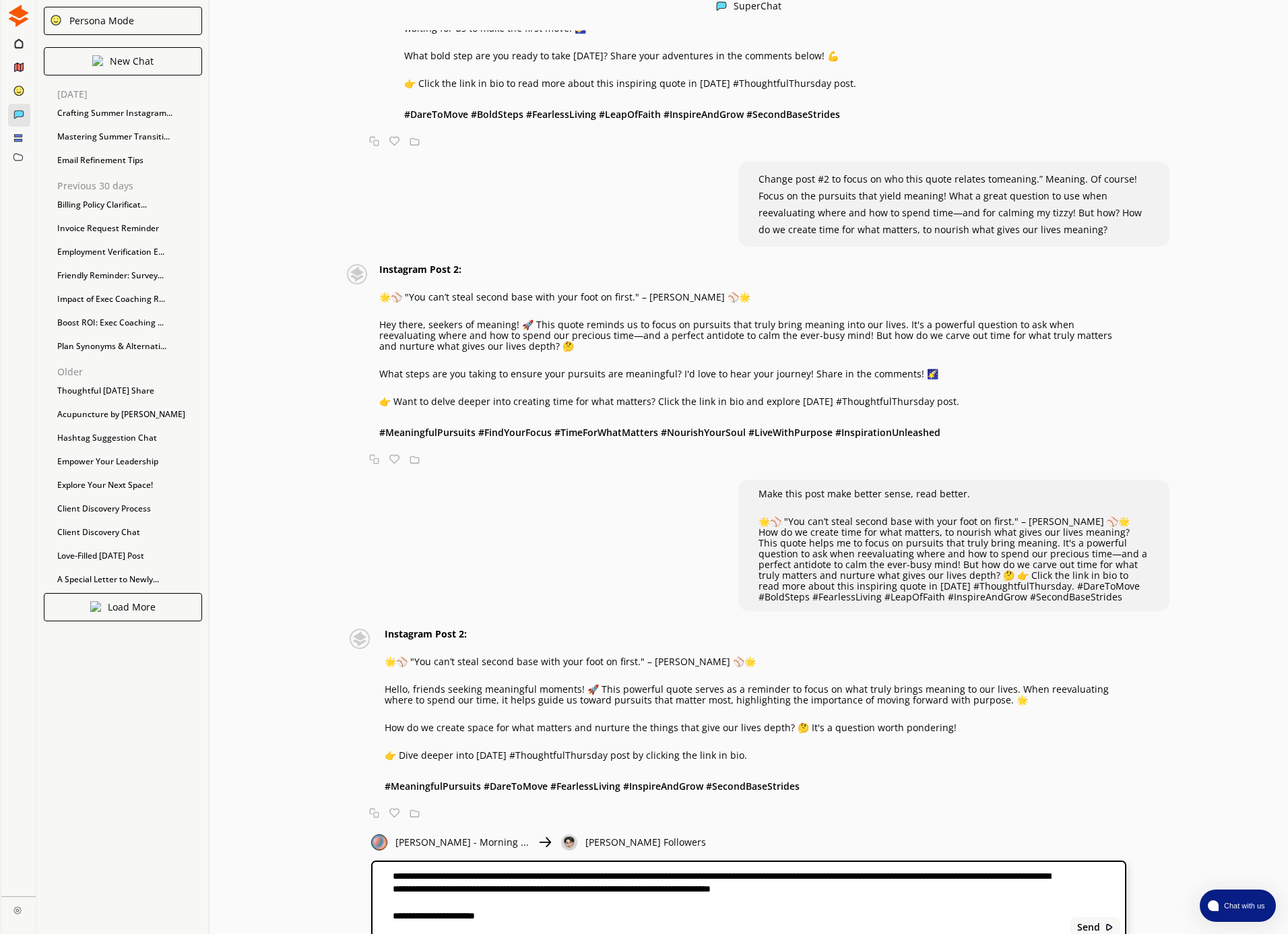
type textarea "**********"
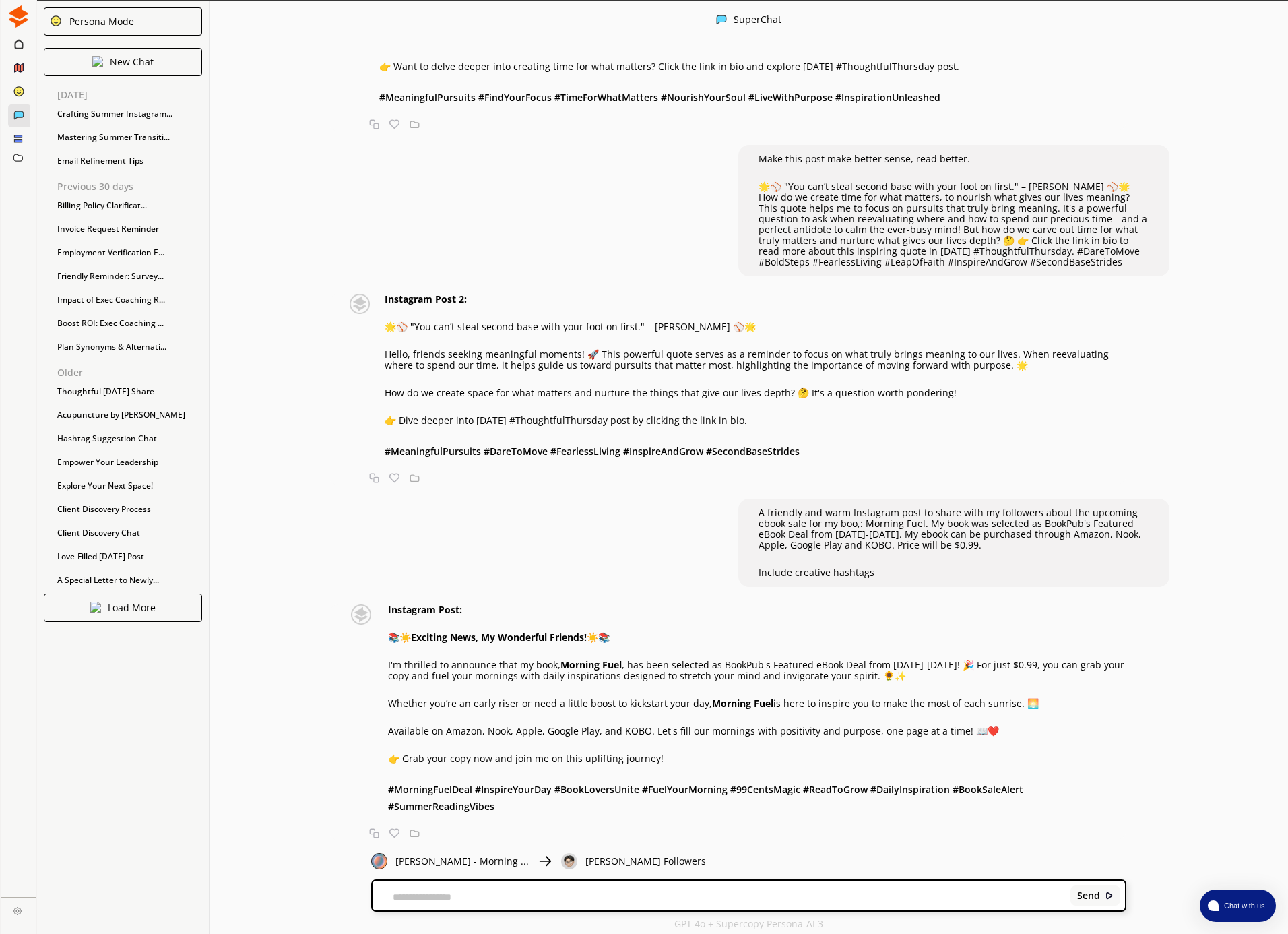
scroll to position [2841, 0]
click at [510, 806] on div "Instagram Post: 📚☀️ Exciting News, My Wonderful Friends! ☀️📚 I'm thrilled to an…" at bounding box center [757, 710] width 738 height 210
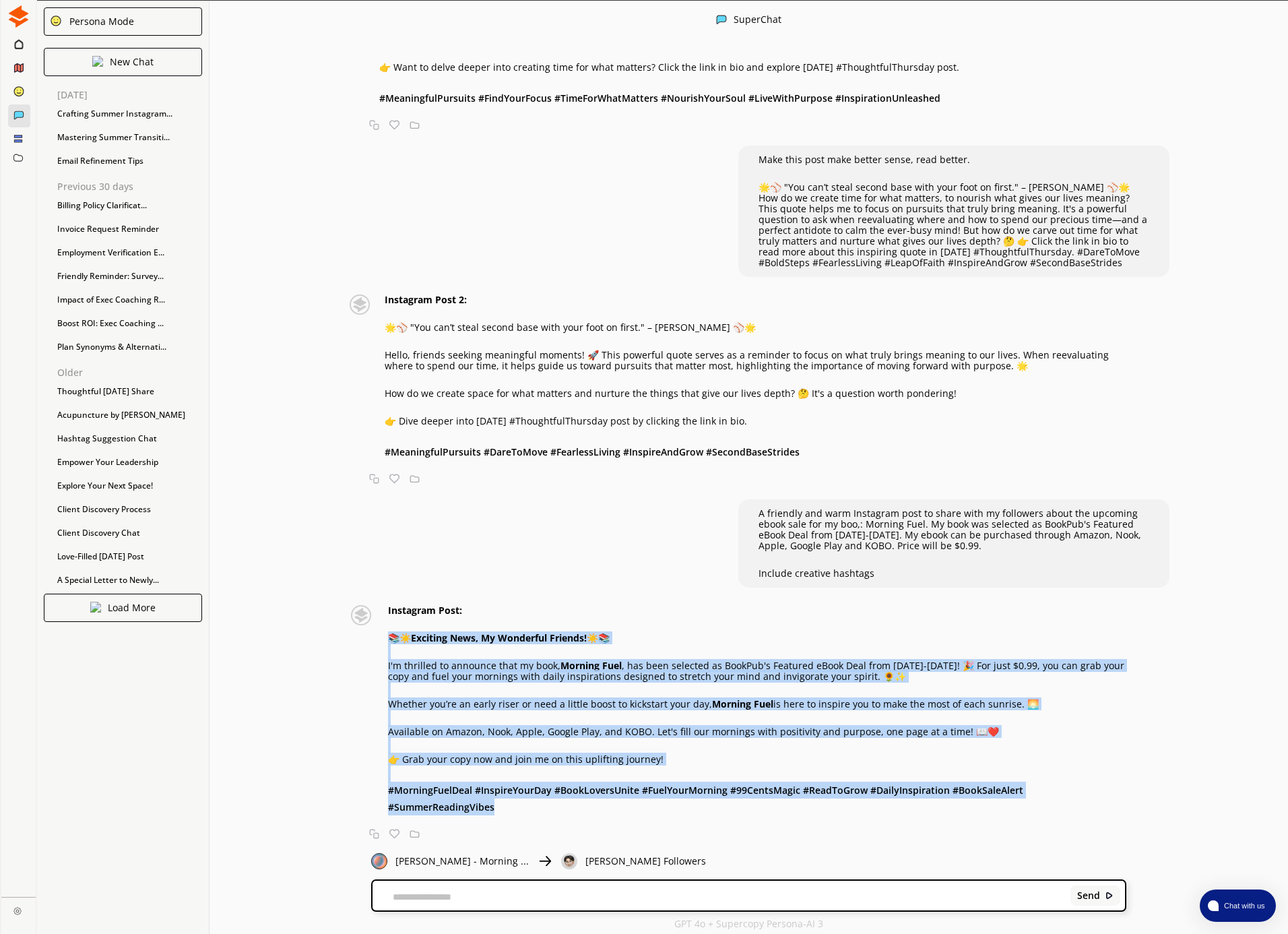
drag, startPoint x: 480, startPoint y: 798, endPoint x: 381, endPoint y: 637, distance: 189.0
click at [382, 637] on div "Instagram Post: 📚☀️ Exciting News, My Wonderful Friends! ☀️📚 I'm thrilled to an…" at bounding box center [734, 710] width 784 height 210
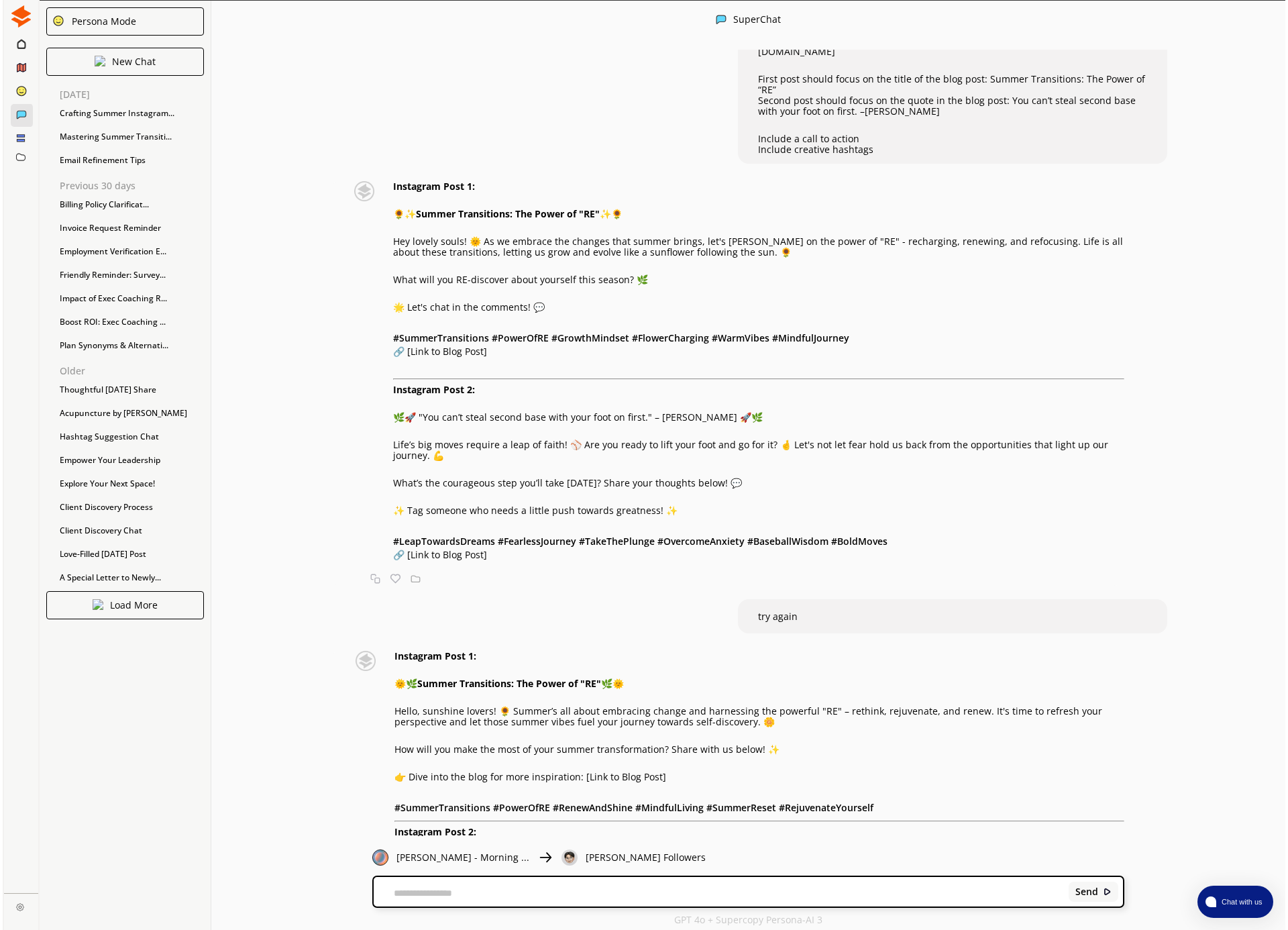
scroll to position [43, 0]
